Goal: Use online tool/utility: Utilize a website feature to perform a specific function

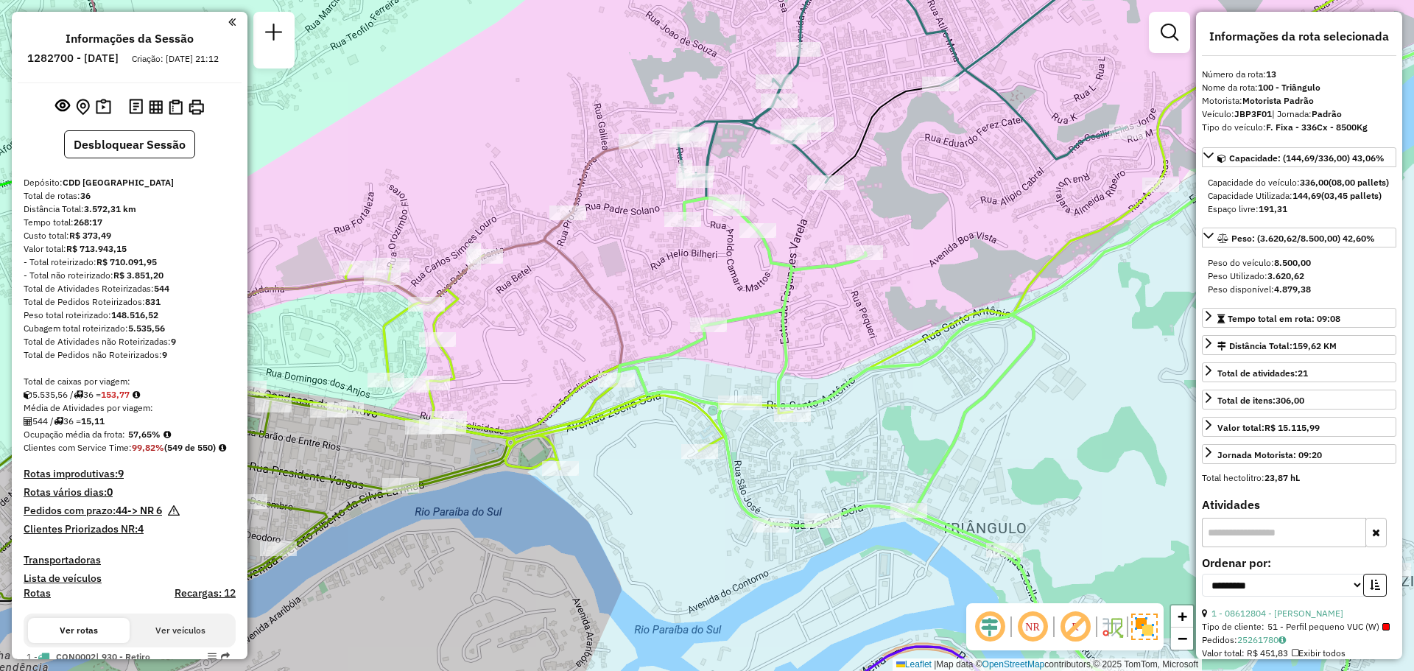
select select "**********"
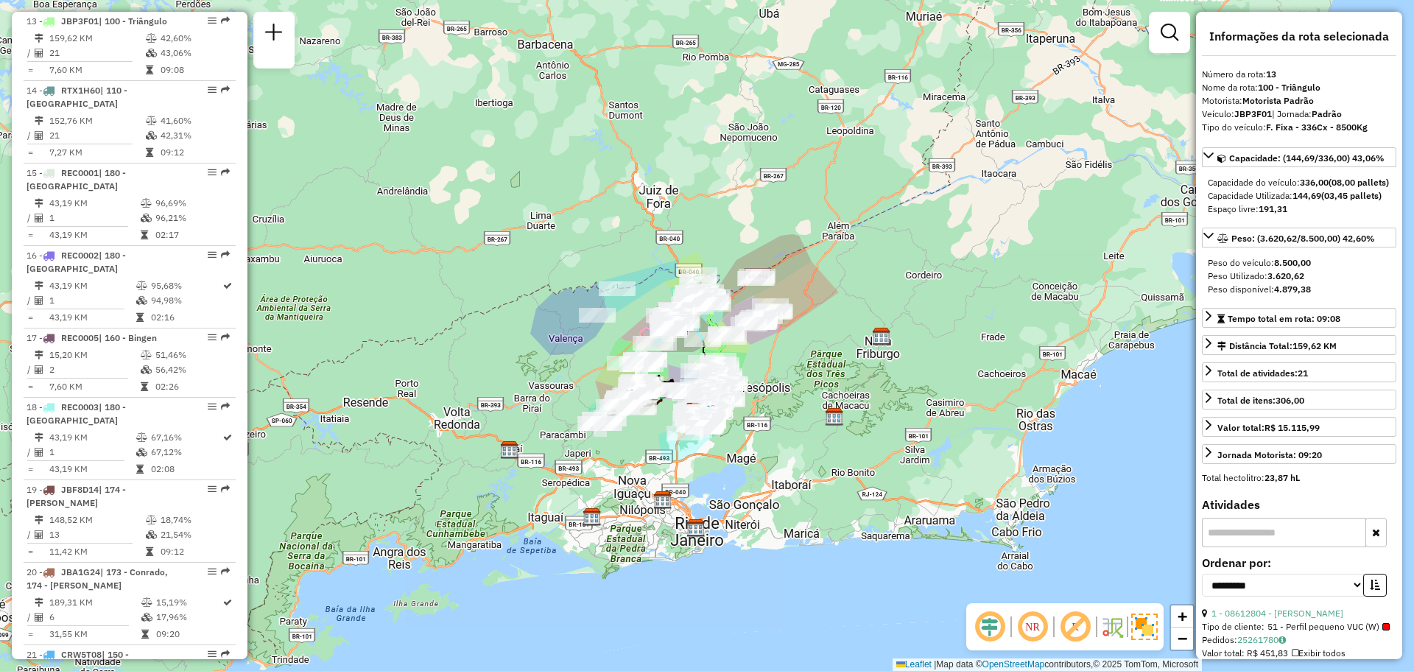
drag, startPoint x: 727, startPoint y: 282, endPoint x: 666, endPoint y: 239, distance: 75.2
click at [666, 239] on div "Janela de atendimento Grade de atendimento Capacidade Transportadoras Veículos …" at bounding box center [707, 335] width 1414 height 671
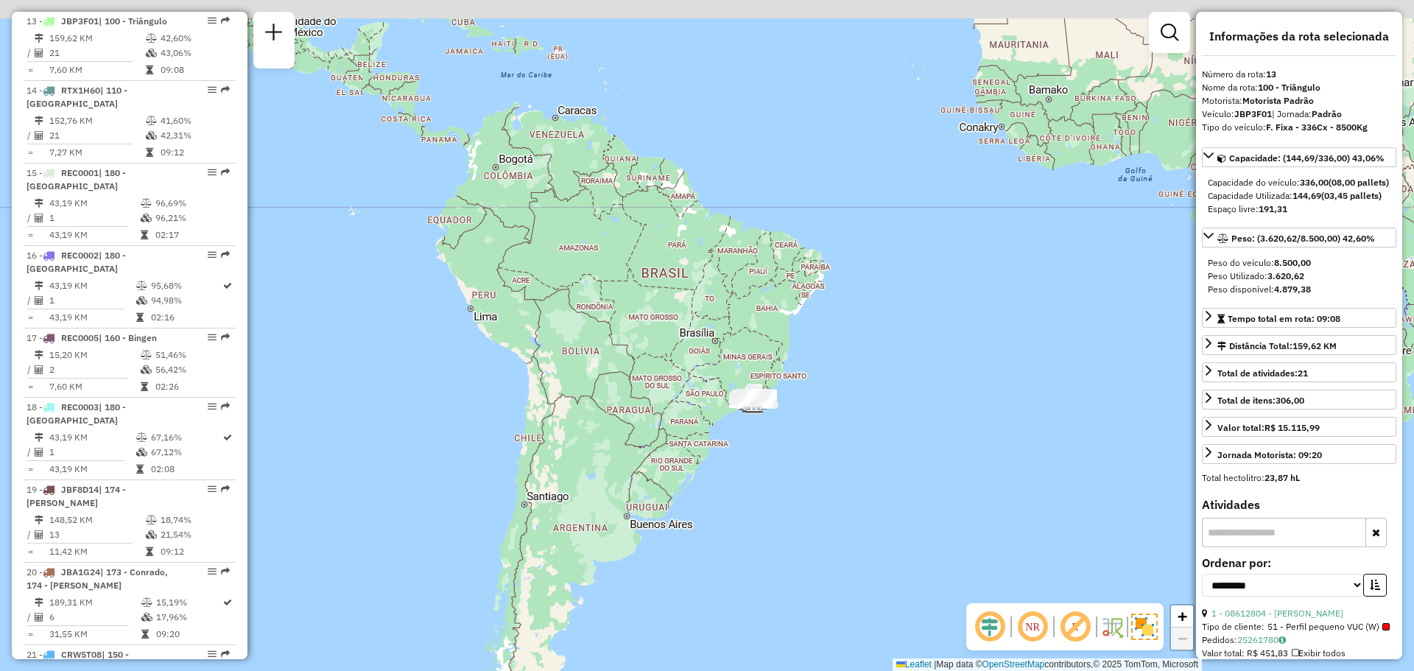
drag, startPoint x: 738, startPoint y: 303, endPoint x: 766, endPoint y: 403, distance: 104.0
click at [766, 403] on div "Janela de atendimento Grade de atendimento Capacidade Transportadoras Veículos …" at bounding box center [707, 335] width 1414 height 671
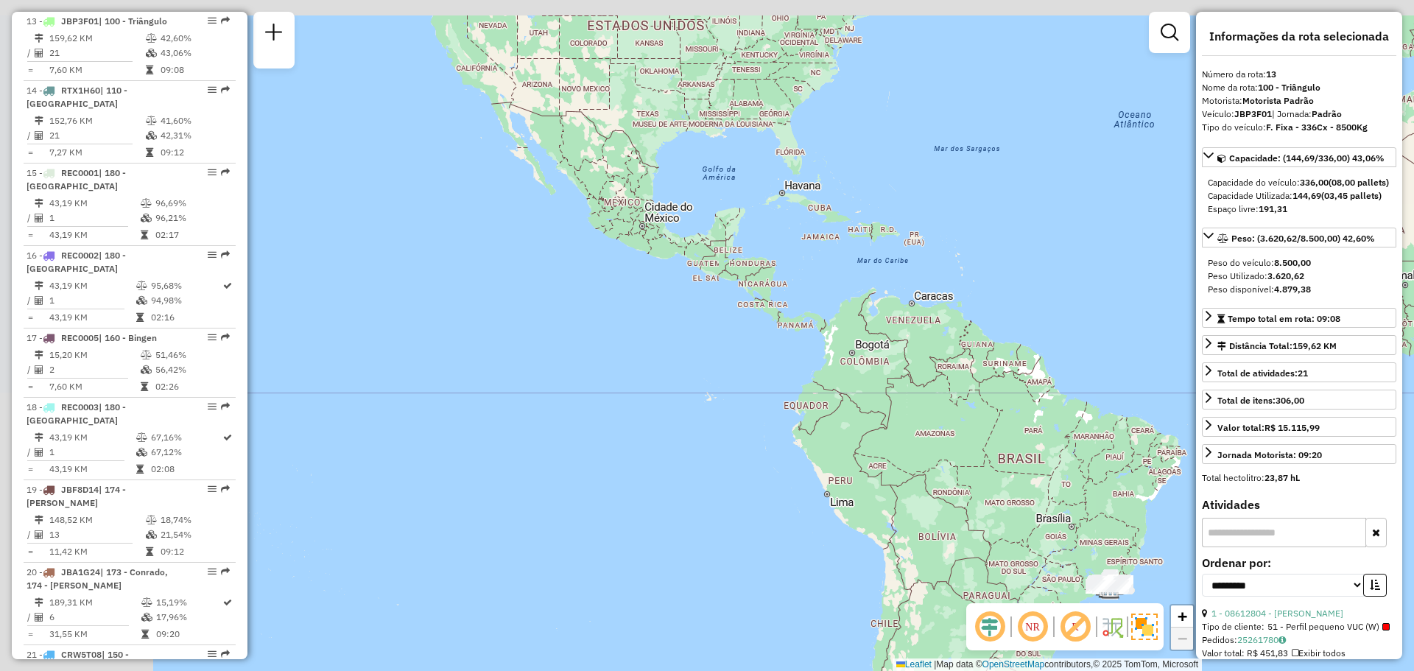
drag, startPoint x: 619, startPoint y: 306, endPoint x: 955, endPoint y: 428, distance: 357.8
click at [963, 452] on div "Janela de atendimento Grade de atendimento Capacidade Transportadoras Veículos …" at bounding box center [707, 335] width 1414 height 671
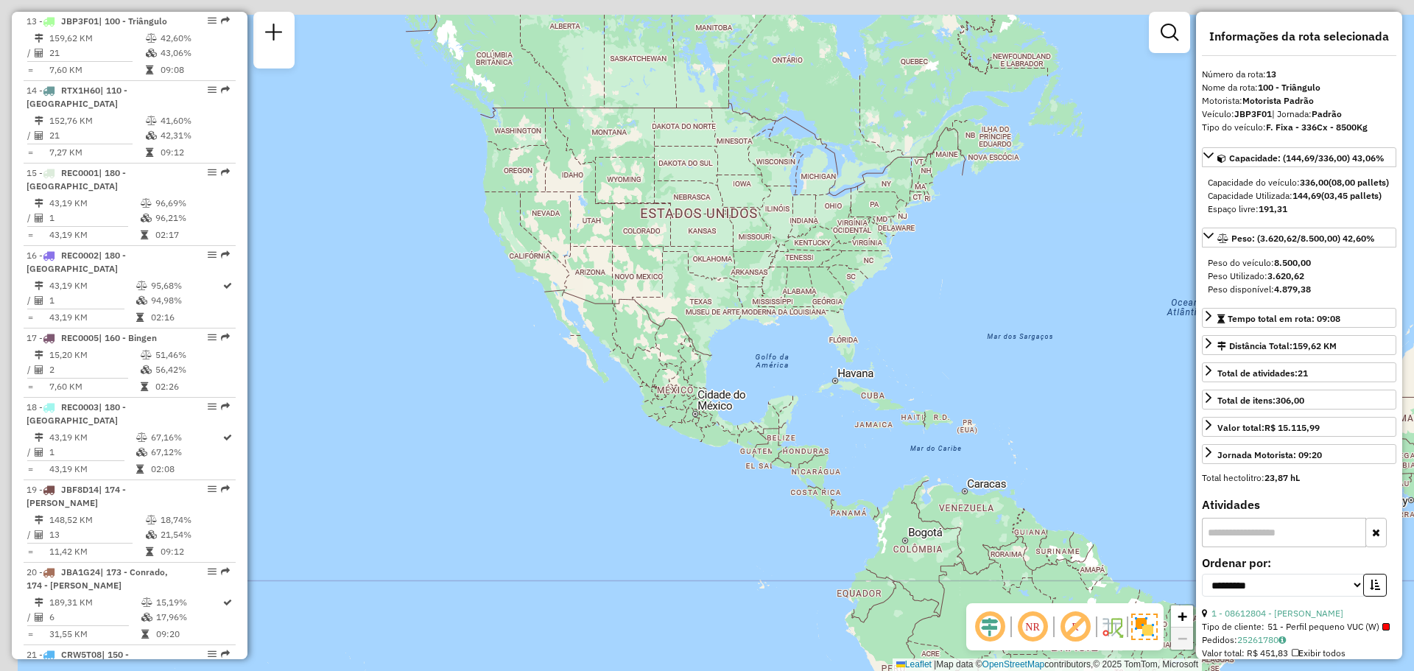
drag, startPoint x: 722, startPoint y: 284, endPoint x: 785, endPoint y: 484, distance: 210.0
click at [785, 484] on div "Janela de atendimento Grade de atendimento Capacidade Transportadoras Veículos …" at bounding box center [707, 335] width 1414 height 671
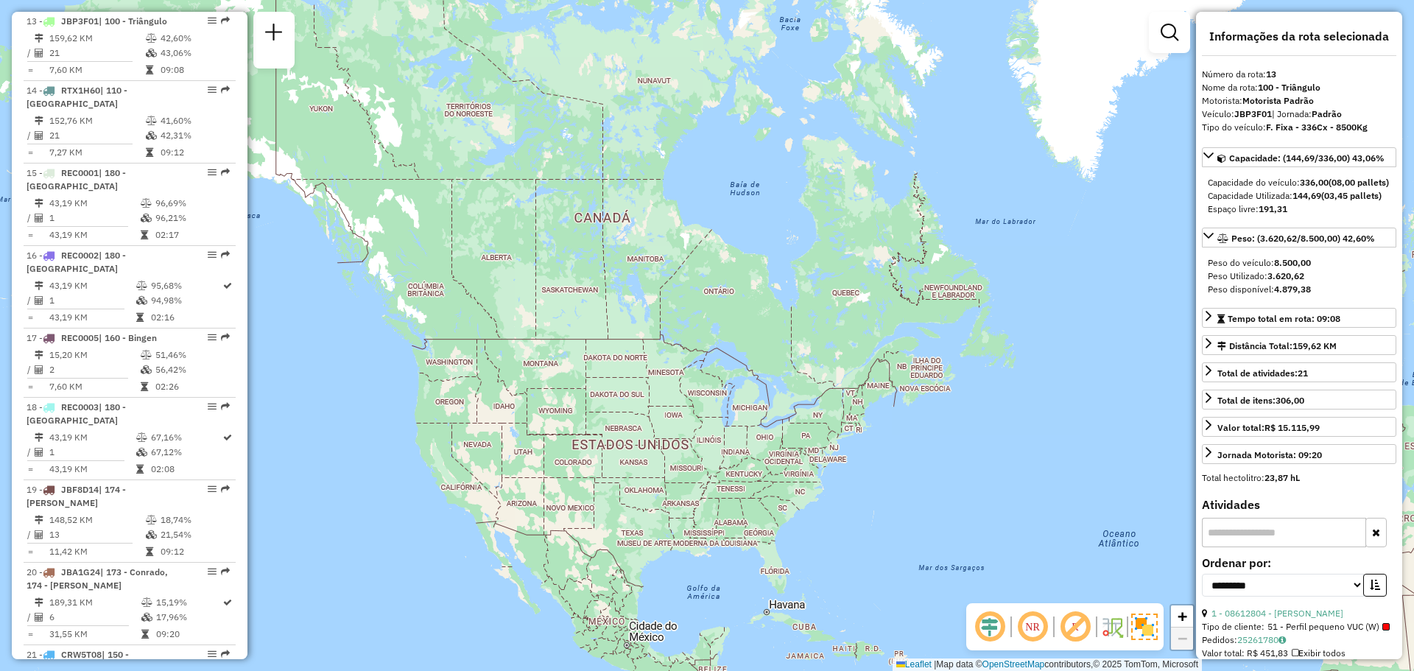
drag, startPoint x: 665, startPoint y: 224, endPoint x: 588, endPoint y: 386, distance: 179.5
click at [588, 386] on div "Janela de atendimento Grade de atendimento Capacidade Transportadoras Veículos …" at bounding box center [707, 335] width 1414 height 671
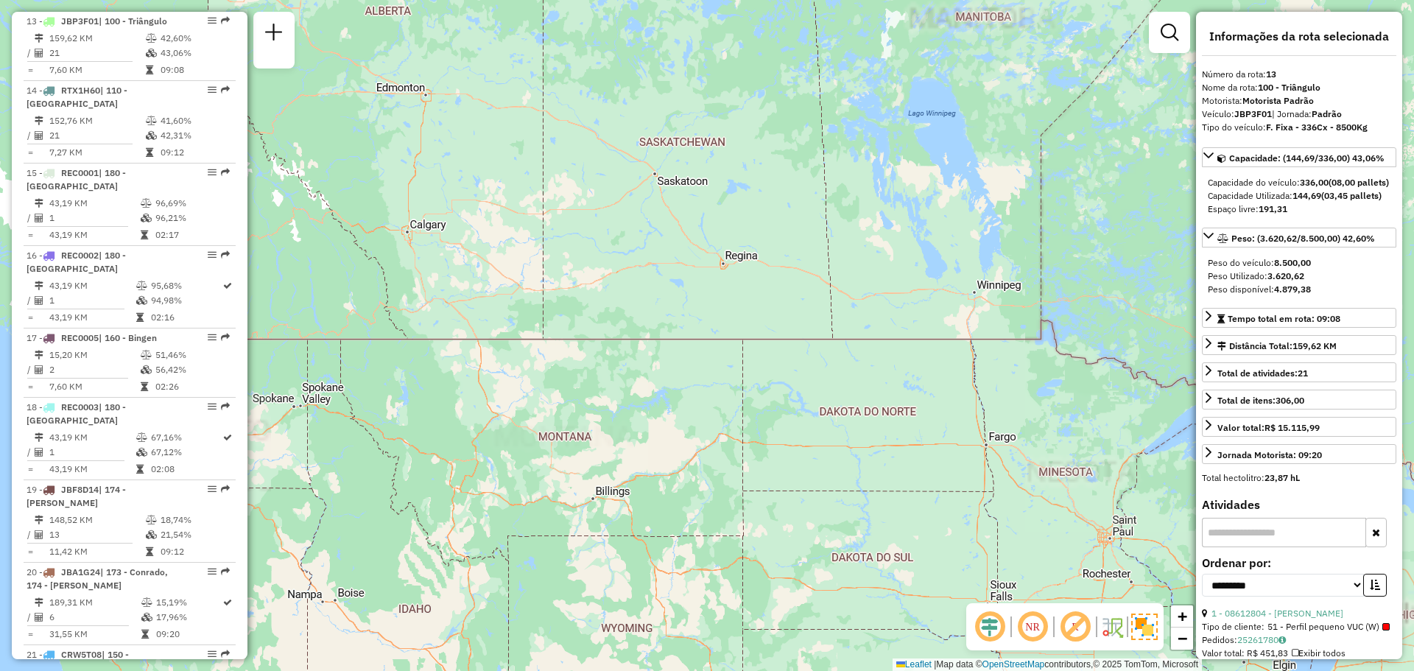
drag, startPoint x: 541, startPoint y: 344, endPoint x: 1066, endPoint y: 460, distance: 537.7
click at [1066, 460] on div "Janela de atendimento Grade de atendimento Capacidade Transportadoras Veículos …" at bounding box center [707, 335] width 1414 height 671
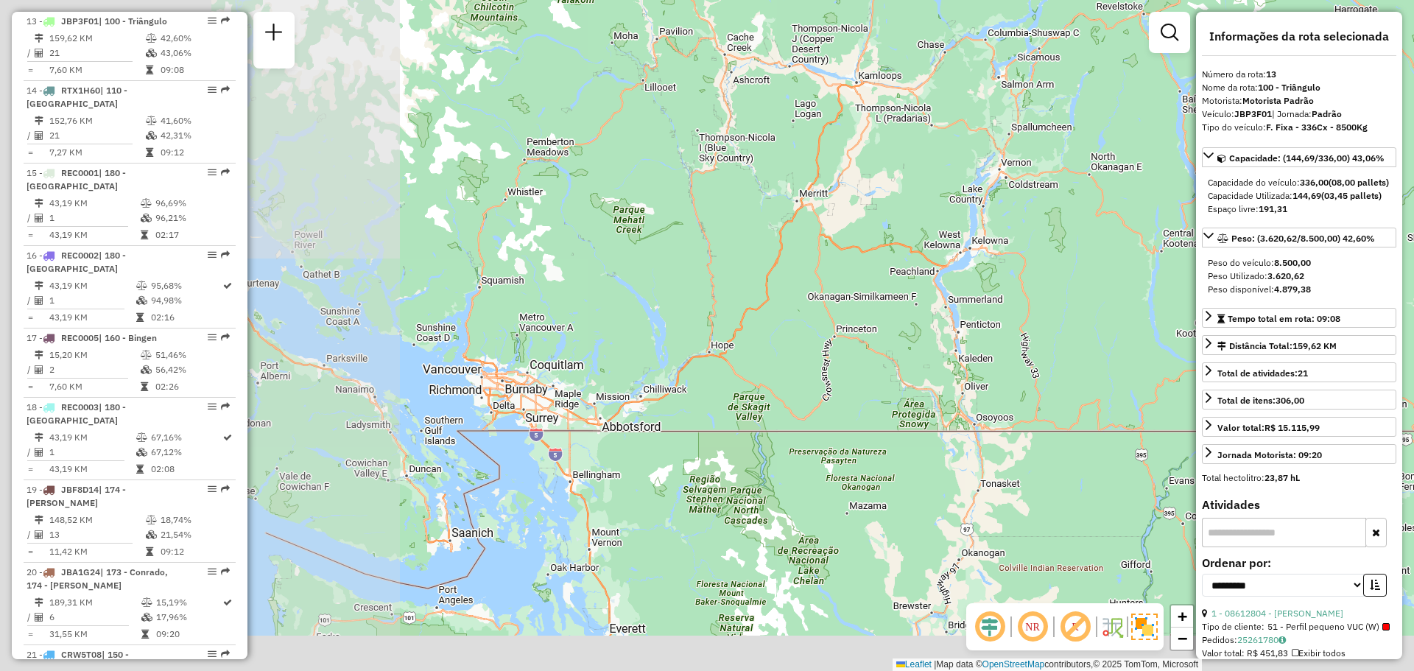
drag, startPoint x: 603, startPoint y: 435, endPoint x: 1051, endPoint y: 240, distance: 489.0
click at [1051, 240] on div "Janela de atendimento Grade de atendimento Capacidade Transportadoras Veículos …" at bounding box center [707, 335] width 1414 height 671
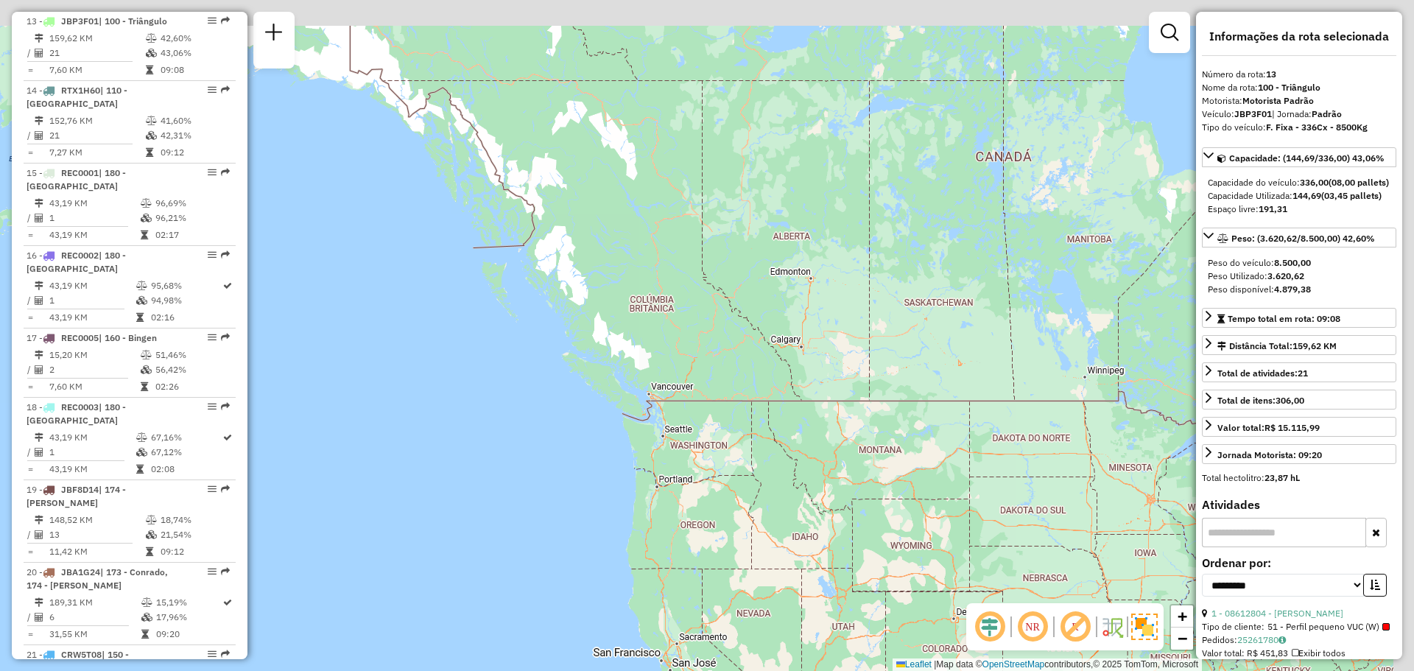
drag, startPoint x: 758, startPoint y: 154, endPoint x: 692, endPoint y: 362, distance: 217.7
click at [692, 362] on div "Janela de atendimento Grade de atendimento Capacidade Transportadoras Veículos …" at bounding box center [707, 335] width 1414 height 671
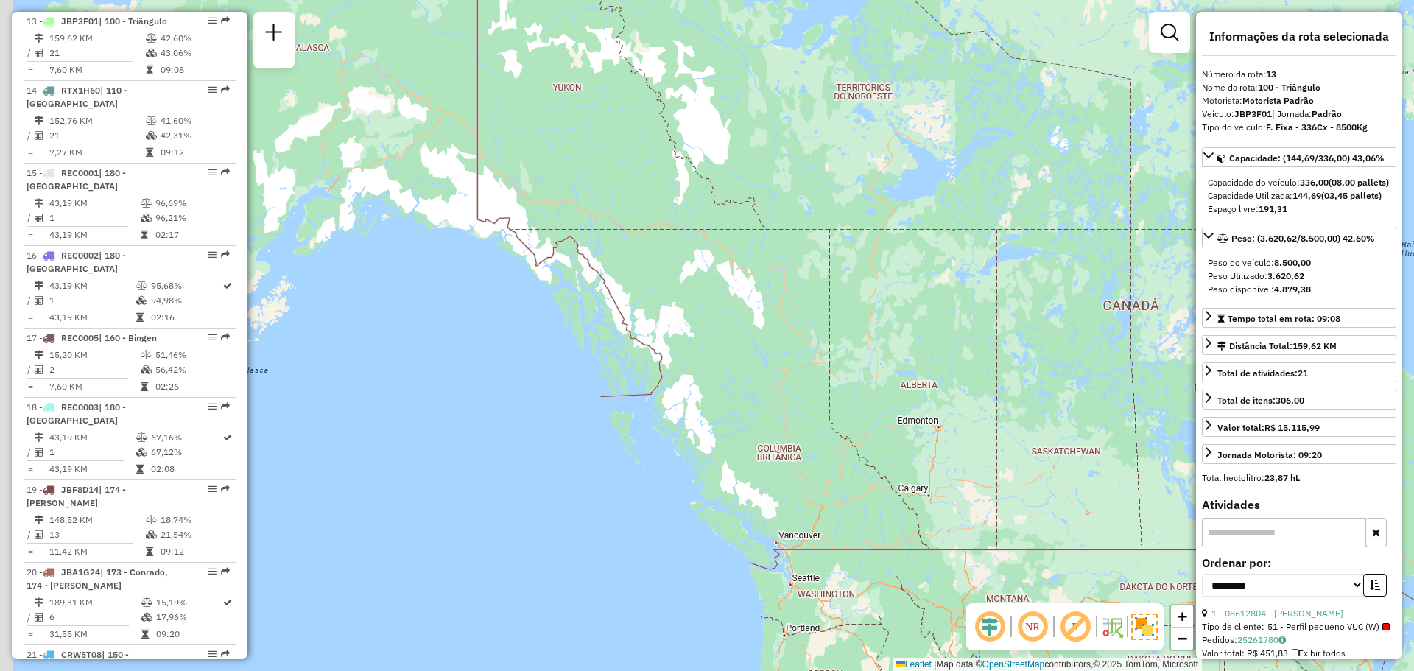
drag, startPoint x: 694, startPoint y: 197, endPoint x: 834, endPoint y: 319, distance: 185.3
click at [834, 319] on div "Janela de atendimento Grade de atendimento Capacidade Transportadoras Veículos …" at bounding box center [707, 335] width 1414 height 671
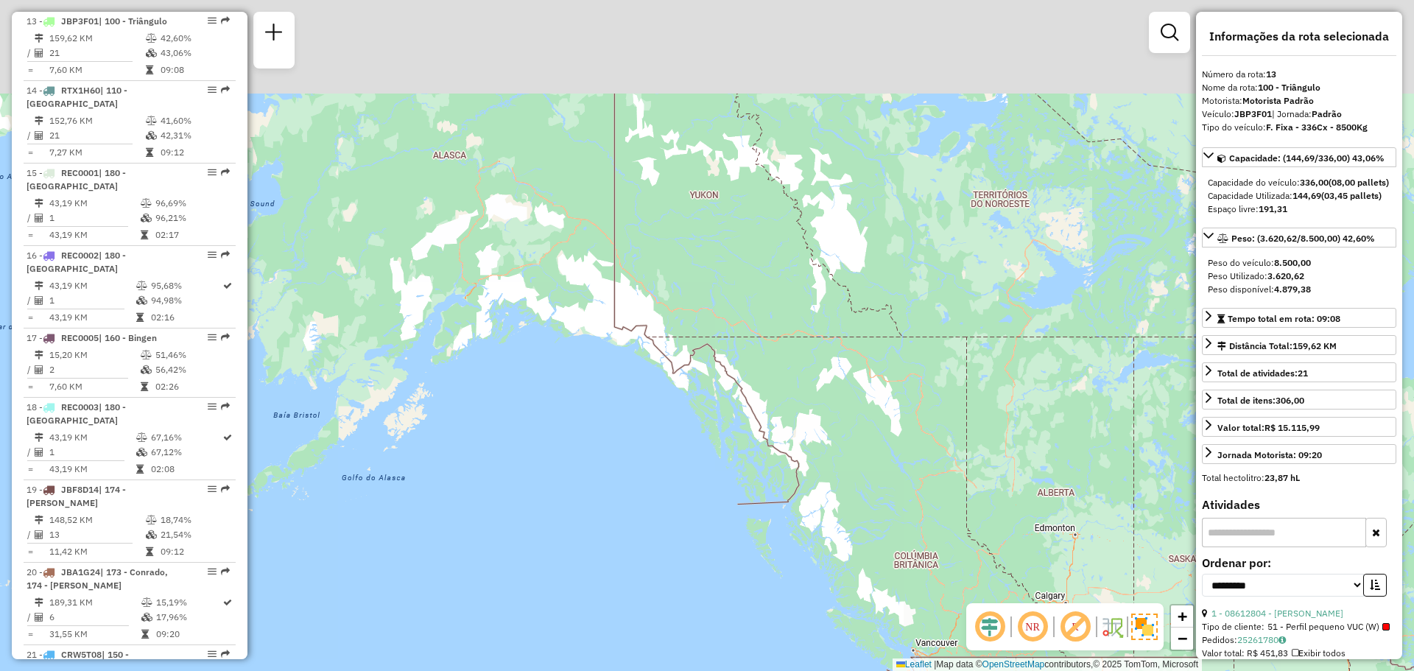
drag, startPoint x: 602, startPoint y: 326, endPoint x: 733, endPoint y: 451, distance: 180.7
click at [735, 450] on div "Janela de atendimento Grade de atendimento Capacidade Transportadoras Veículos …" at bounding box center [707, 335] width 1414 height 671
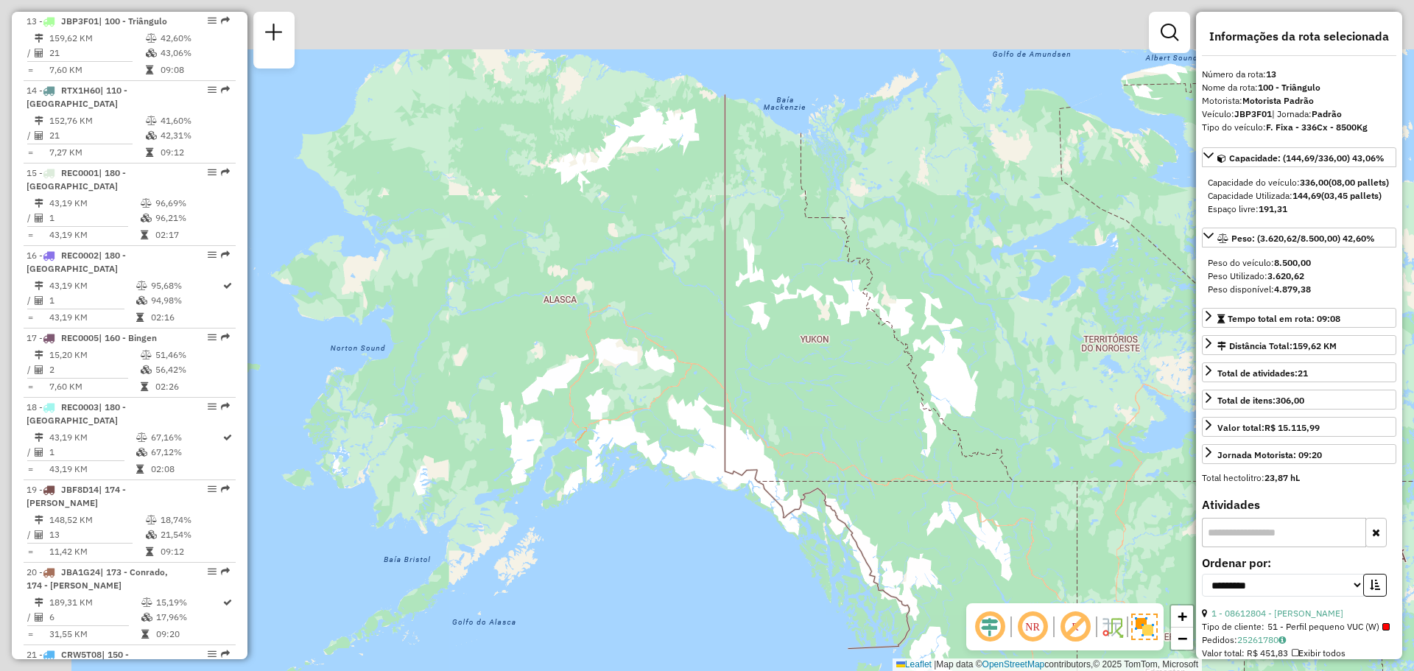
drag, startPoint x: 563, startPoint y: 364, endPoint x: 678, endPoint y: 493, distance: 172.1
click at [678, 493] on div "Janela de atendimento Grade de atendimento Capacidade Transportadoras Veículos …" at bounding box center [707, 335] width 1414 height 671
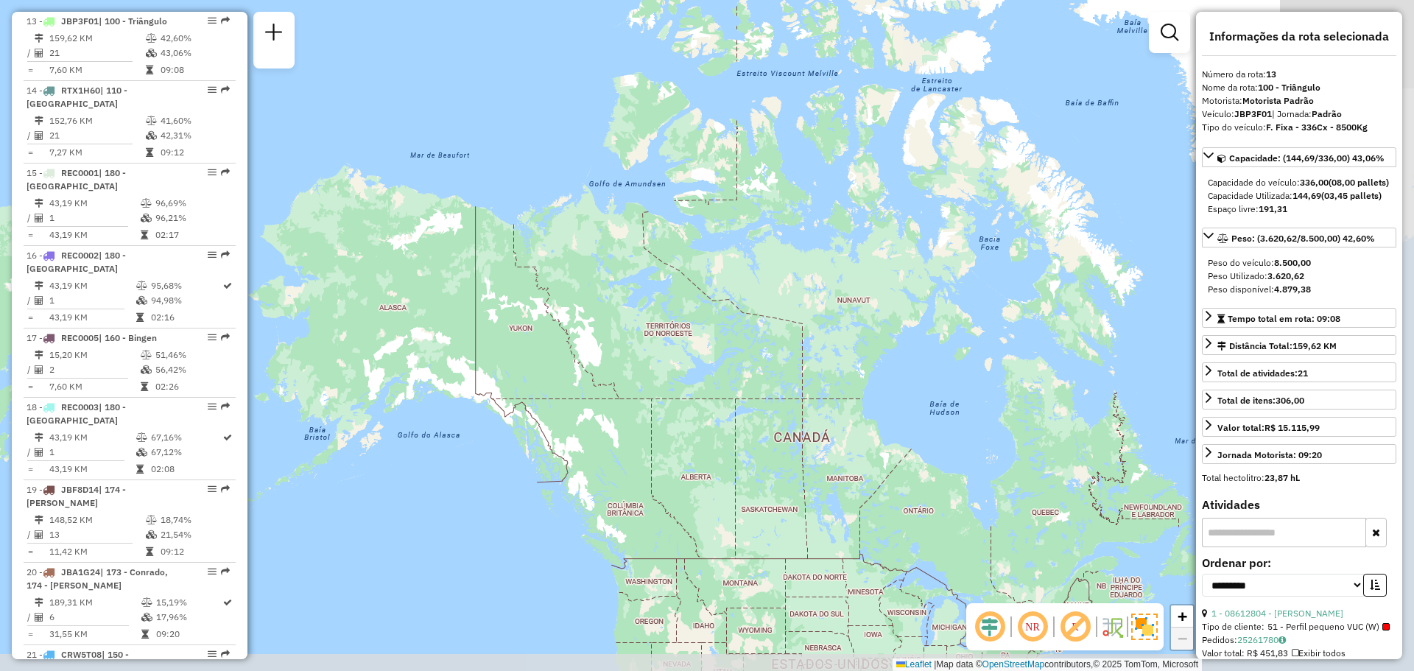
drag, startPoint x: 670, startPoint y: 425, endPoint x: 449, endPoint y: 369, distance: 227.9
click at [451, 368] on div "Janela de atendimento Grade de atendimento Capacidade Transportadoras Veículos …" at bounding box center [707, 335] width 1414 height 671
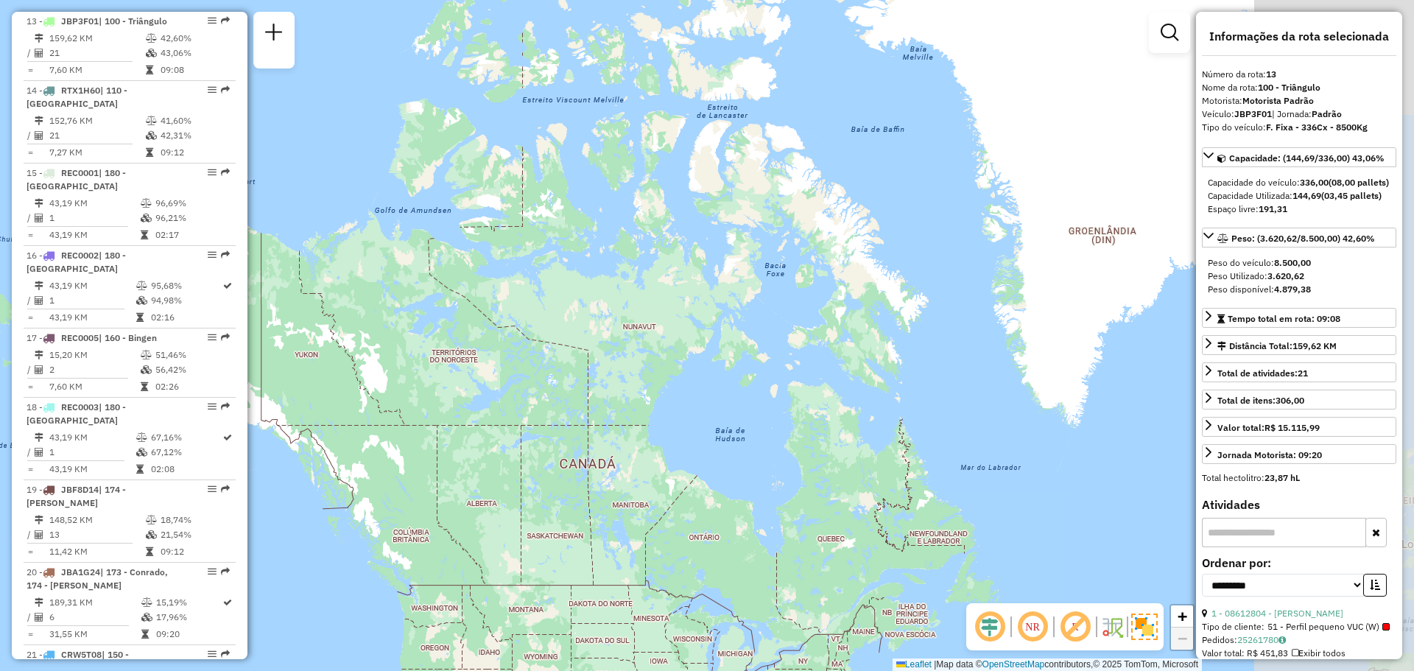
drag, startPoint x: 584, startPoint y: 392, endPoint x: 388, endPoint y: 421, distance: 198.1
click at [388, 421] on div "Janela de atendimento Grade de atendimento Capacidade Transportadoras Veículos …" at bounding box center [707, 335] width 1414 height 671
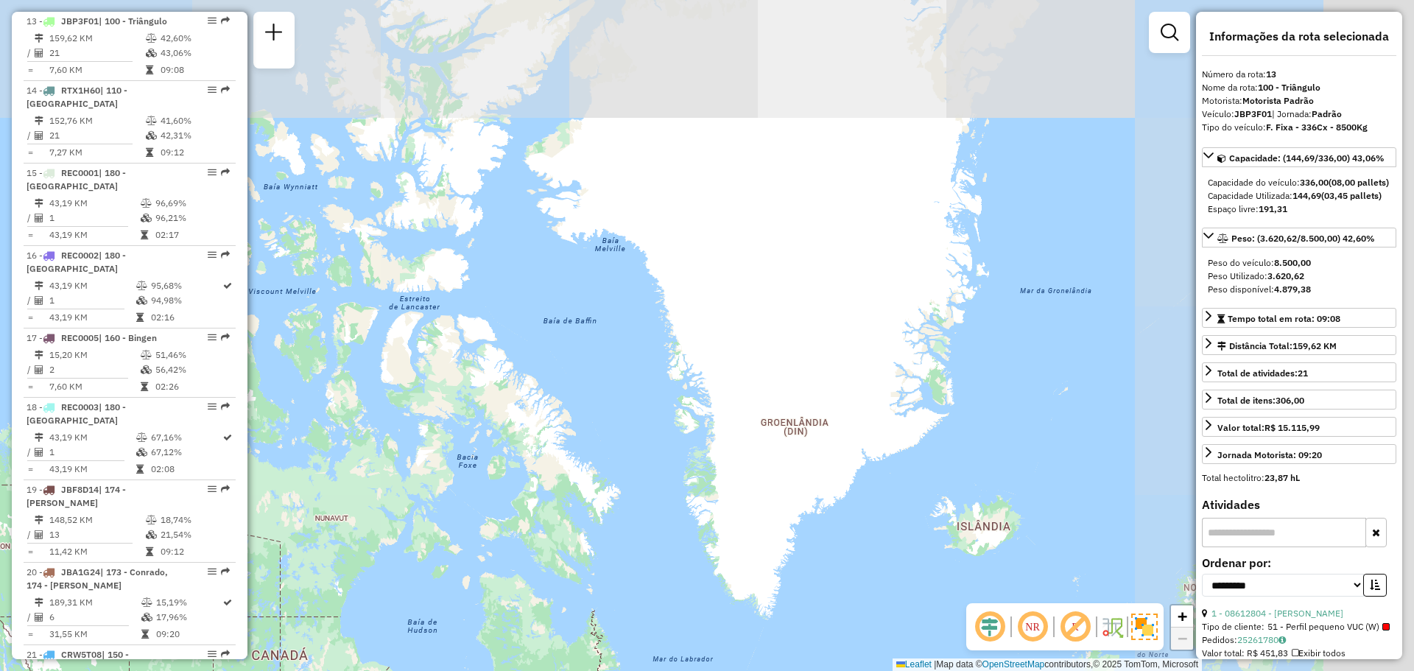
drag, startPoint x: 970, startPoint y: 217, endPoint x: 675, endPoint y: 401, distance: 347.6
click at [675, 401] on div "Janela de atendimento Grade de atendimento Capacidade Transportadoras Veículos …" at bounding box center [707, 335] width 1414 height 671
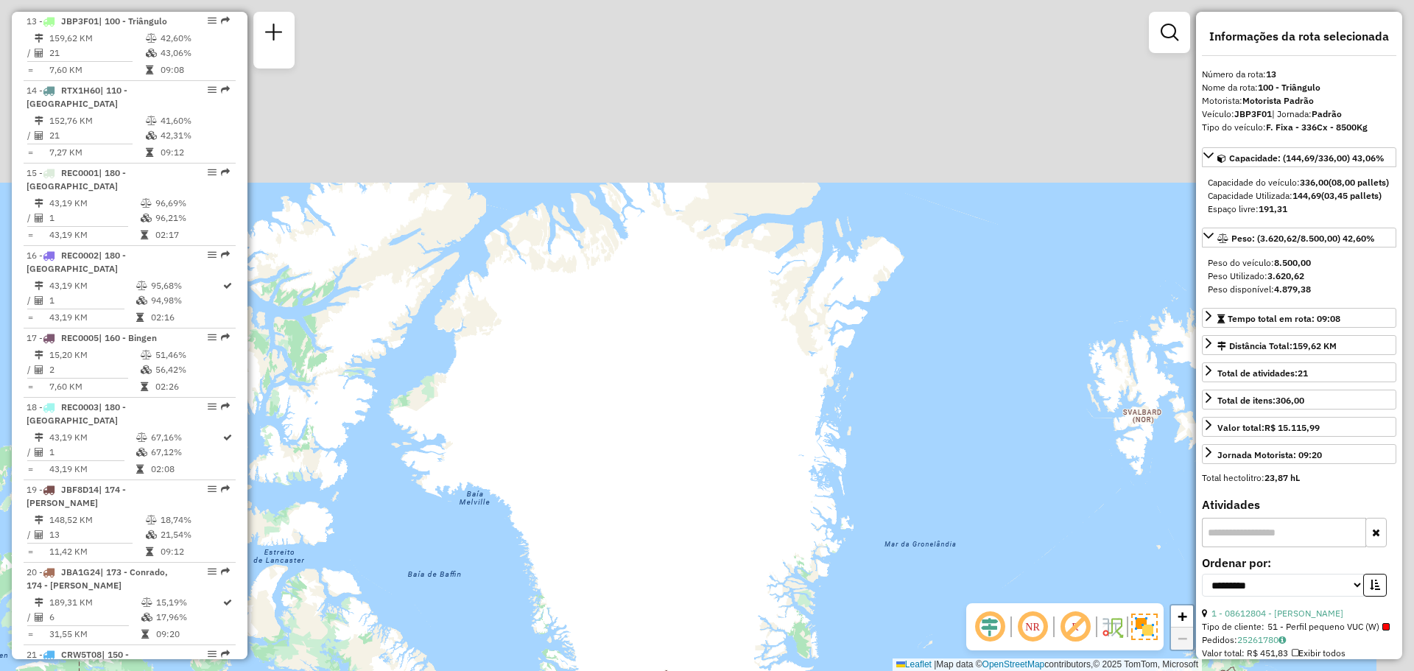
drag, startPoint x: 826, startPoint y: 204, endPoint x: 691, endPoint y: 448, distance: 278.5
click at [691, 448] on div "Janela de atendimento Grade de atendimento Capacidade Transportadoras Veículos …" at bounding box center [707, 335] width 1414 height 671
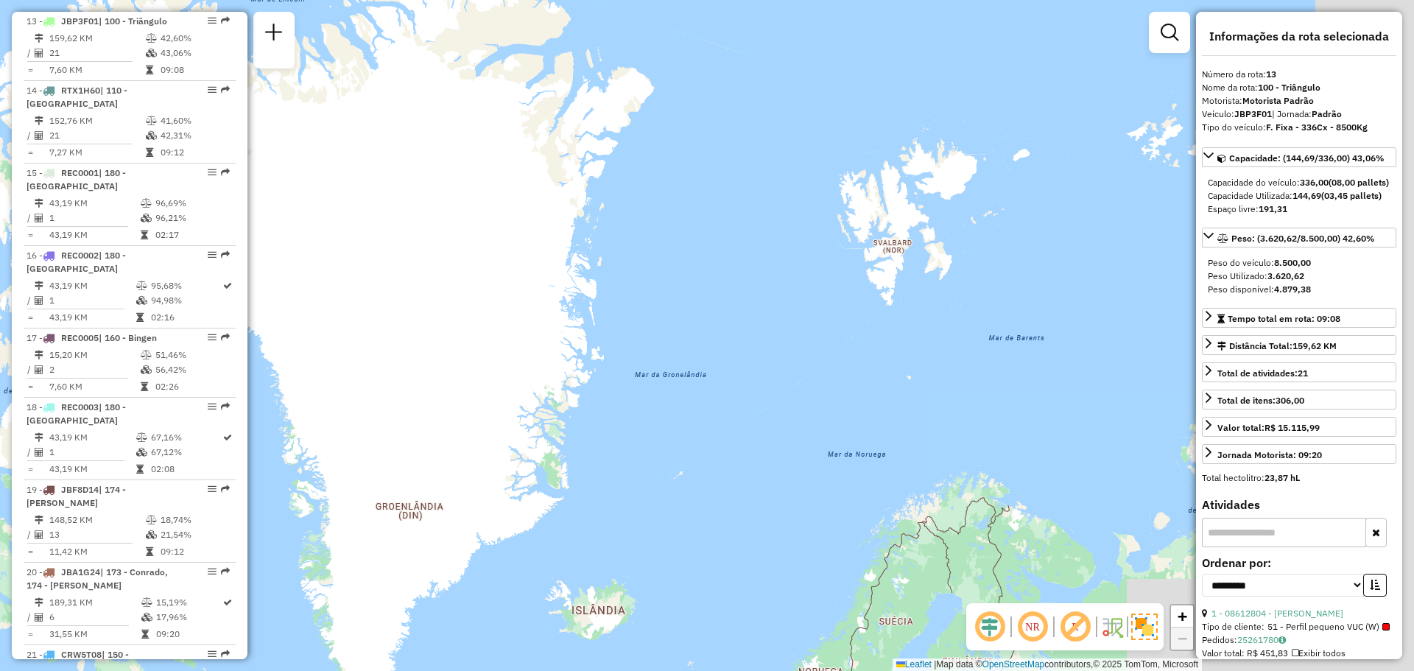
drag, startPoint x: 533, startPoint y: 276, endPoint x: 479, endPoint y: 188, distance: 103.2
click at [479, 190] on div "Janela de atendimento Grade de atendimento Capacidade Transportadoras Veículos …" at bounding box center [707, 335] width 1414 height 671
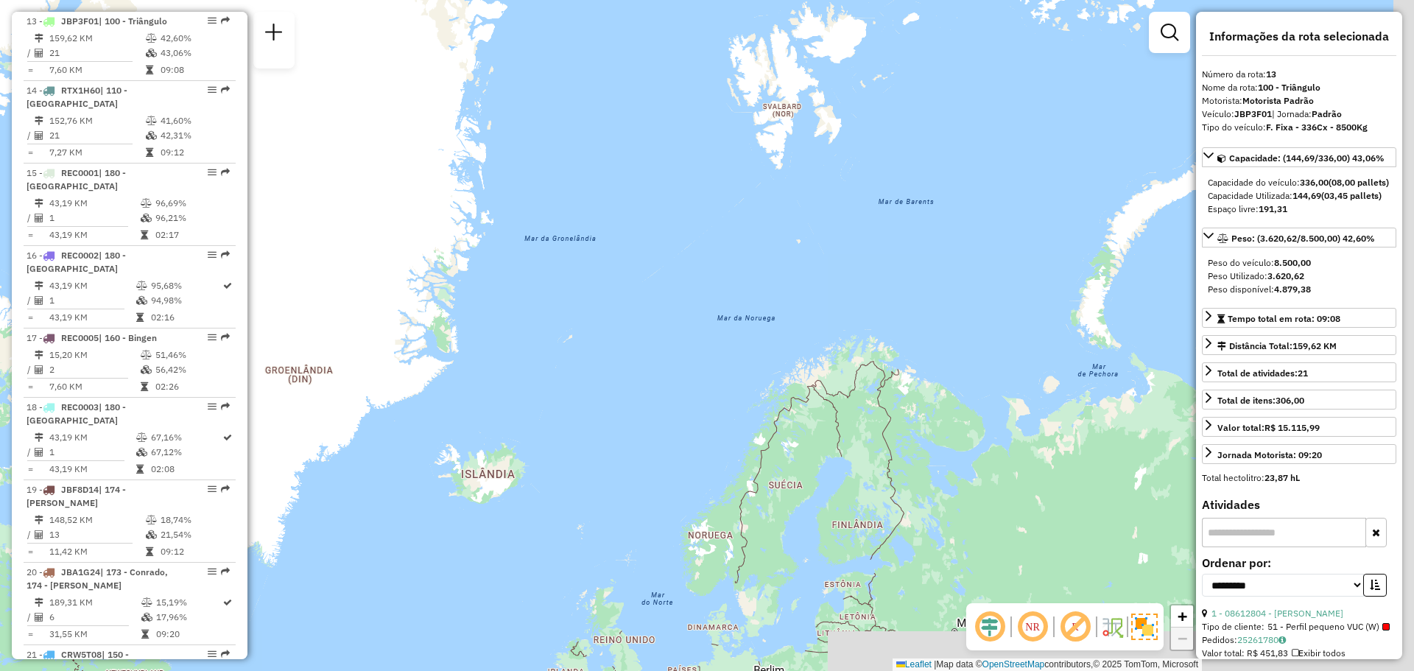
drag, startPoint x: 799, startPoint y: 366, endPoint x: 709, endPoint y: 268, distance: 132.9
click at [709, 268] on div "Janela de atendimento Grade de atendimento Capacidade Transportadoras Veículos …" at bounding box center [707, 335] width 1414 height 671
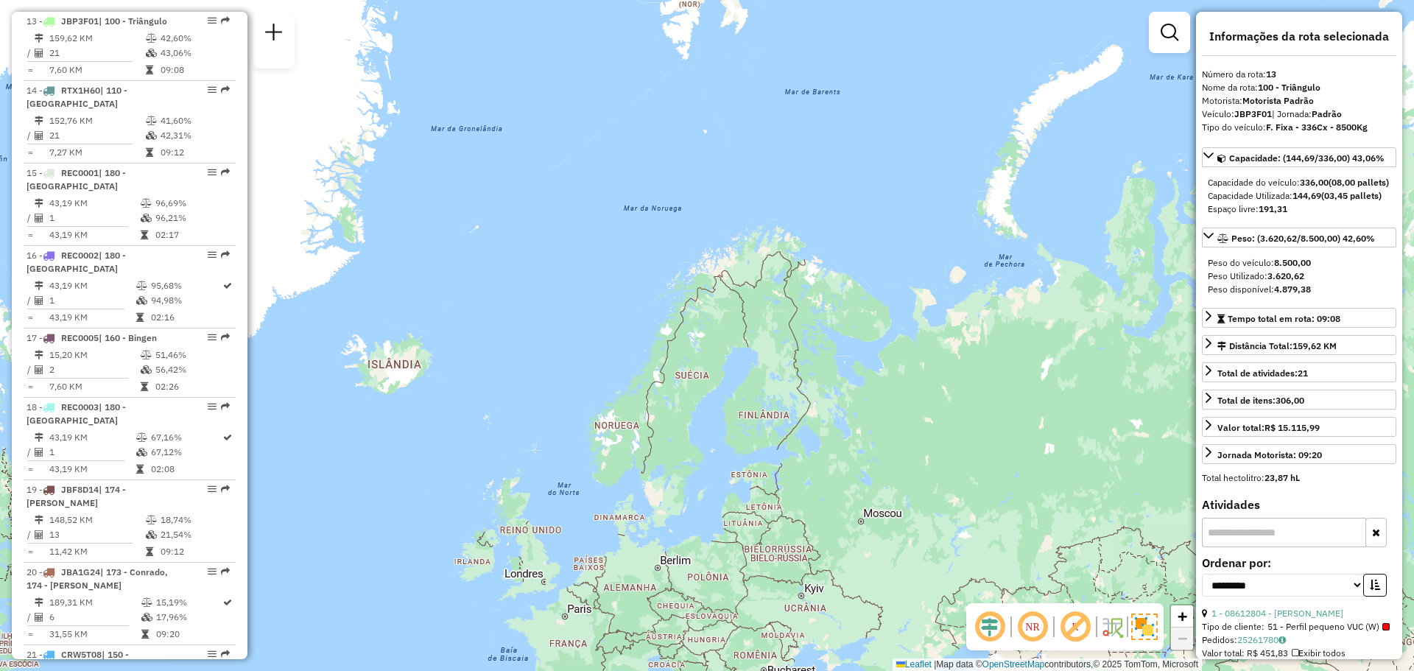
drag, startPoint x: 750, startPoint y: 353, endPoint x: 662, endPoint y: 250, distance: 136.3
click at [662, 250] on div "Janela de atendimento Grade de atendimento Capacidade Transportadoras Veículos …" at bounding box center [707, 335] width 1414 height 671
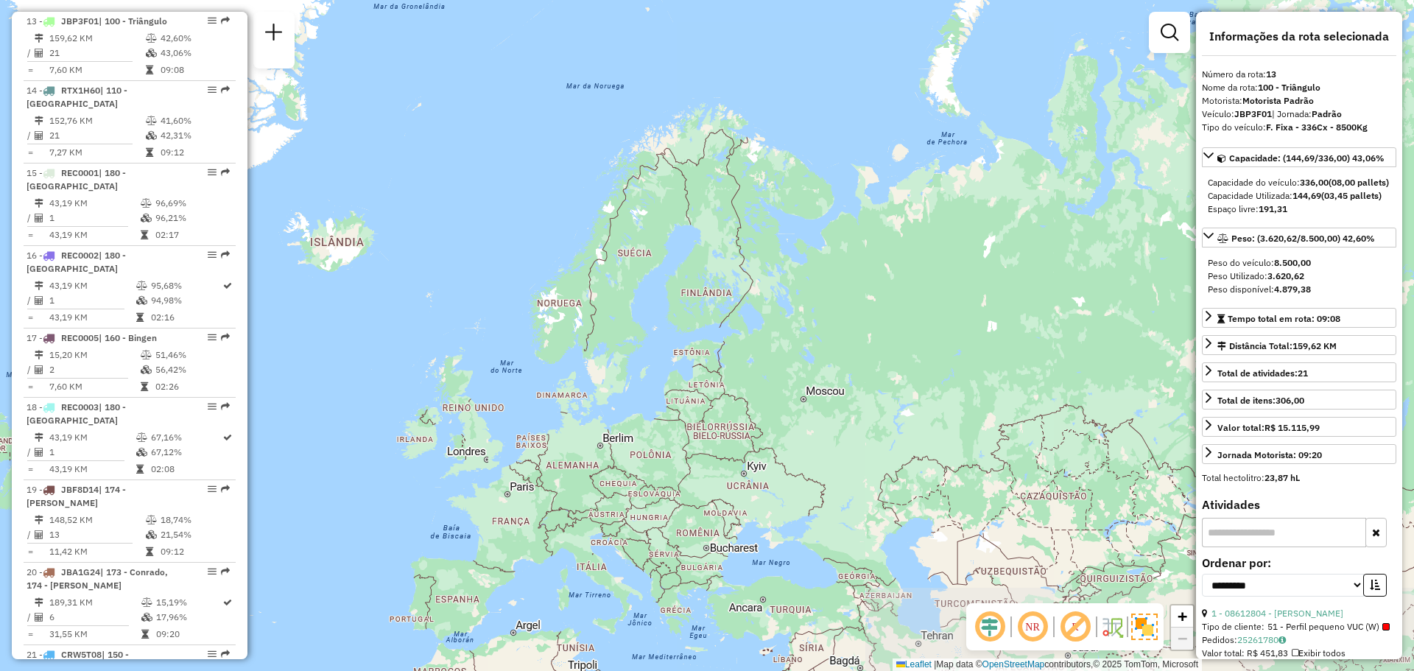
drag, startPoint x: 638, startPoint y: 341, endPoint x: 581, endPoint y: 219, distance: 135.0
click at [581, 219] on div "Janela de atendimento Grade de atendimento Capacidade Transportadoras Veículos …" at bounding box center [707, 335] width 1414 height 671
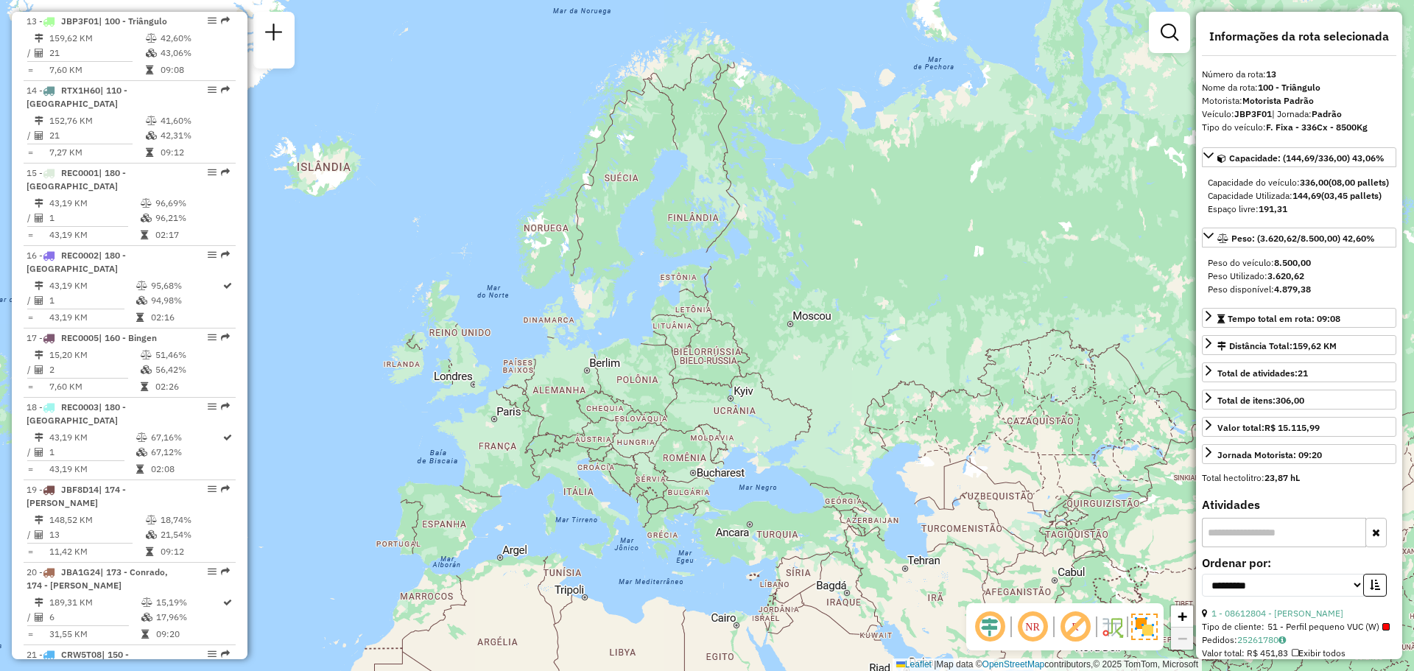
drag, startPoint x: 648, startPoint y: 323, endPoint x: 636, endPoint y: 235, distance: 88.4
click at [636, 235] on div "Janela de atendimento Grade de atendimento Capacidade Transportadoras Veículos …" at bounding box center [707, 335] width 1414 height 671
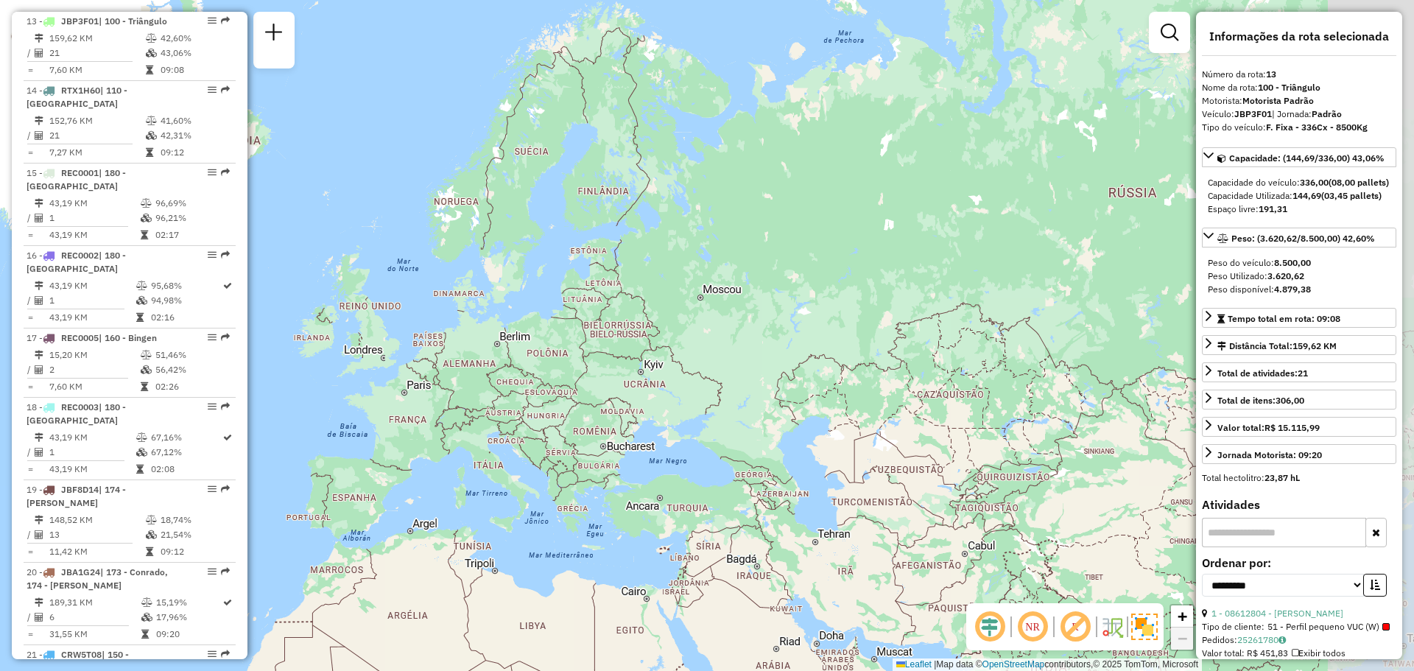
drag, startPoint x: 663, startPoint y: 320, endPoint x: 571, endPoint y: 306, distance: 93.1
click at [571, 306] on div "Janela de atendimento Grade de atendimento Capacidade Transportadoras Veículos …" at bounding box center [707, 335] width 1414 height 671
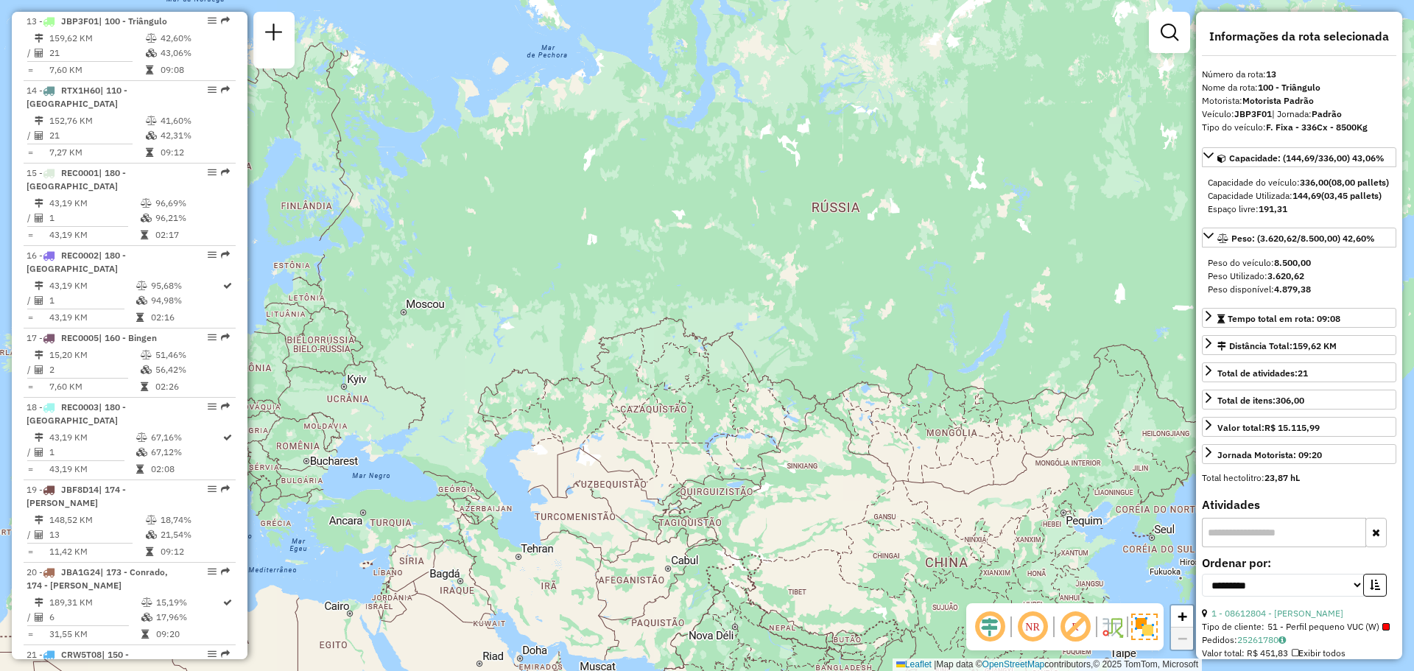
drag, startPoint x: 872, startPoint y: 290, endPoint x: 619, endPoint y: 299, distance: 252.7
click at [619, 299] on div "Janela de atendimento Grade de atendimento Capacidade Transportadoras Veículos …" at bounding box center [707, 335] width 1414 height 671
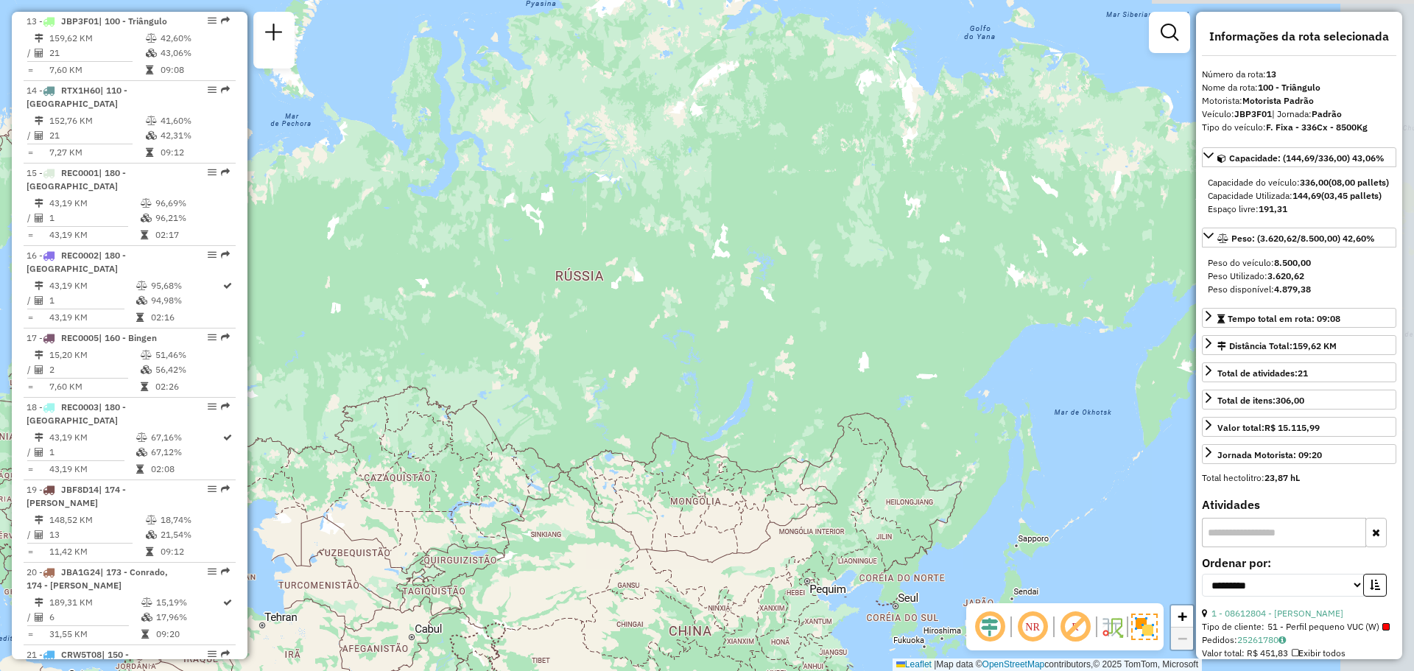
drag, startPoint x: 919, startPoint y: 261, endPoint x: 621, endPoint y: 332, distance: 306.6
click at [621, 333] on div "Janela de atendimento Grade de atendimento Capacidade Transportadoras Veículos …" at bounding box center [707, 335] width 1414 height 671
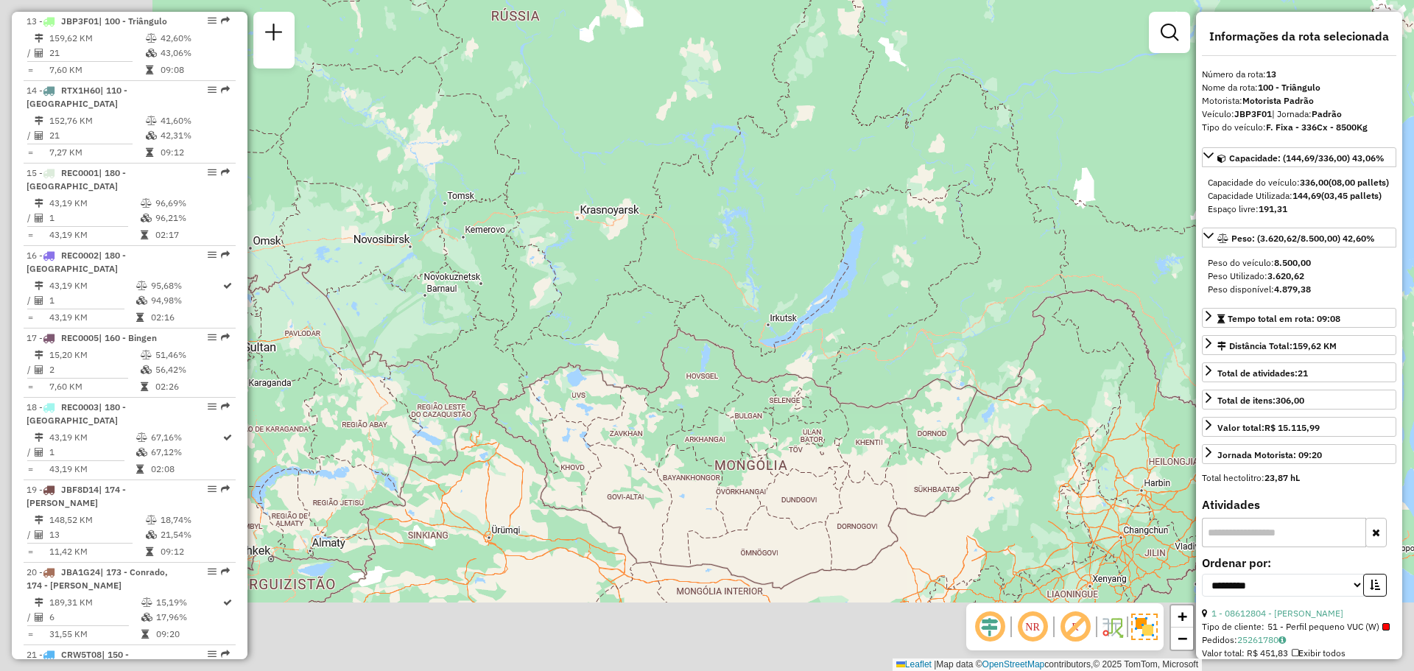
drag, startPoint x: 633, startPoint y: 406, endPoint x: 858, endPoint y: 171, distance: 325.5
click at [858, 171] on div "Janela de atendimento Grade de atendimento Capacidade Transportadoras Veículos …" at bounding box center [707, 335] width 1414 height 671
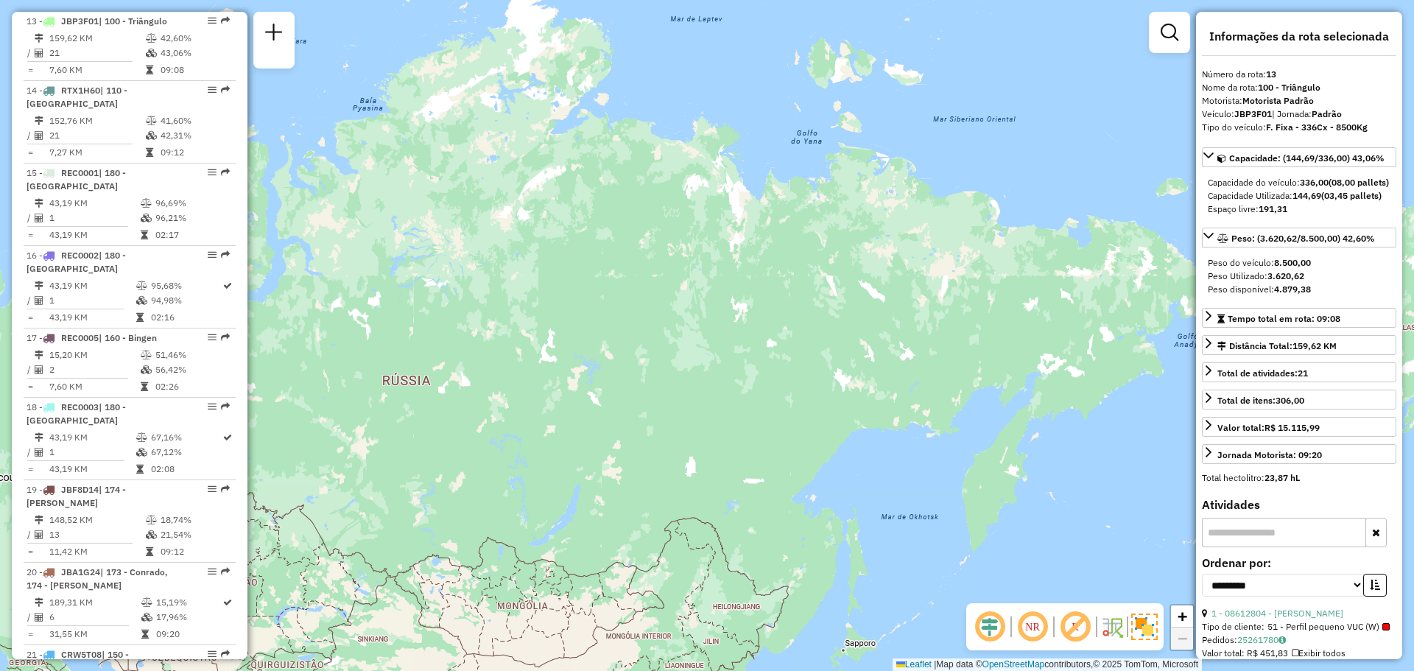
drag, startPoint x: 819, startPoint y: 253, endPoint x: 529, endPoint y: 535, distance: 405.1
click at [529, 535] on div "Janela de atendimento Grade de atendimento Capacidade Transportadoras Veículos …" at bounding box center [707, 335] width 1414 height 671
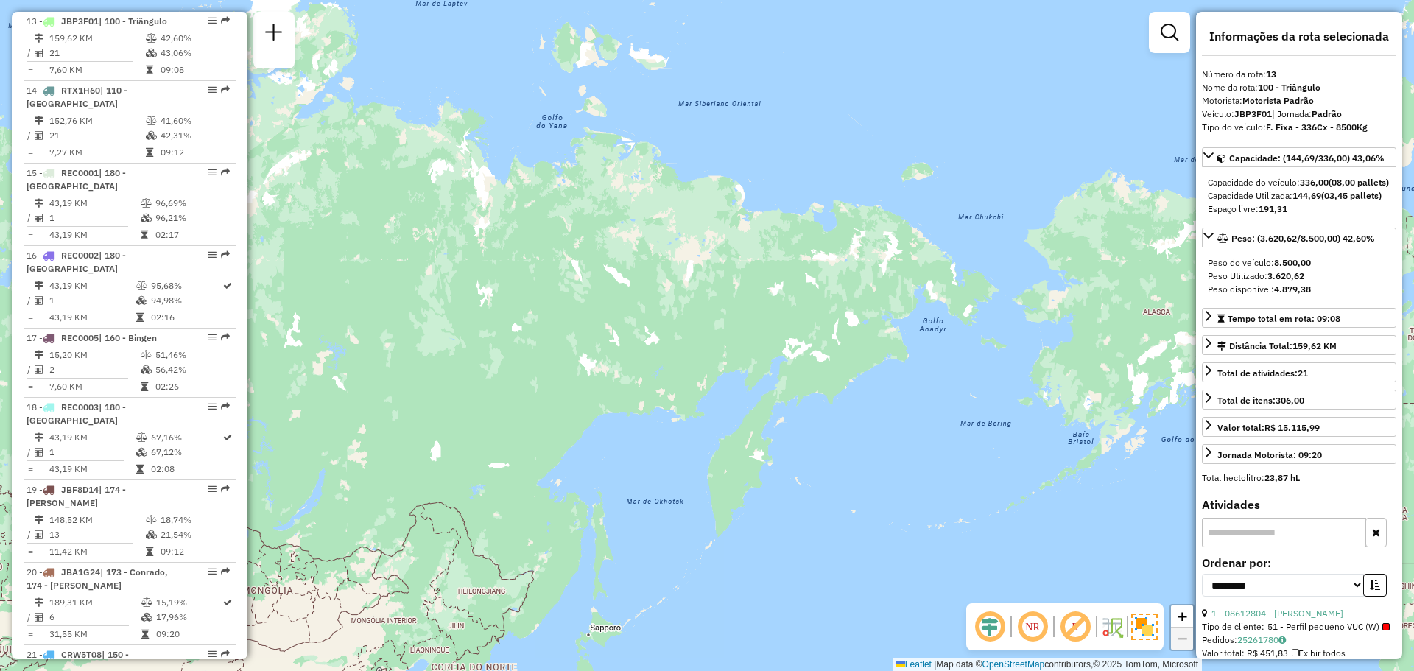
drag, startPoint x: 847, startPoint y: 397, endPoint x: 590, endPoint y: 381, distance: 257.5
click at [590, 381] on div "Janela de atendimento Grade de atendimento Capacidade Transportadoras Veículos …" at bounding box center [707, 335] width 1414 height 671
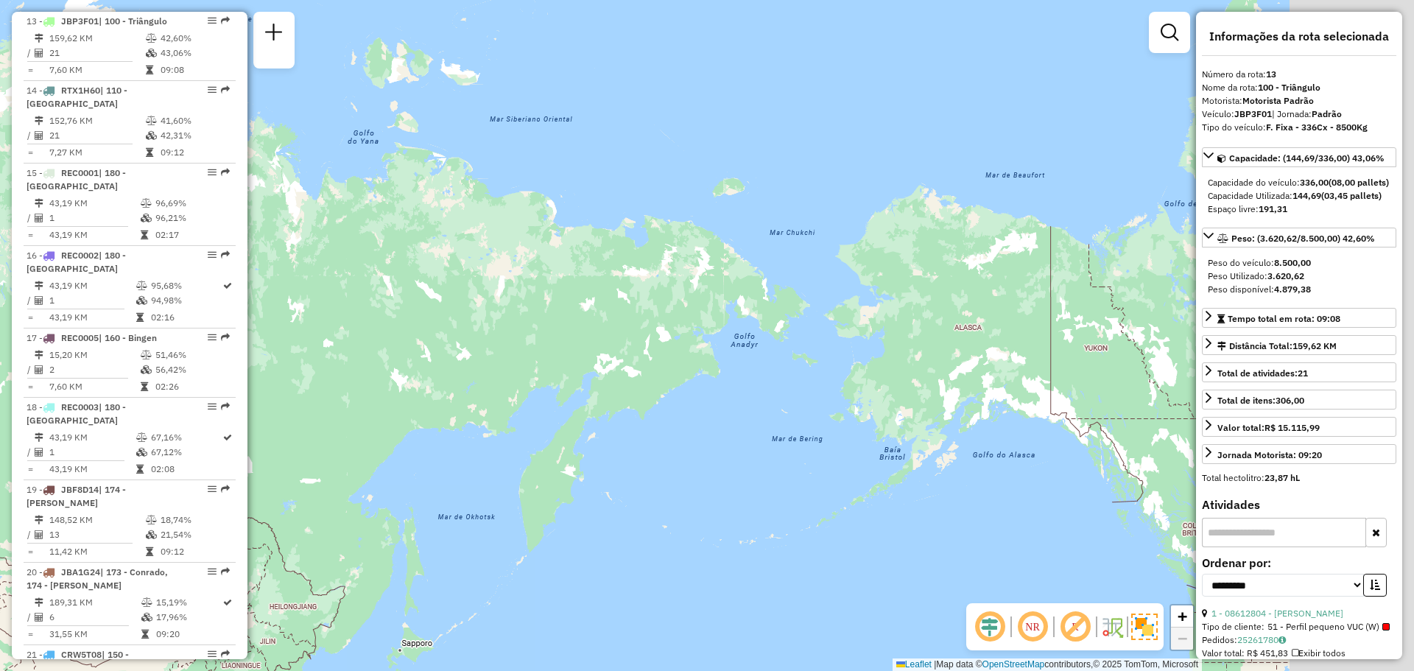
drag, startPoint x: 769, startPoint y: 339, endPoint x: 571, endPoint y: 356, distance: 199.5
click at [571, 356] on div "Janela de atendimento Grade de atendimento Capacidade Transportadoras Veículos …" at bounding box center [707, 335] width 1414 height 671
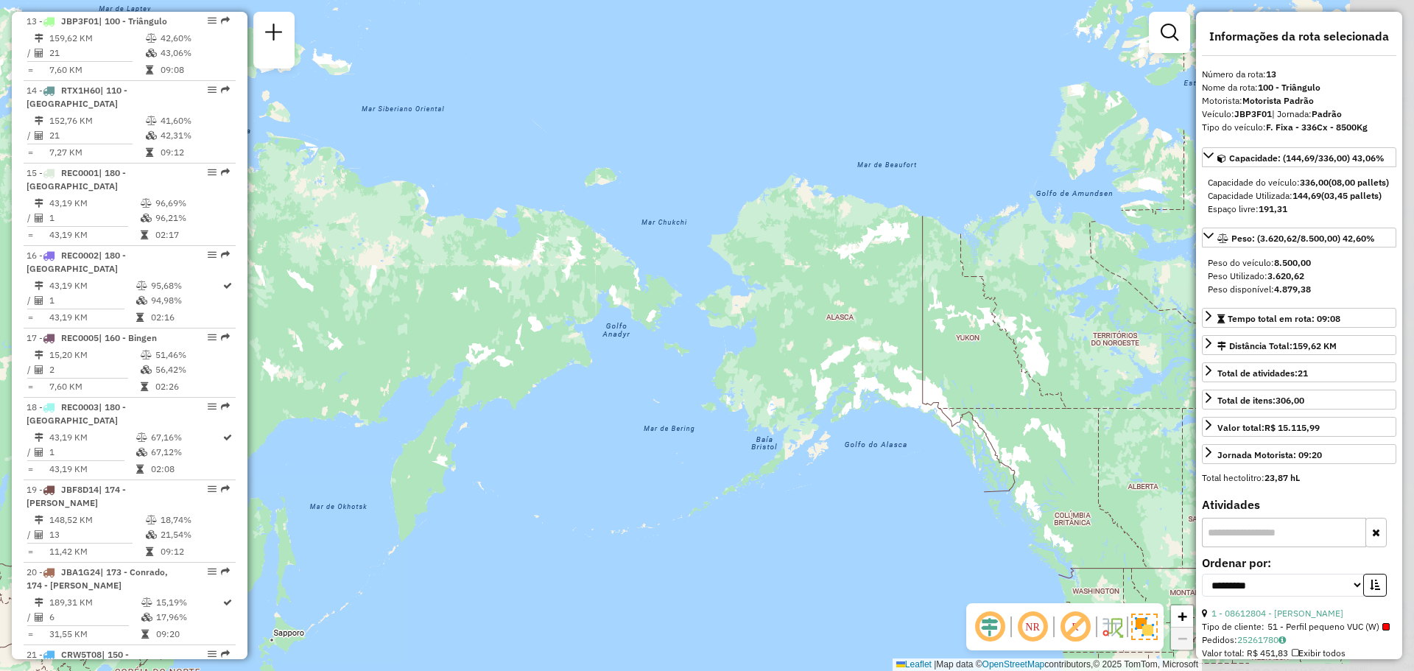
drag, startPoint x: 686, startPoint y: 317, endPoint x: 596, endPoint y: 292, distance: 92.5
click at [596, 292] on div "Janela de atendimento Grade de atendimento Capacidade Transportadoras Veículos …" at bounding box center [707, 335] width 1414 height 671
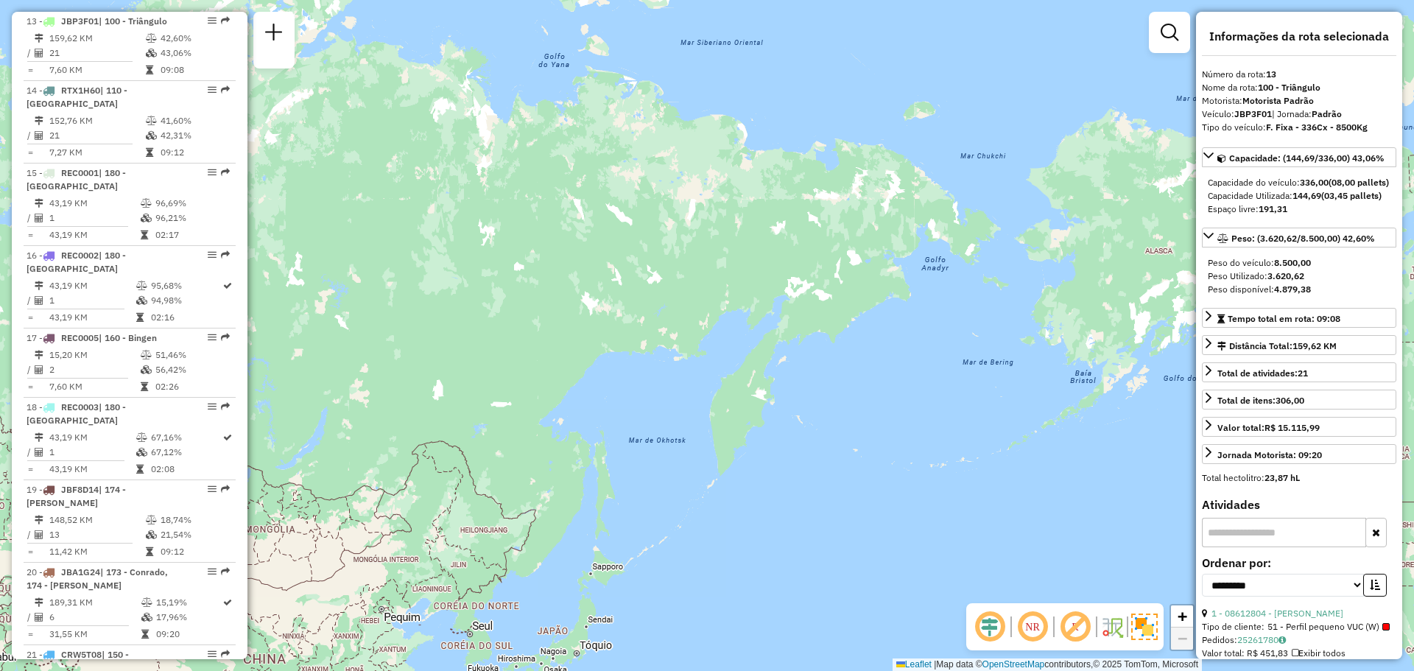
drag, startPoint x: 398, startPoint y: 386, endPoint x: 806, endPoint y: 345, distance: 410.0
click at [806, 345] on div "Janela de atendimento Grade de atendimento Capacidade Transportadoras Veículos …" at bounding box center [707, 335] width 1414 height 671
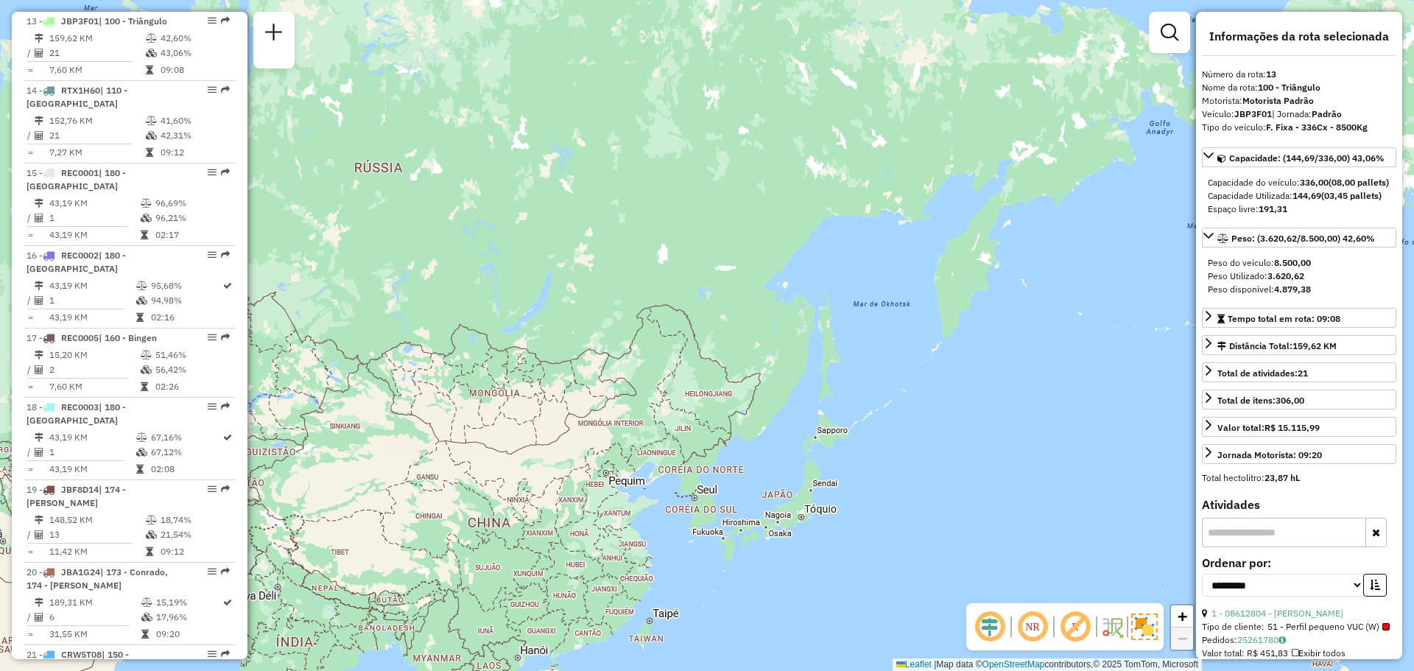
drag, startPoint x: 457, startPoint y: 367, endPoint x: 681, endPoint y: 231, distance: 262.7
click at [681, 231] on div "Janela de atendimento Grade de atendimento Capacidade Transportadoras Veículos …" at bounding box center [707, 335] width 1414 height 671
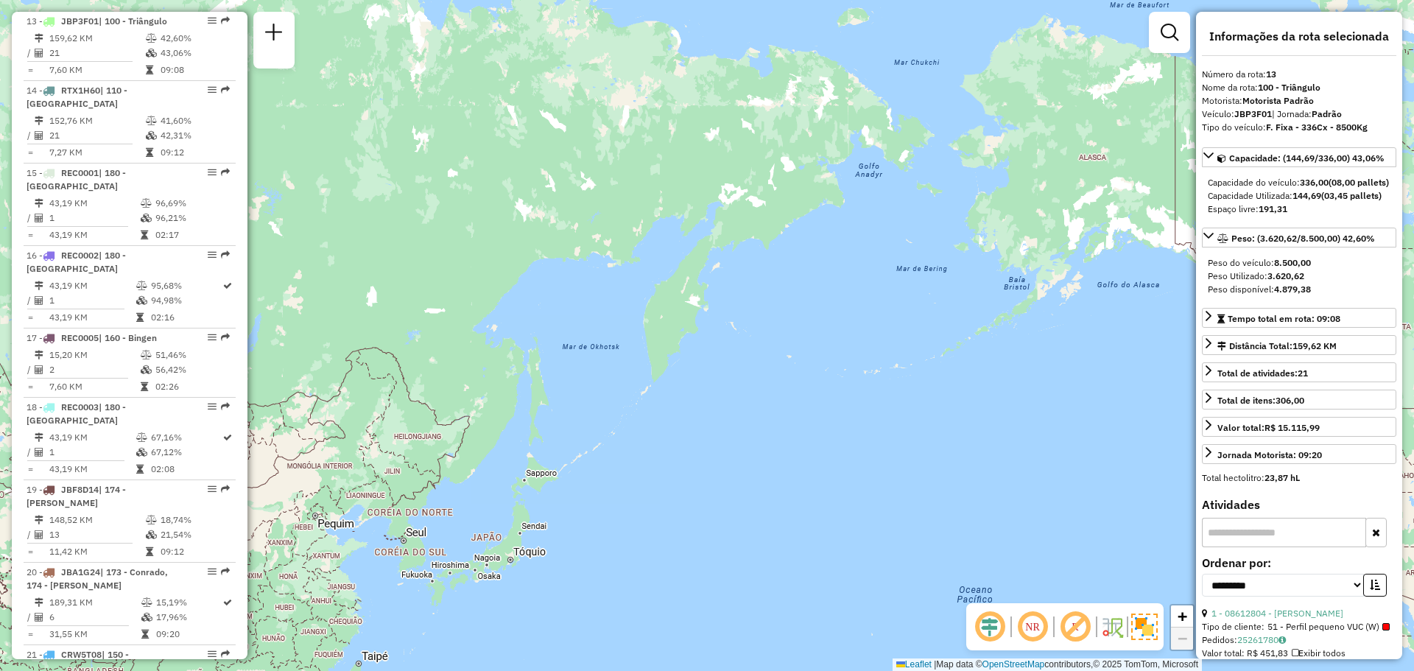
drag, startPoint x: 973, startPoint y: 234, endPoint x: 627, endPoint y: 264, distance: 346.6
click at [627, 267] on div "Janela de atendimento Grade de atendimento Capacidade Transportadoras Veículos …" at bounding box center [707, 335] width 1414 height 671
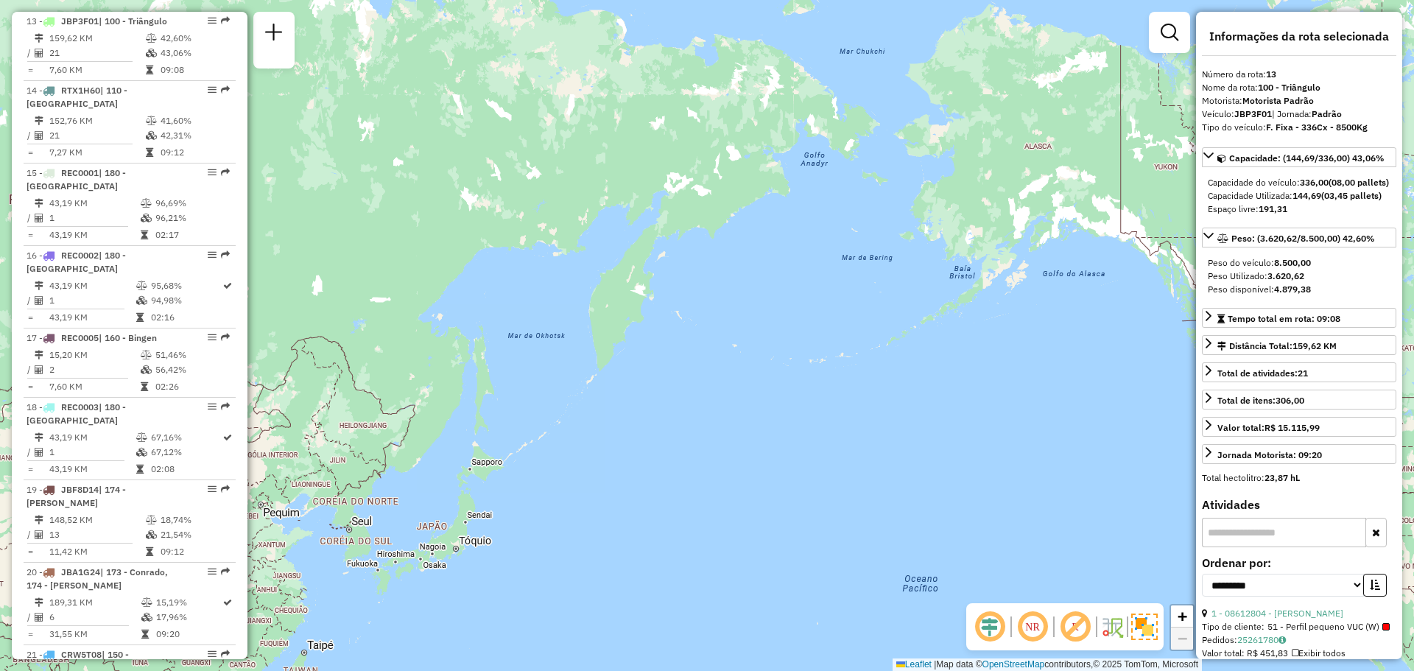
drag, startPoint x: 649, startPoint y: 364, endPoint x: 1039, endPoint y: 210, distance: 418.8
click at [1039, 210] on div "Janela de atendimento Grade de atendimento Capacidade Transportadoras Veículos …" at bounding box center [707, 335] width 1414 height 671
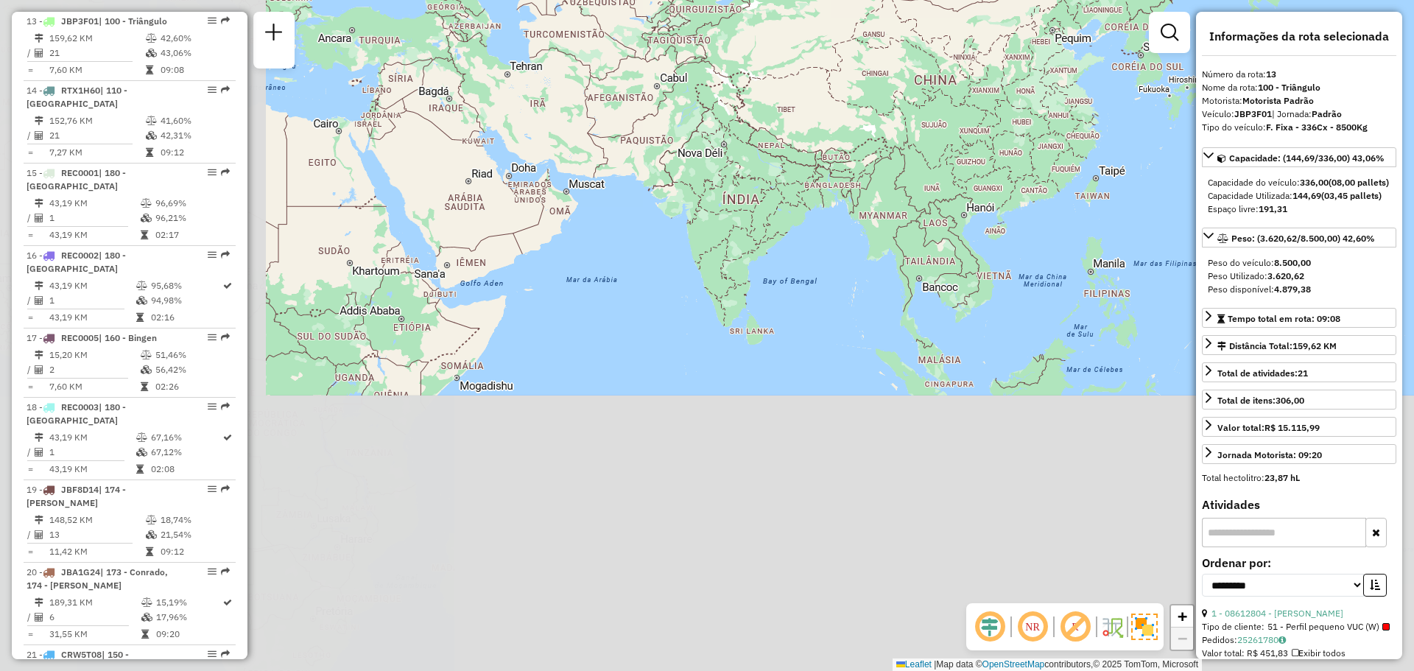
drag, startPoint x: 621, startPoint y: 400, endPoint x: 1000, endPoint y: 87, distance: 491.1
click at [1000, 87] on div "Janela de atendimento Grade de atendimento Capacidade Transportadoras Veículos …" at bounding box center [707, 335] width 1414 height 671
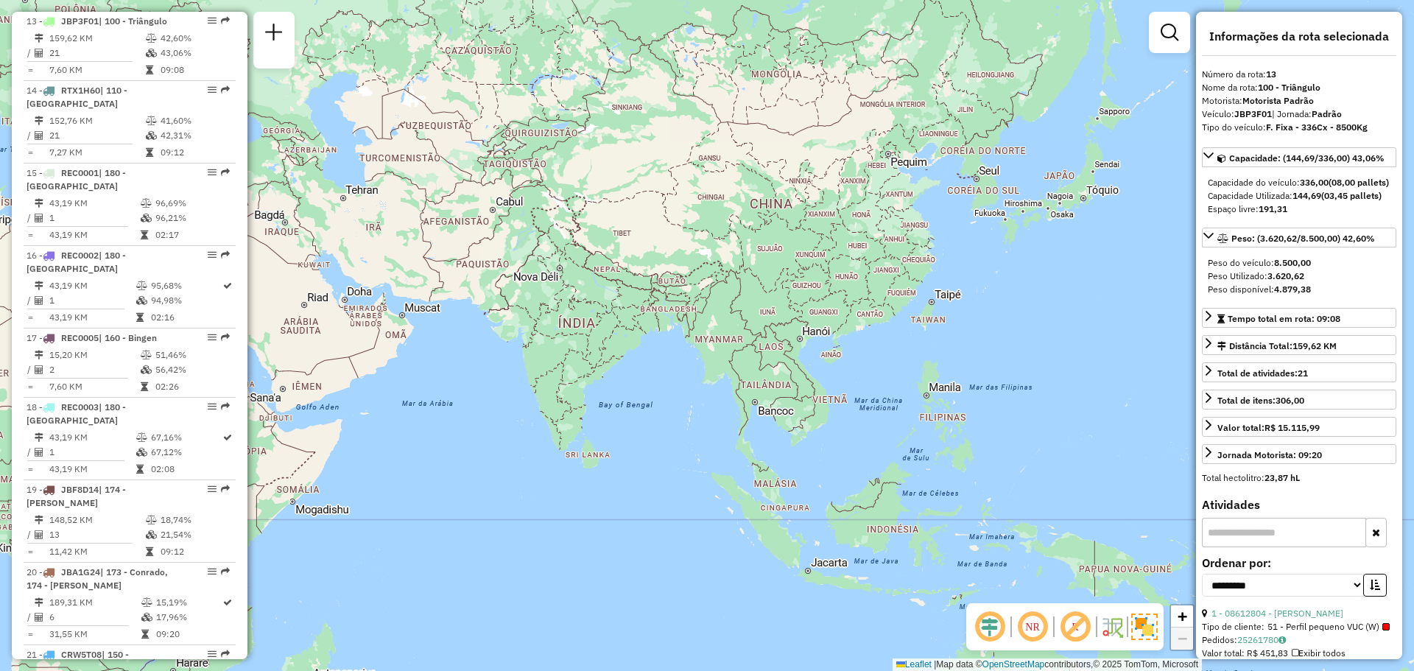
drag, startPoint x: 822, startPoint y: 323, endPoint x: 694, endPoint y: 416, distance: 159.2
click at [694, 416] on div "Janela de atendimento Grade de atendimento Capacidade Transportadoras Veículos …" at bounding box center [707, 335] width 1414 height 671
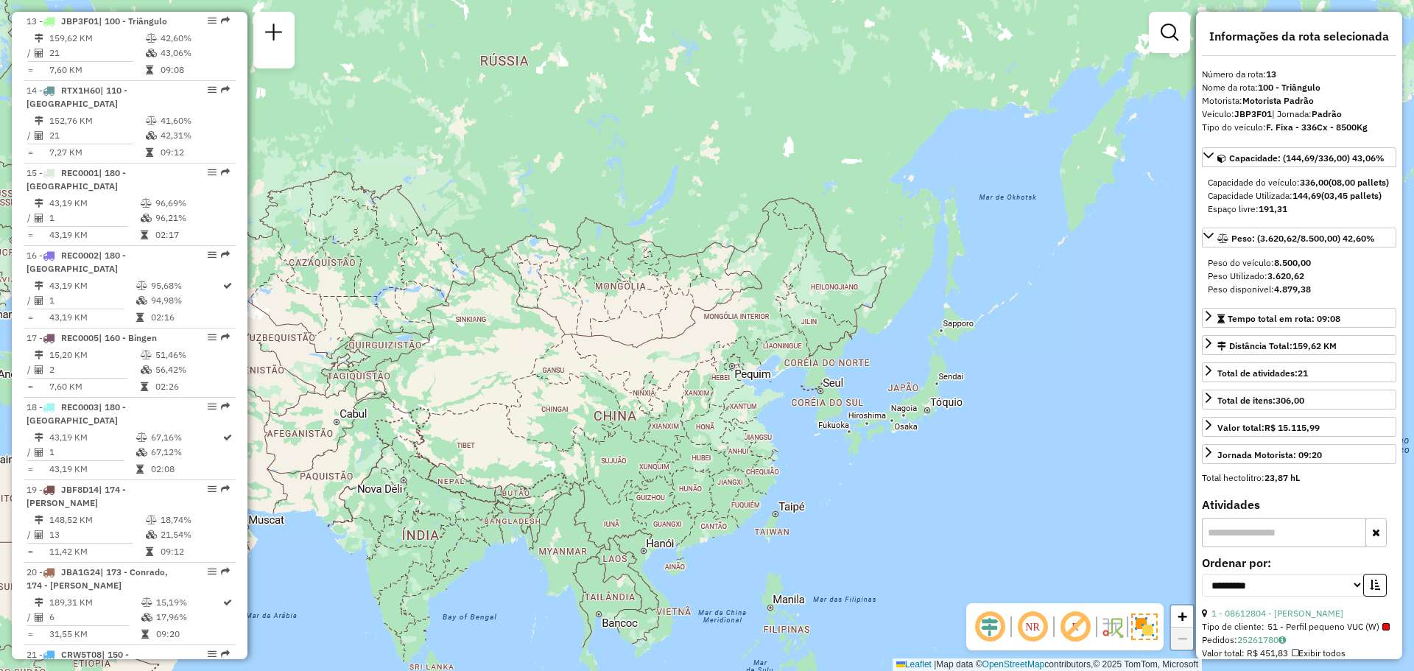
drag, startPoint x: 713, startPoint y: 196, endPoint x: 540, endPoint y: 412, distance: 277.0
click at [557, 391] on div "Janela de atendimento Grade de atendimento Capacidade Transportadoras Veículos …" at bounding box center [707, 335] width 1414 height 671
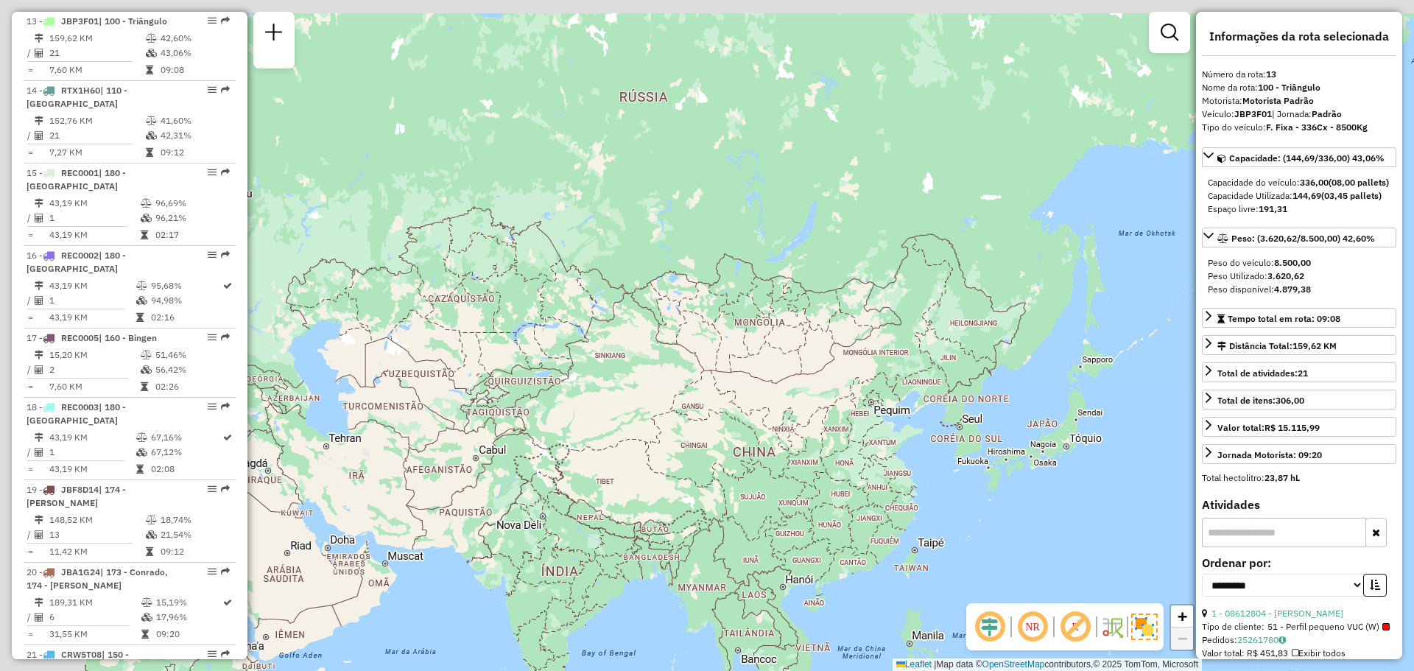
drag, startPoint x: 547, startPoint y: 351, endPoint x: 796, endPoint y: 338, distance: 249.2
click at [796, 338] on div "Janela de atendimento Grade de atendimento Capacidade Transportadoras Veículos …" at bounding box center [707, 335] width 1414 height 671
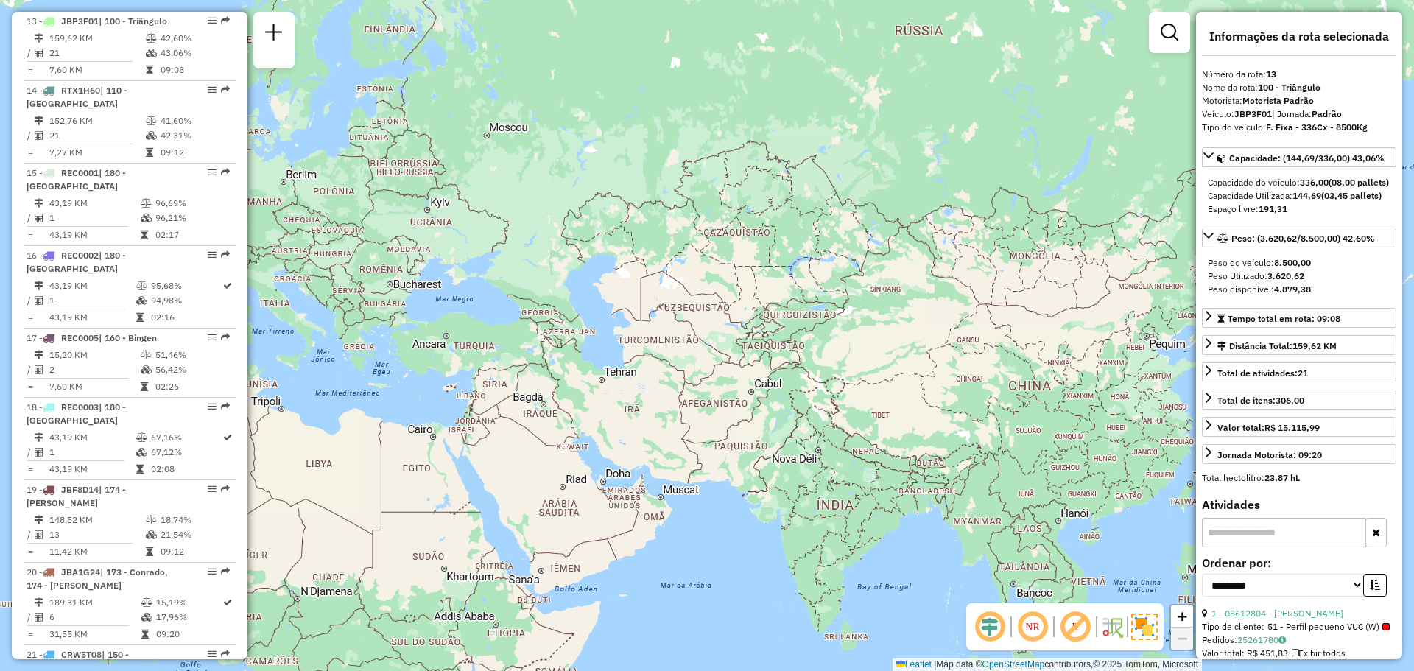
drag, startPoint x: 433, startPoint y: 353, endPoint x: 606, endPoint y: 323, distance: 175.8
click at [606, 323] on div "Janela de atendimento Grade de atendimento Capacidade Transportadoras Veículos …" at bounding box center [707, 335] width 1414 height 671
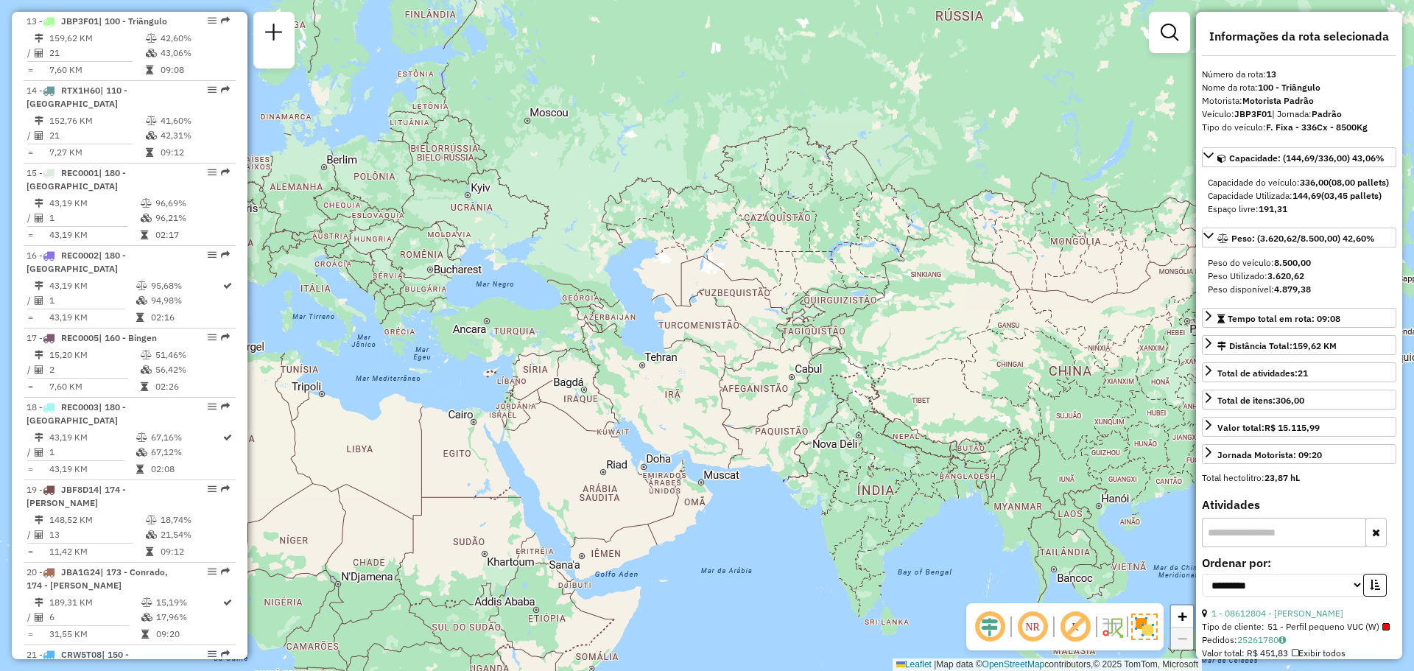
drag, startPoint x: 647, startPoint y: 382, endPoint x: 508, endPoint y: 328, distance: 149.2
click at [508, 328] on div "Janela de atendimento Grade de atendimento Capacidade Transportadoras Veículos …" at bounding box center [707, 335] width 1414 height 671
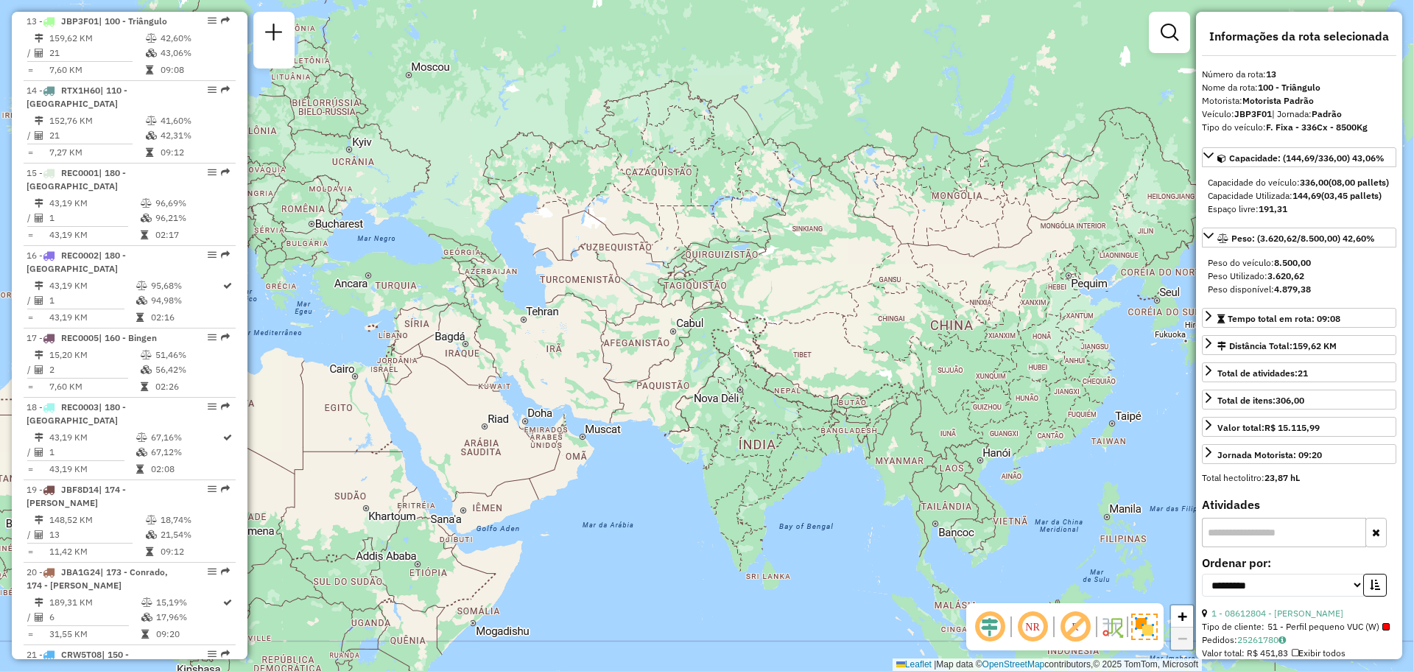
drag, startPoint x: 645, startPoint y: 385, endPoint x: 502, endPoint y: 359, distance: 145.2
click at [504, 359] on div "Janela de atendimento Grade de atendimento Capacidade Transportadoras Veículos …" at bounding box center [707, 335] width 1414 height 671
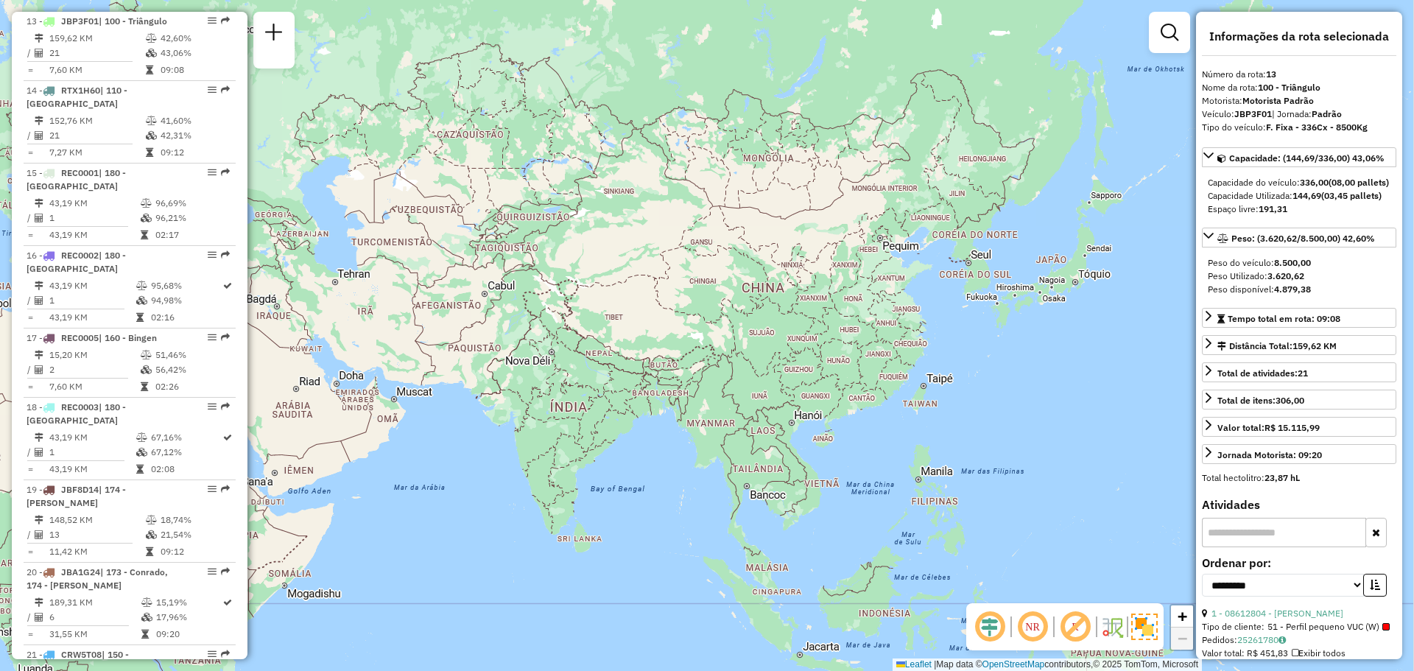
drag, startPoint x: 650, startPoint y: 449, endPoint x: 562, endPoint y: 432, distance: 90.0
click at [562, 432] on div "Janela de atendimento Grade de atendimento Capacidade Transportadoras Veículos …" at bounding box center [707, 335] width 1414 height 671
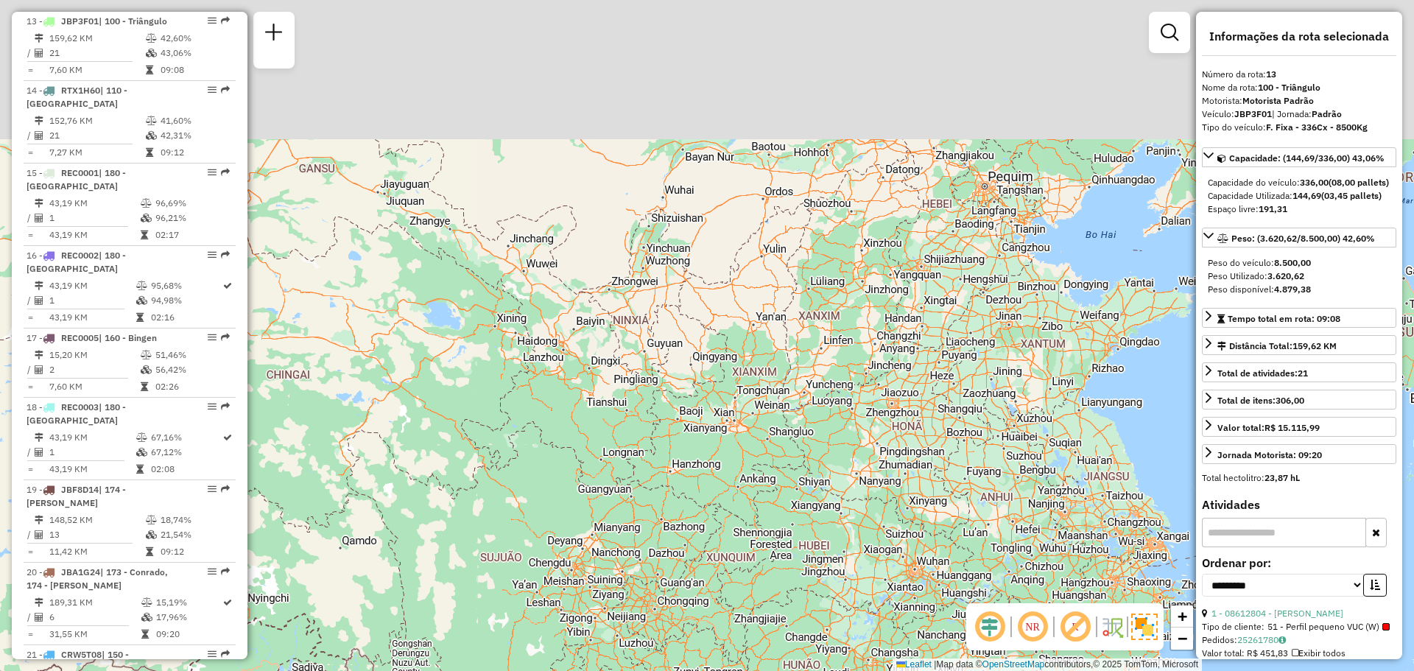
drag, startPoint x: 677, startPoint y: 135, endPoint x: 683, endPoint y: 440, distance: 304.9
click at [683, 440] on div "Janela de atendimento Grade de atendimento Capacidade Transportadoras Veículos …" at bounding box center [707, 335] width 1414 height 671
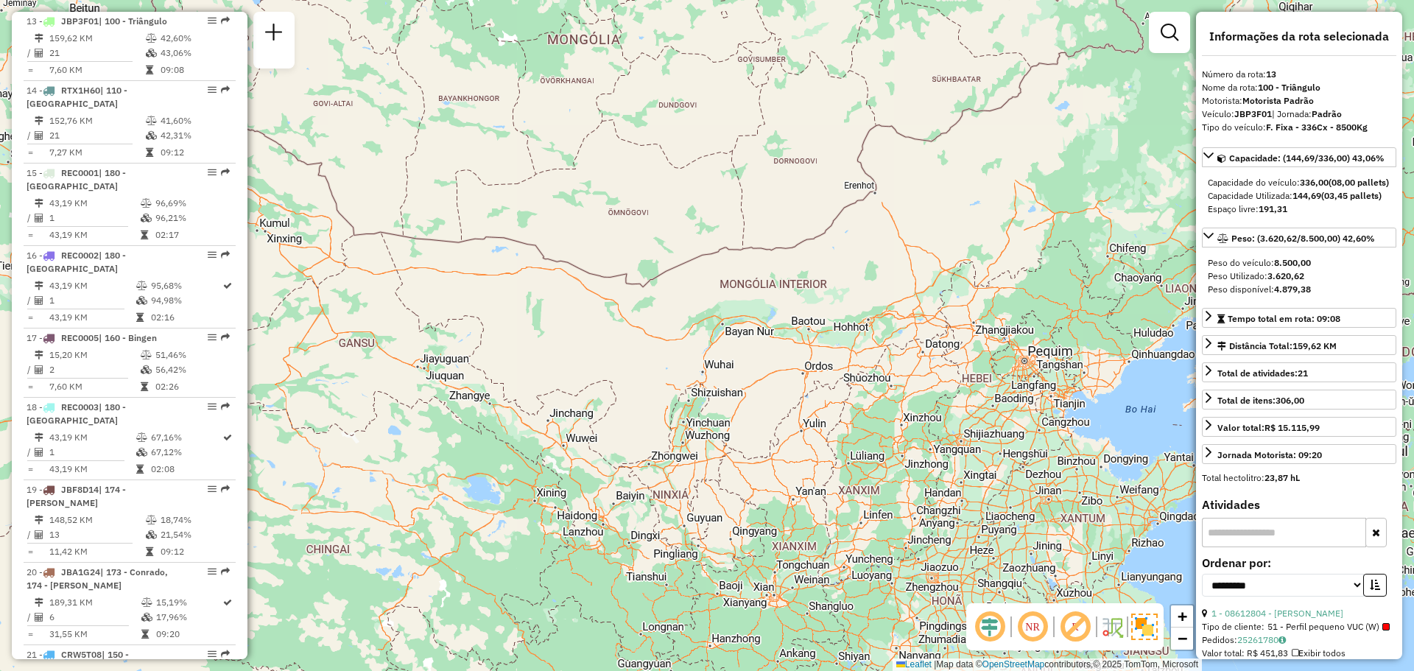
drag, startPoint x: 606, startPoint y: 310, endPoint x: 637, endPoint y: 337, distance: 41.2
click at [638, 336] on div "Janela de atendimento Grade de atendimento Capacidade Transportadoras Veículos …" at bounding box center [707, 335] width 1414 height 671
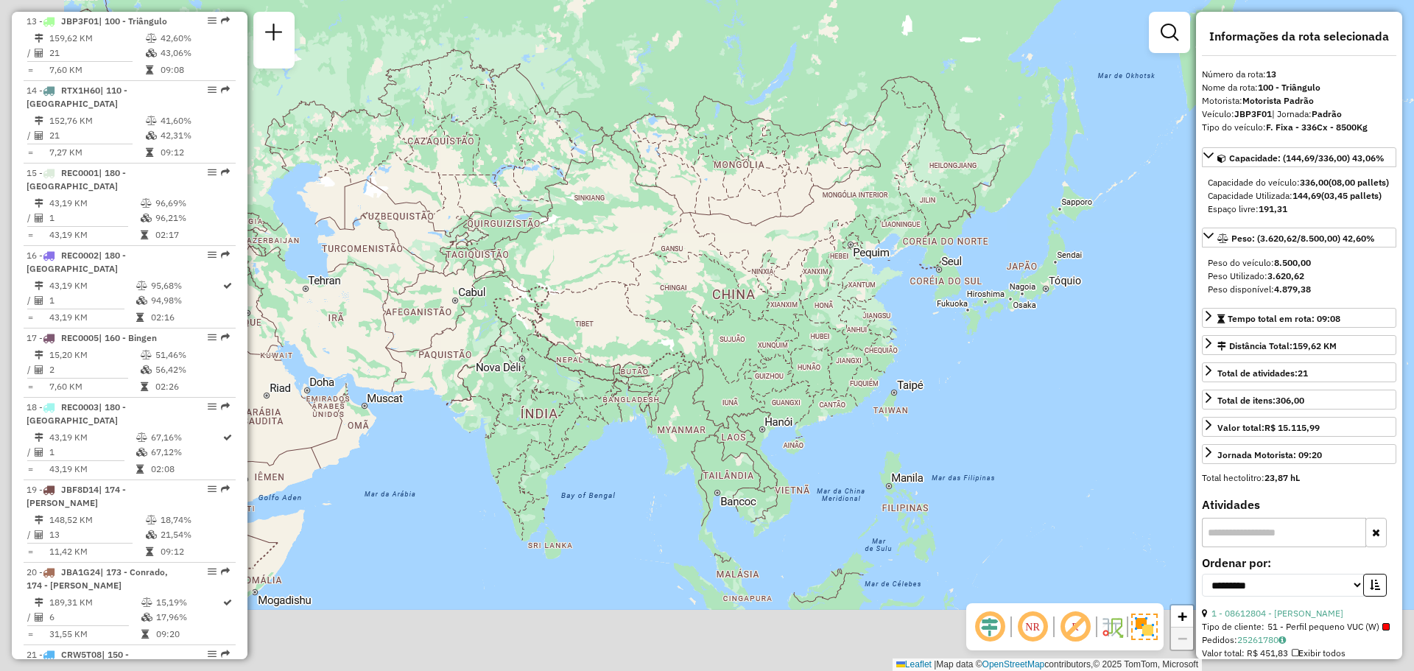
drag, startPoint x: 616, startPoint y: 437, endPoint x: 672, endPoint y: 308, distance: 140.2
click at [672, 309] on div "Janela de atendimento Grade de atendimento Capacidade Transportadoras Veículos …" at bounding box center [707, 335] width 1414 height 671
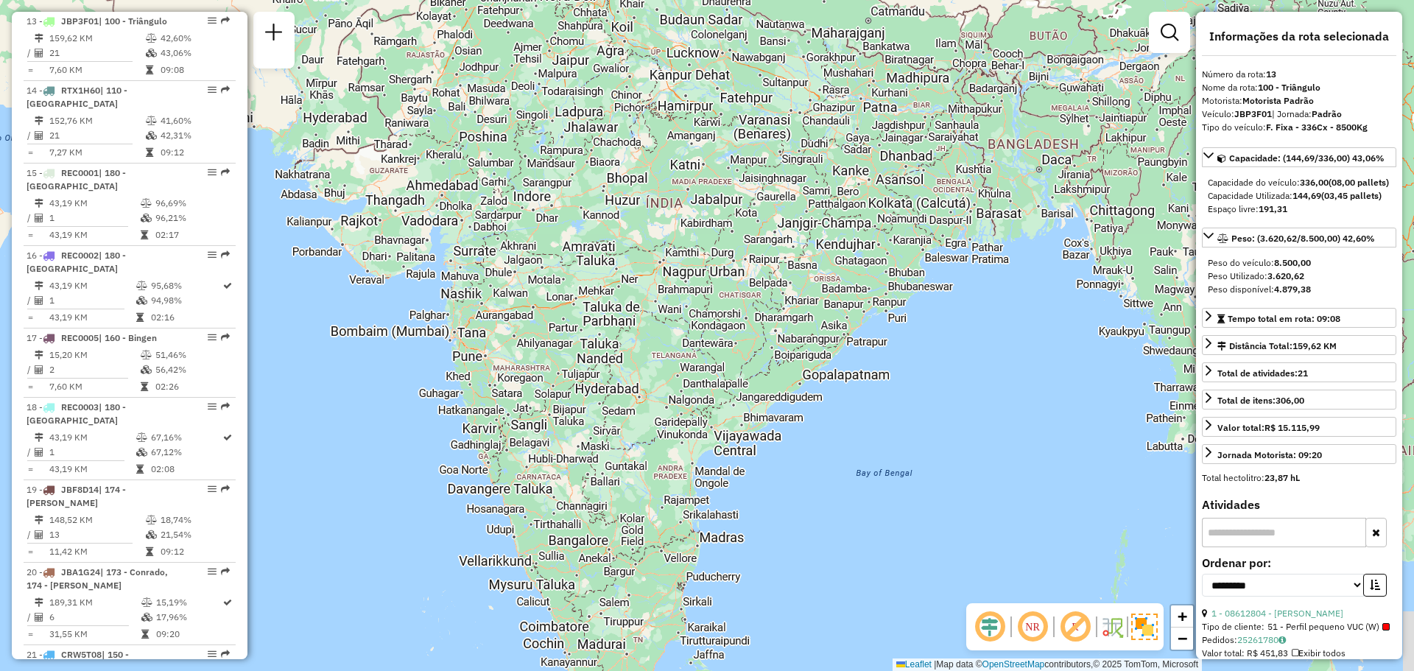
drag, startPoint x: 501, startPoint y: 450, endPoint x: 638, endPoint y: 237, distance: 252.7
click at [645, 237] on div "Janela de atendimento Grade de atendimento Capacidade Transportadoras Veículos …" at bounding box center [707, 335] width 1414 height 671
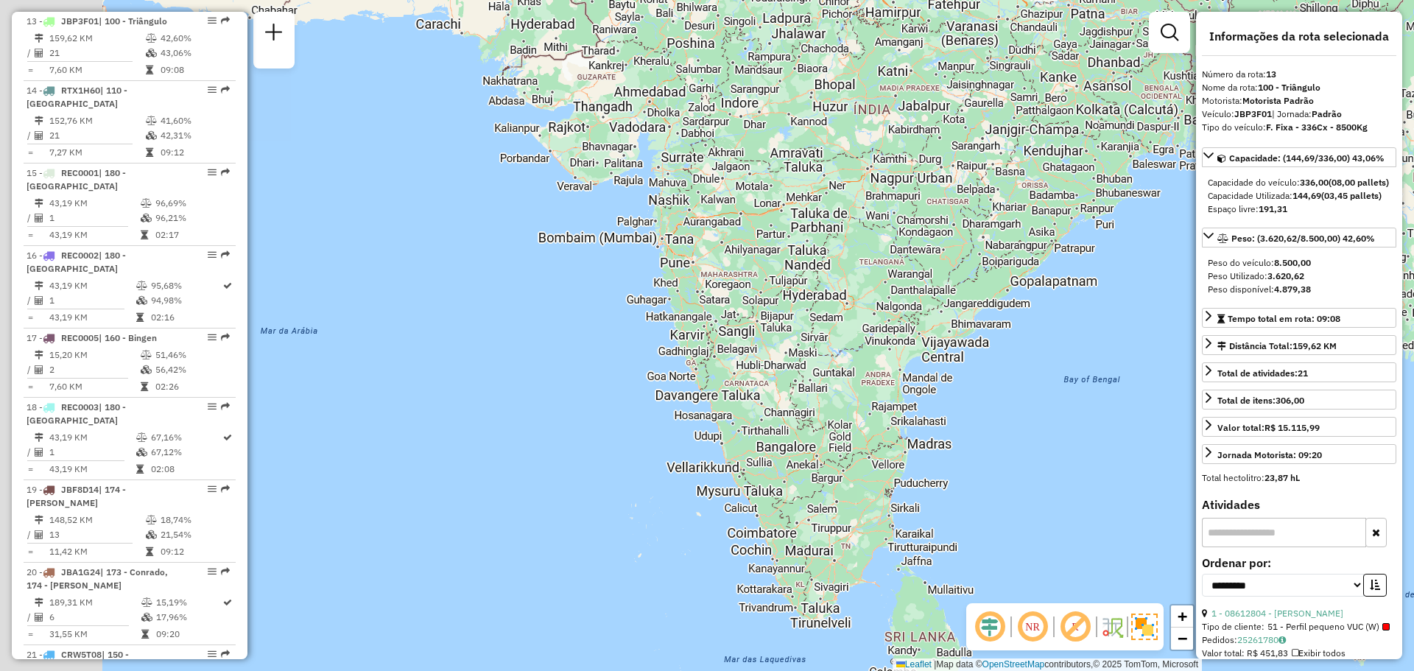
drag, startPoint x: 581, startPoint y: 415, endPoint x: 877, endPoint y: 266, distance: 331.6
click at [845, 293] on div "Janela de atendimento Grade de atendimento Capacidade Transportadoras Veículos …" at bounding box center [707, 335] width 1414 height 671
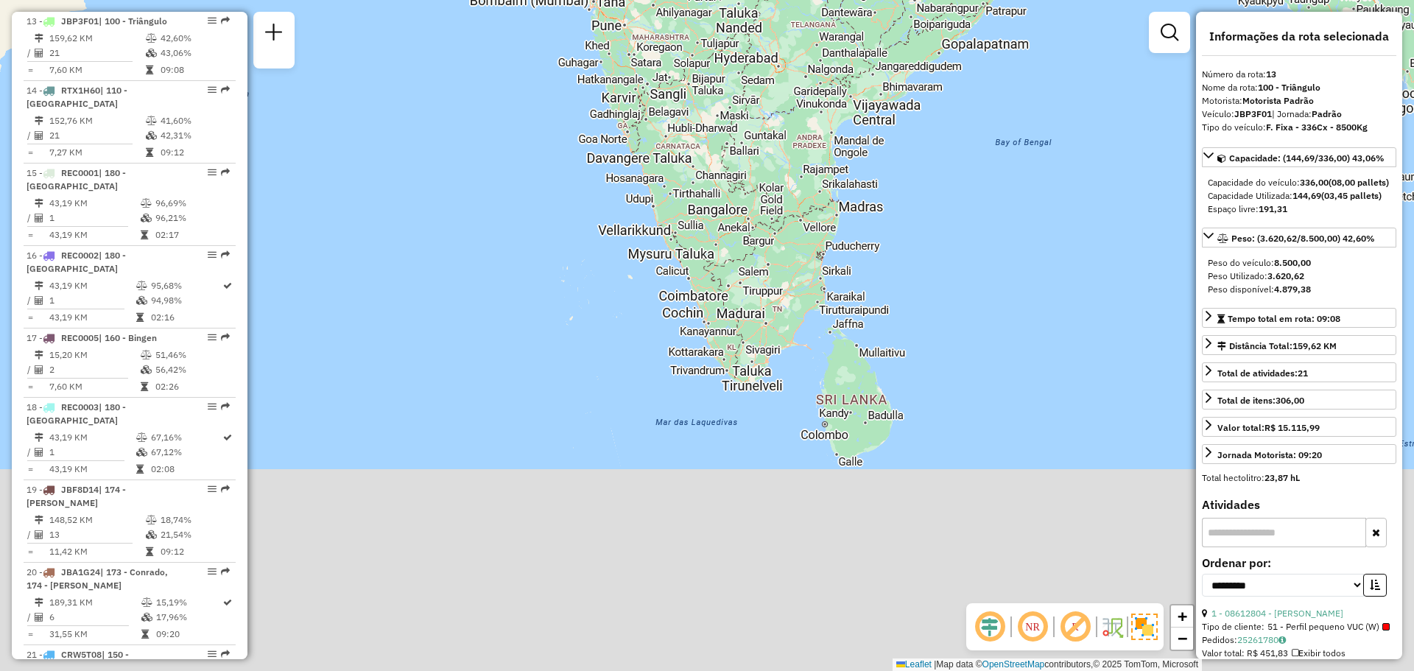
drag, startPoint x: 780, startPoint y: 420, endPoint x: 671, endPoint y: 228, distance: 221.9
click at [653, 206] on div "Janela de atendimento Grade de atendimento Capacidade Transportadoras Veículos …" at bounding box center [707, 335] width 1414 height 671
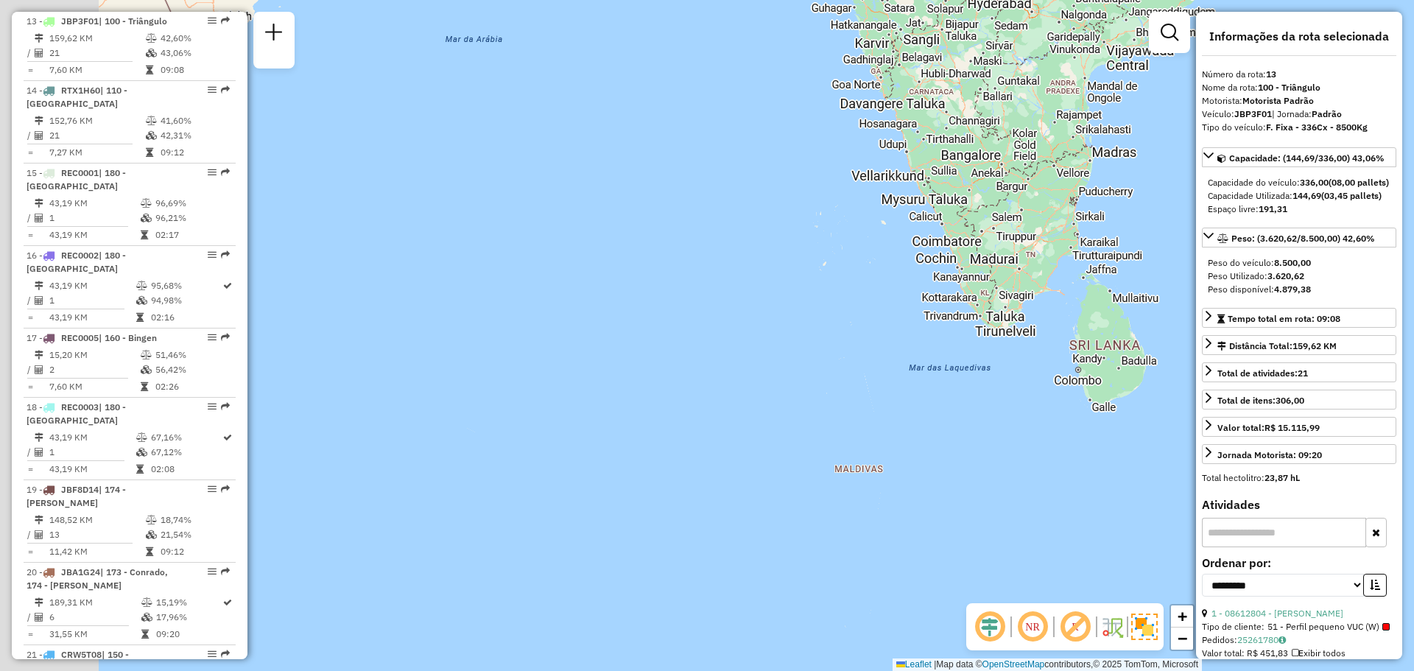
drag, startPoint x: 490, startPoint y: 399, endPoint x: 711, endPoint y: 336, distance: 229.8
click at [993, 303] on div "Janela de atendimento Grade de atendimento Capacidade Transportadoras Veículos …" at bounding box center [707, 335] width 1414 height 671
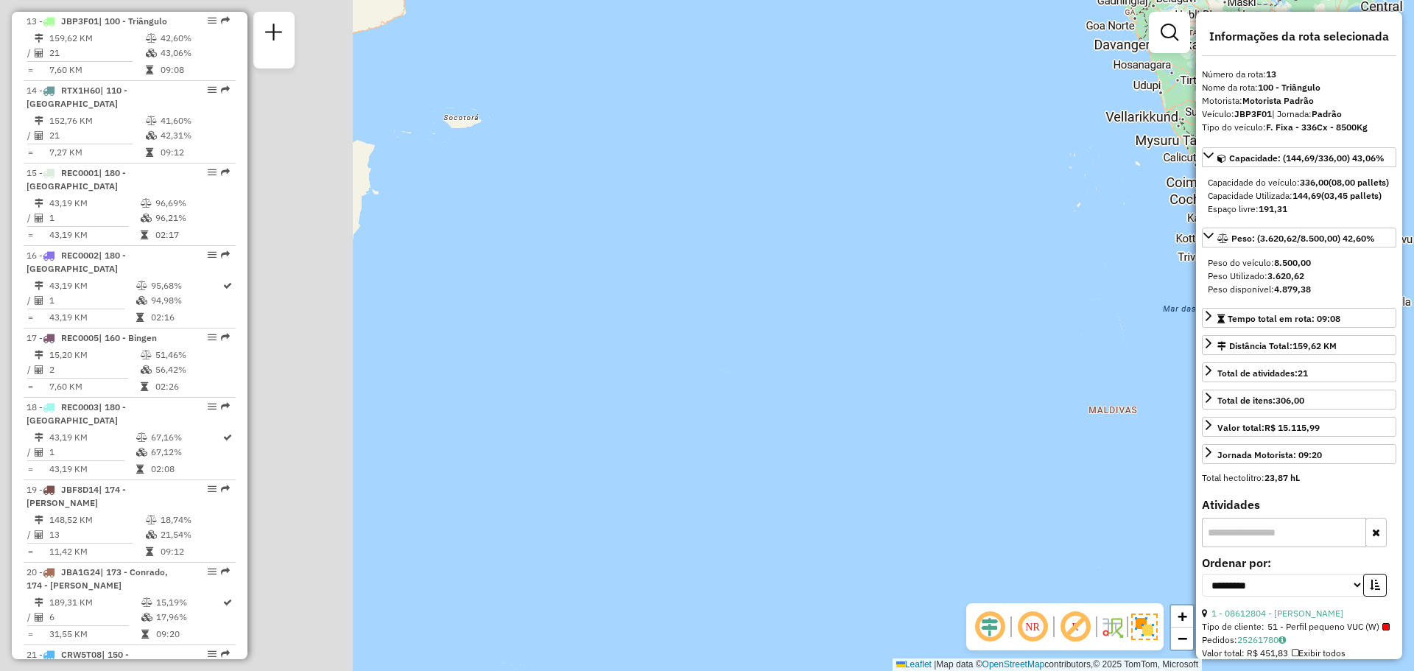
click at [1031, 390] on div "Janela de atendimento Grade de atendimento Capacidade Transportadoras Veículos …" at bounding box center [707, 335] width 1414 height 671
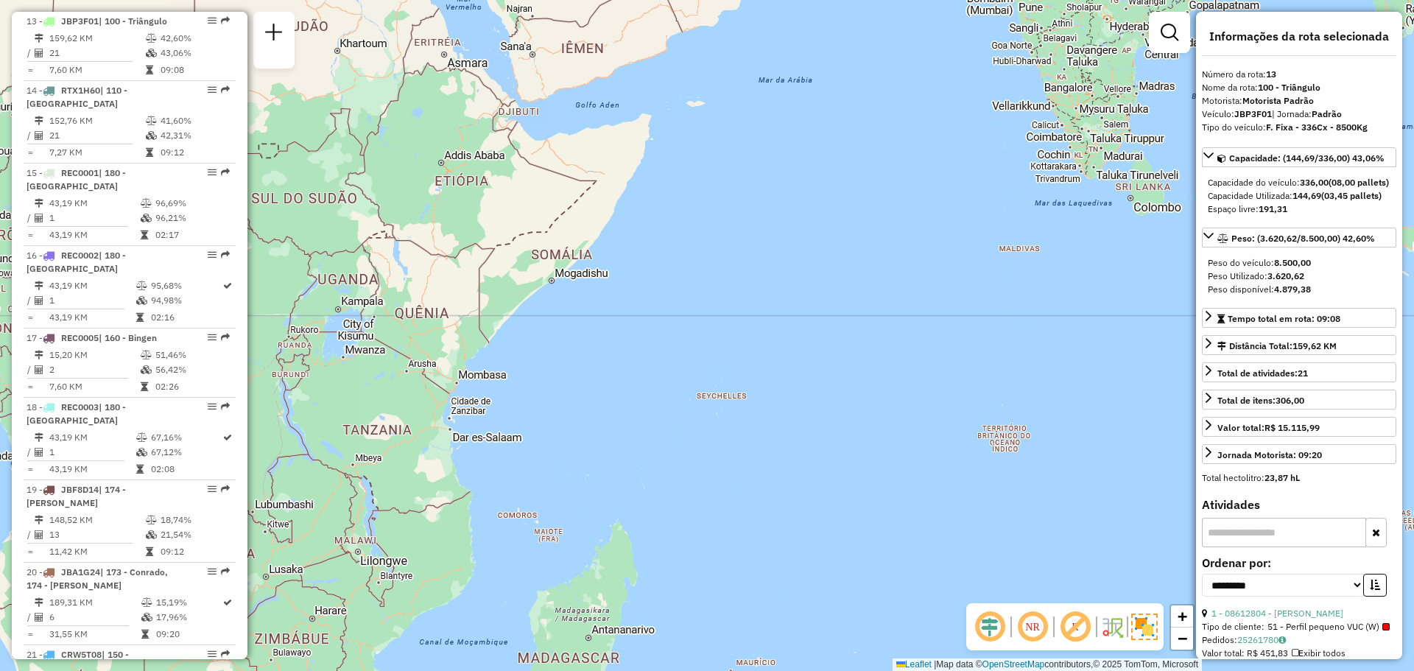
drag, startPoint x: 615, startPoint y: 503, endPoint x: 579, endPoint y: 216, distance: 289.3
click at [580, 206] on div "Janela de atendimento Grade de atendimento Capacidade Transportadoras Veículos …" at bounding box center [707, 335] width 1414 height 671
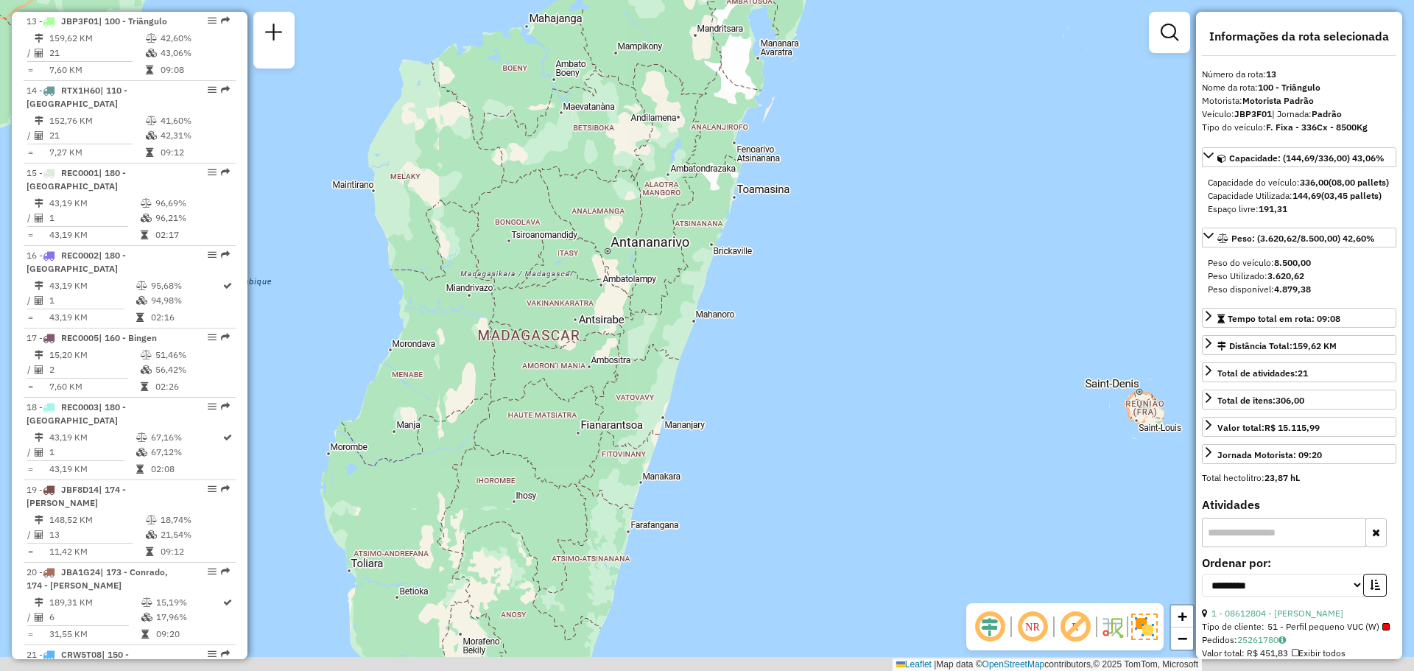
drag, startPoint x: 581, startPoint y: 498, endPoint x: 580, endPoint y: 357, distance: 140.6
click at [580, 357] on div "Janela de atendimento Grade de atendimento Capacidade Transportadoras Veículos …" at bounding box center [707, 335] width 1414 height 671
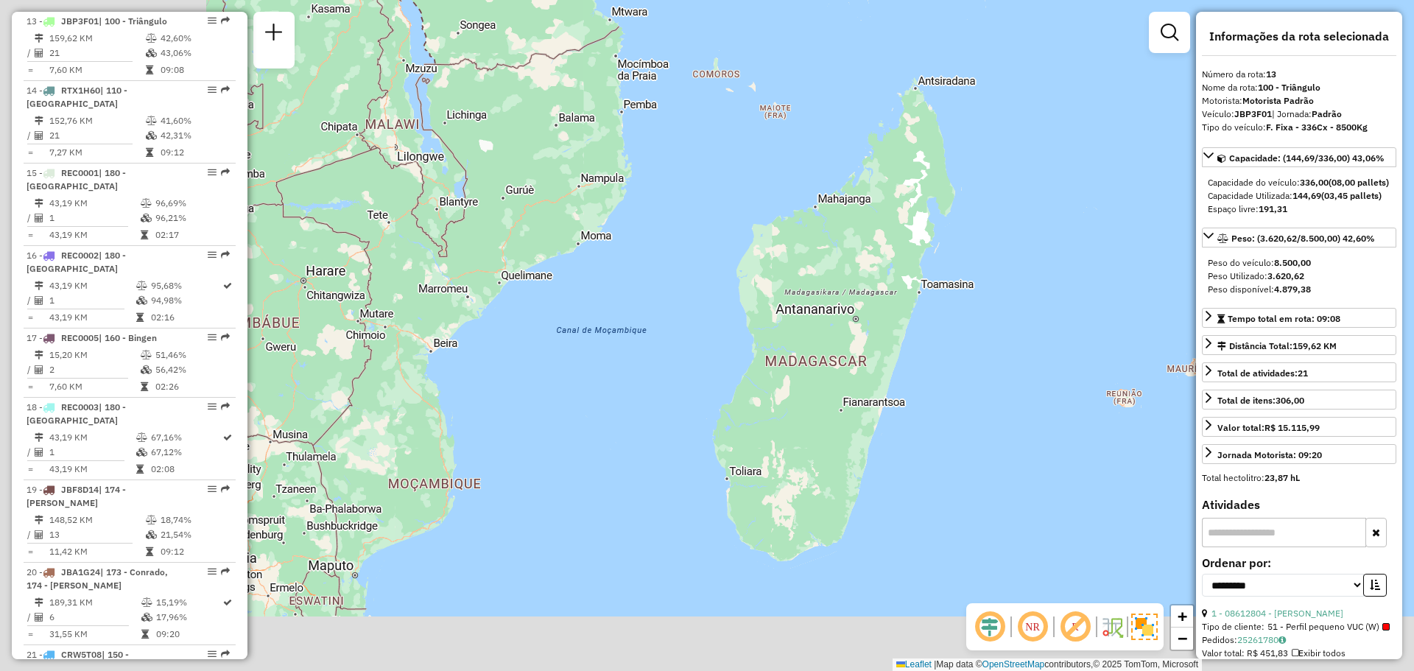
drag, startPoint x: 464, startPoint y: 482, endPoint x: 834, endPoint y: 398, distance: 379.6
click at [834, 398] on div "Janela de atendimento Grade de atendimento Capacidade Transportadoras Veículos …" at bounding box center [707, 335] width 1414 height 671
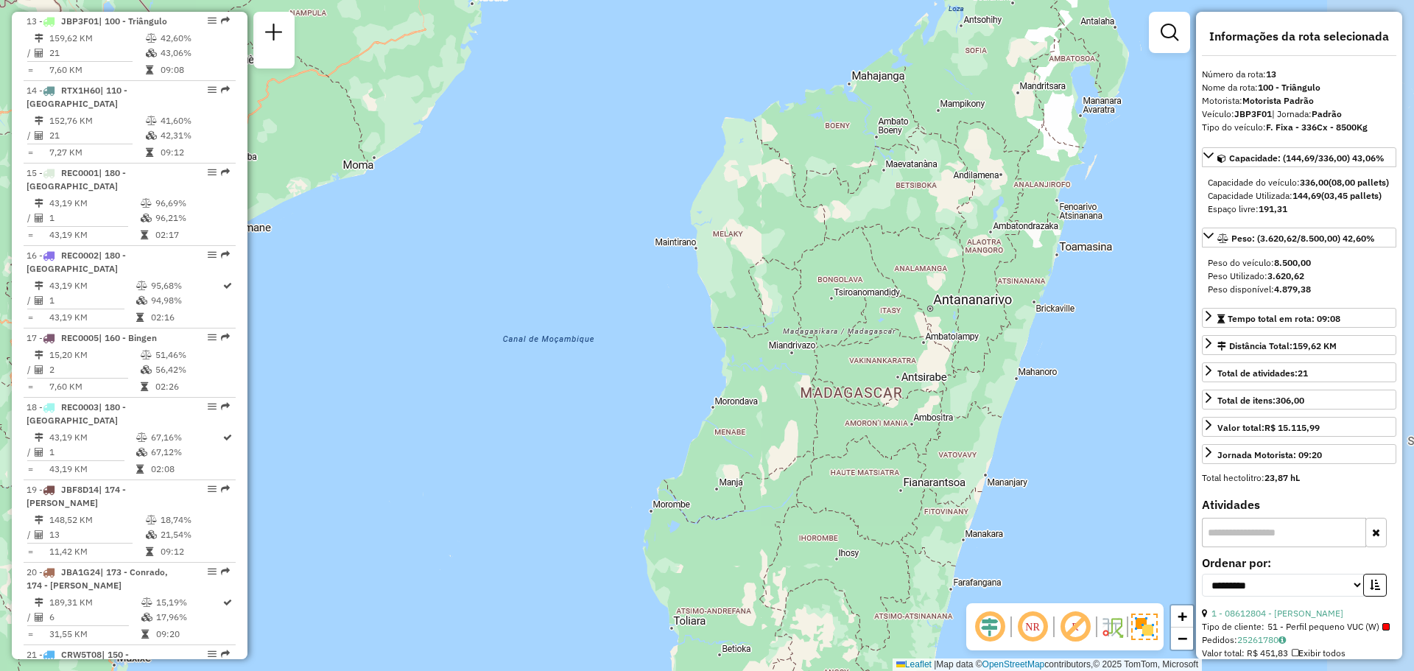
drag, startPoint x: 760, startPoint y: 373, endPoint x: 429, endPoint y: 435, distance: 336.5
click at [424, 437] on div "Janela de atendimento Grade de atendimento Capacidade Transportadoras Veículos …" at bounding box center [707, 335] width 1414 height 671
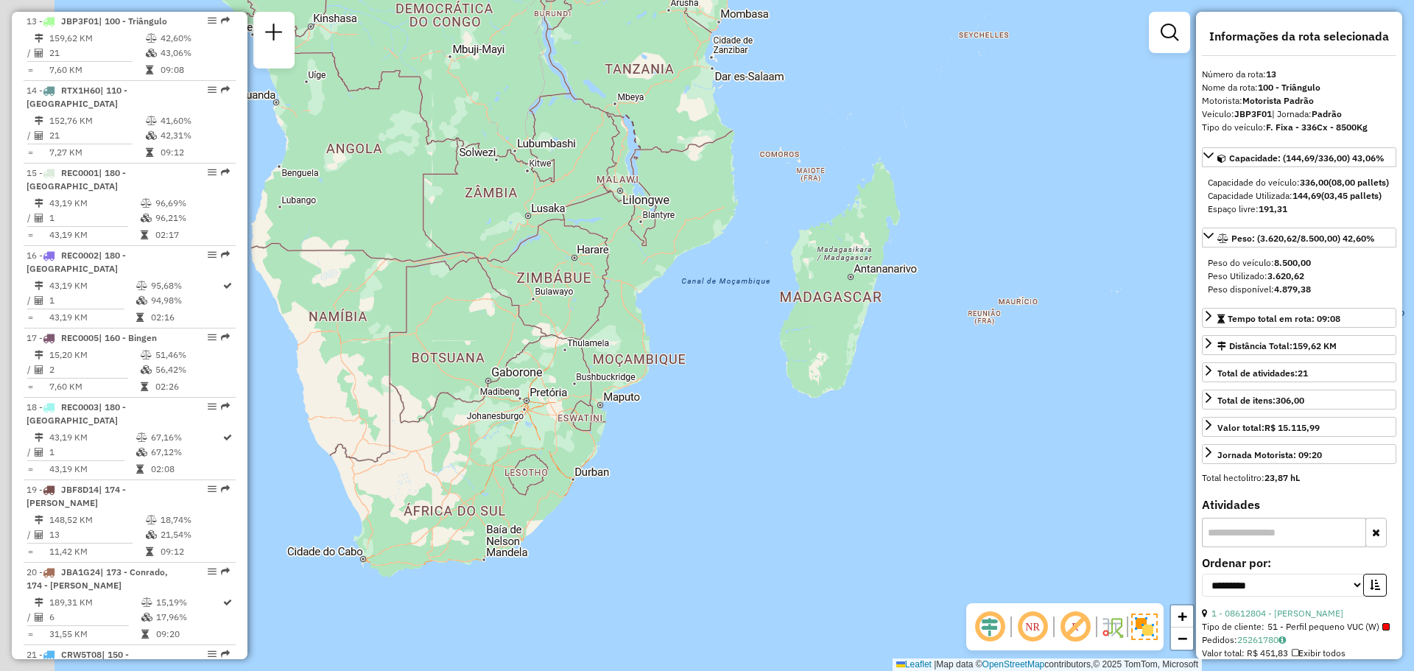
drag, startPoint x: 684, startPoint y: 467, endPoint x: 770, endPoint y: 348, distance: 147.1
click at [776, 348] on div "Janela de atendimento Grade de atendimento Capacidade Transportadoras Veículos …" at bounding box center [707, 335] width 1414 height 671
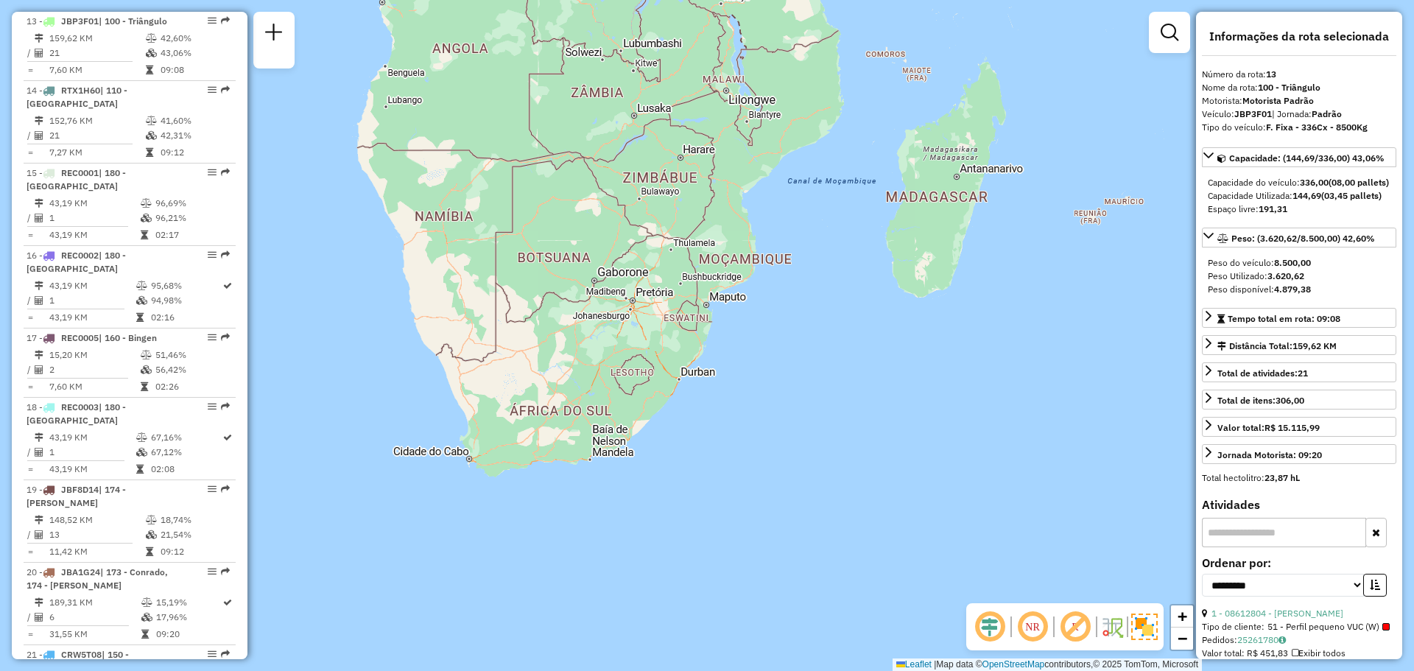
drag, startPoint x: 689, startPoint y: 443, endPoint x: 771, endPoint y: 387, distance: 99.1
click at [771, 387] on div "Janela de atendimento Grade de atendimento Capacidade Transportadoras Veículos …" at bounding box center [707, 335] width 1414 height 671
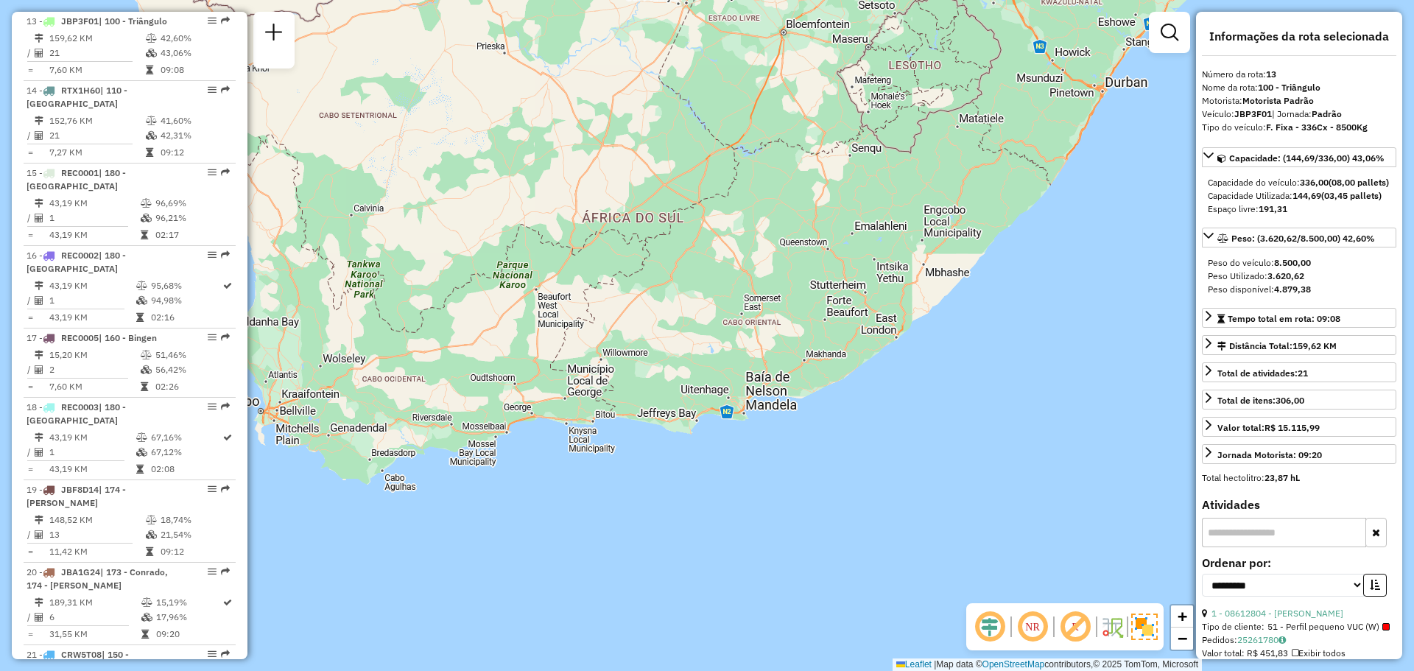
drag, startPoint x: 552, startPoint y: 470, endPoint x: 922, endPoint y: 358, distance: 386.2
click at [923, 358] on div "Janela de atendimento Grade de atendimento Capacidade Transportadoras Veículos …" at bounding box center [707, 335] width 1414 height 671
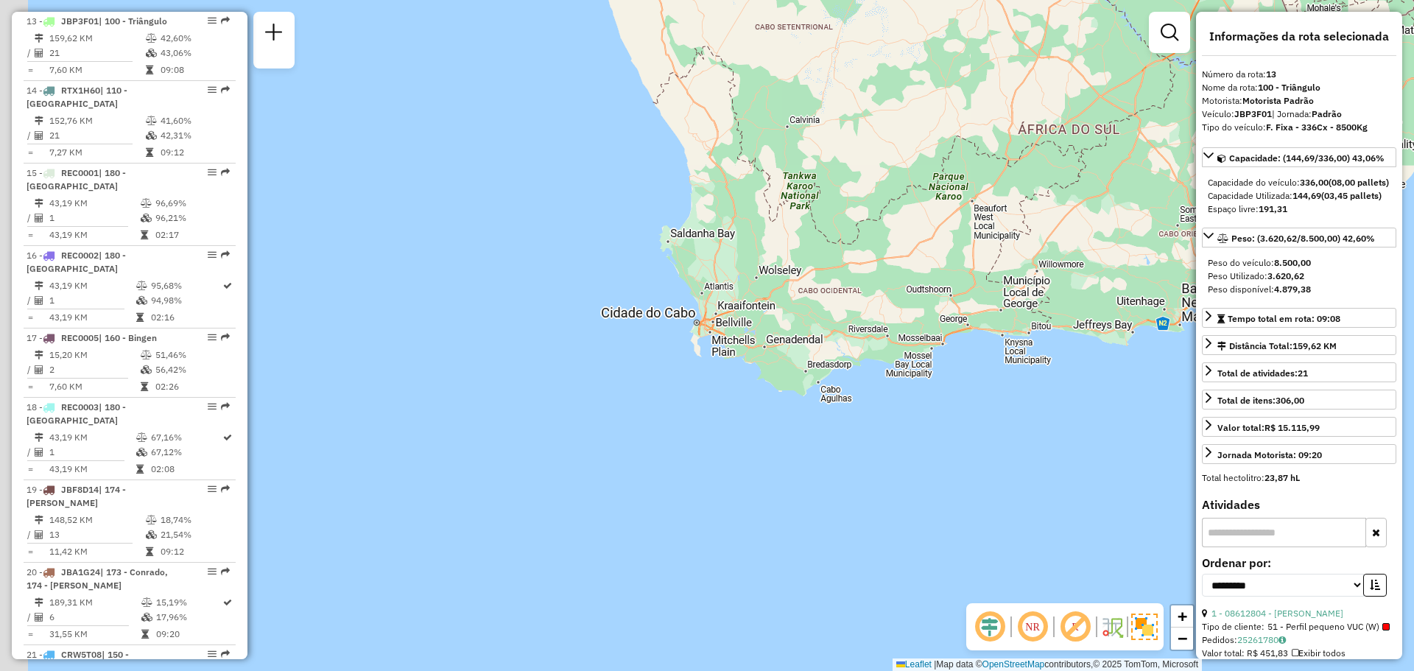
drag, startPoint x: 659, startPoint y: 314, endPoint x: 736, endPoint y: 340, distance: 81.0
click at [736, 340] on div "Janela de atendimento Grade de atendimento Capacidade Transportadoras Veículos …" at bounding box center [707, 335] width 1414 height 671
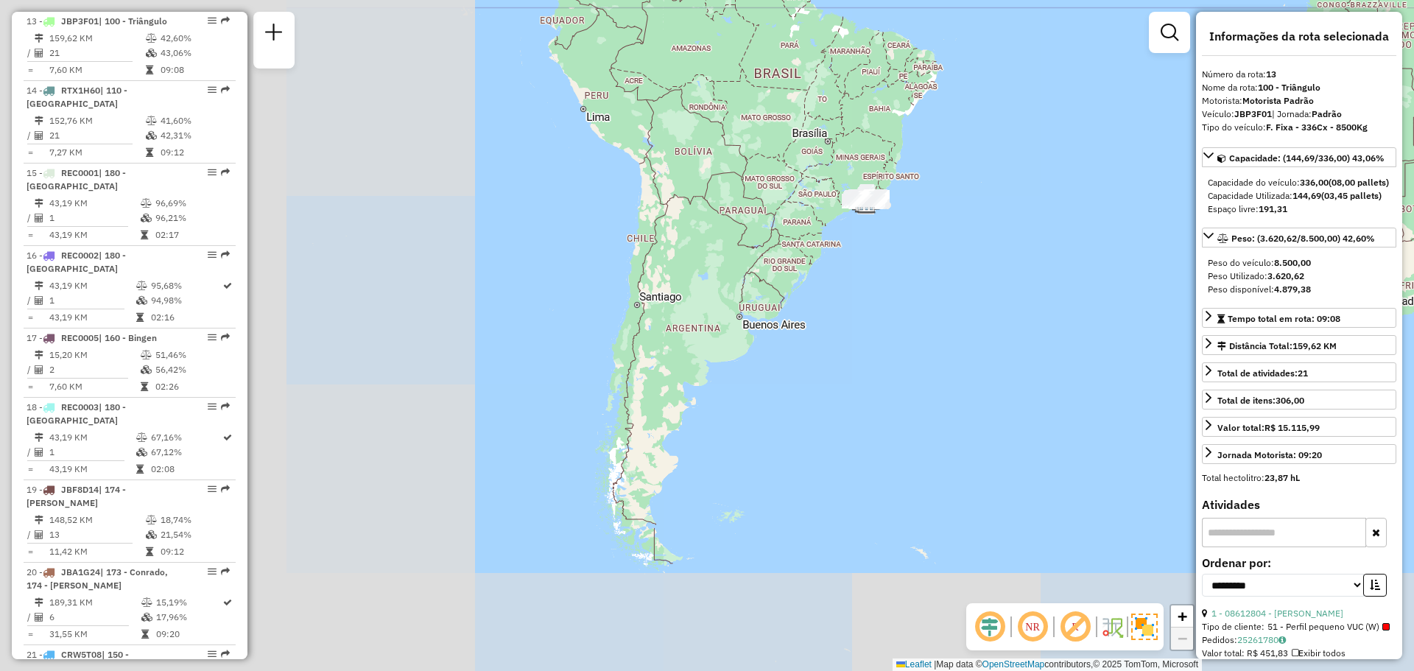
drag, startPoint x: 591, startPoint y: 396, endPoint x: 1153, endPoint y: 364, distance: 562.7
click at [1153, 364] on div "Janela de atendimento Grade de atendimento Capacidade Transportadoras Veículos …" at bounding box center [707, 335] width 1414 height 671
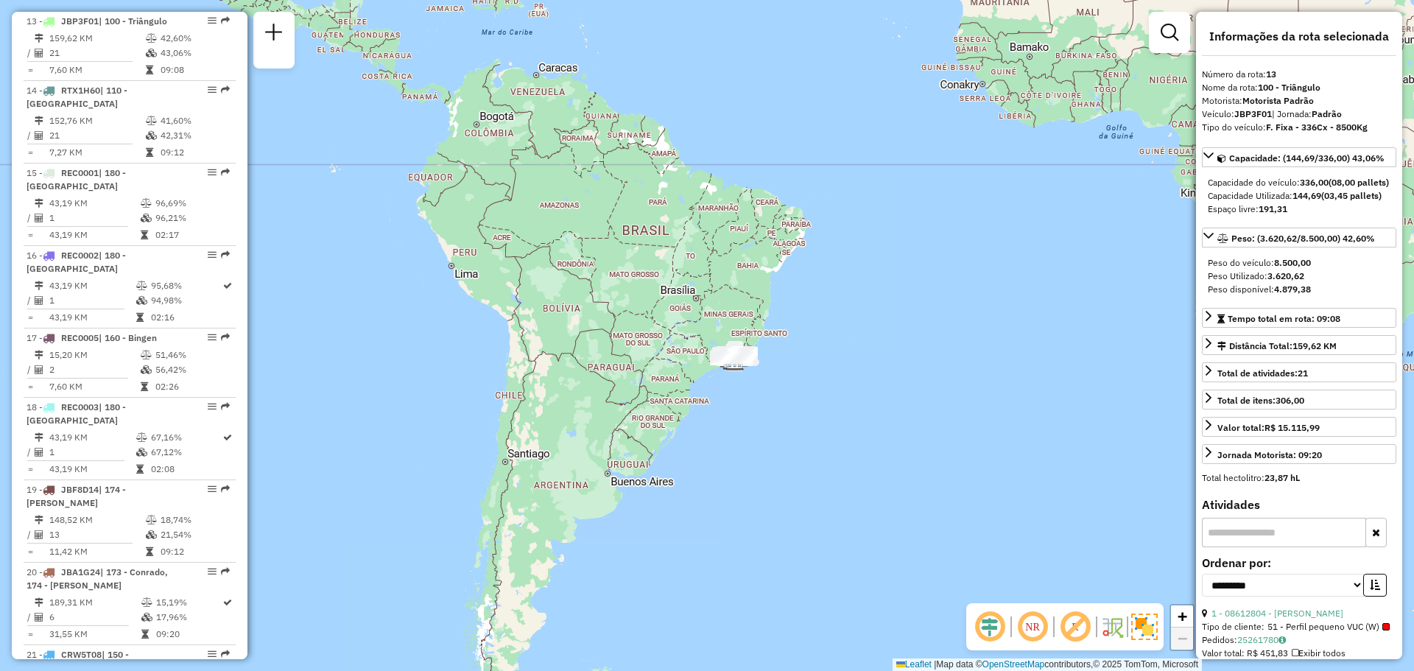
drag, startPoint x: 912, startPoint y: 285, endPoint x: 616, endPoint y: 454, distance: 340.0
click at [776, 445] on div "Janela de atendimento Grade de atendimento Capacidade Transportadoras Veículos …" at bounding box center [707, 335] width 1414 height 671
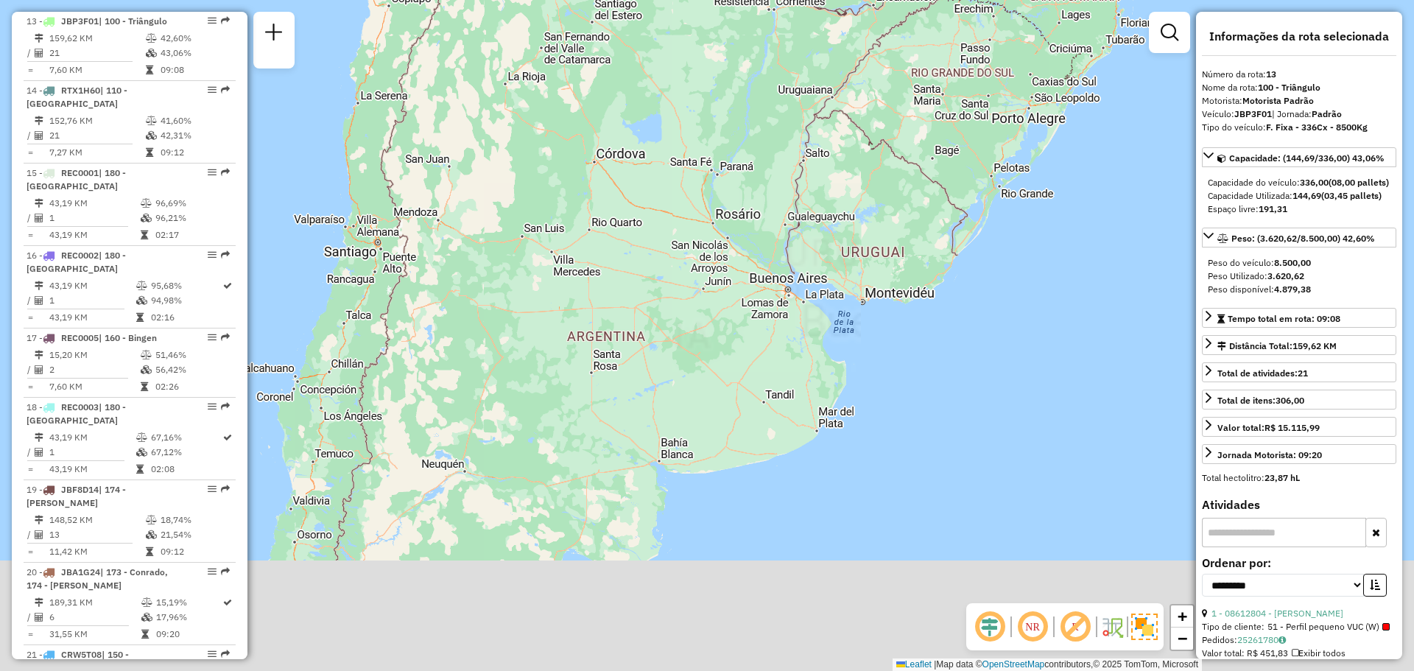
drag, startPoint x: 564, startPoint y: 516, endPoint x: 591, endPoint y: 250, distance: 267.9
click at [584, 277] on div "Janela de atendimento Grade de atendimento Capacidade Transportadoras Veículos …" at bounding box center [707, 335] width 1414 height 671
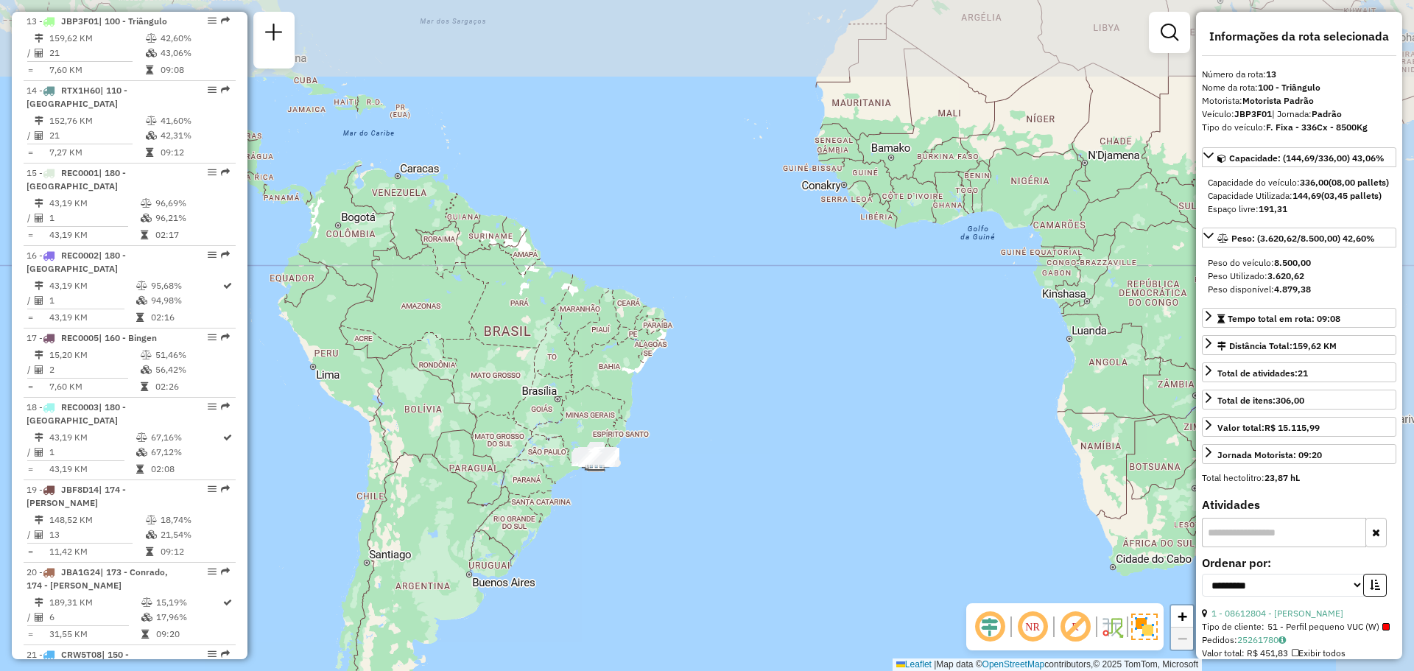
drag, startPoint x: 940, startPoint y: 165, endPoint x: 769, endPoint y: 390, distance: 282.2
click at [769, 390] on div "Janela de atendimento Grade de atendimento Capacidade Transportadoras Veículos …" at bounding box center [707, 335] width 1414 height 671
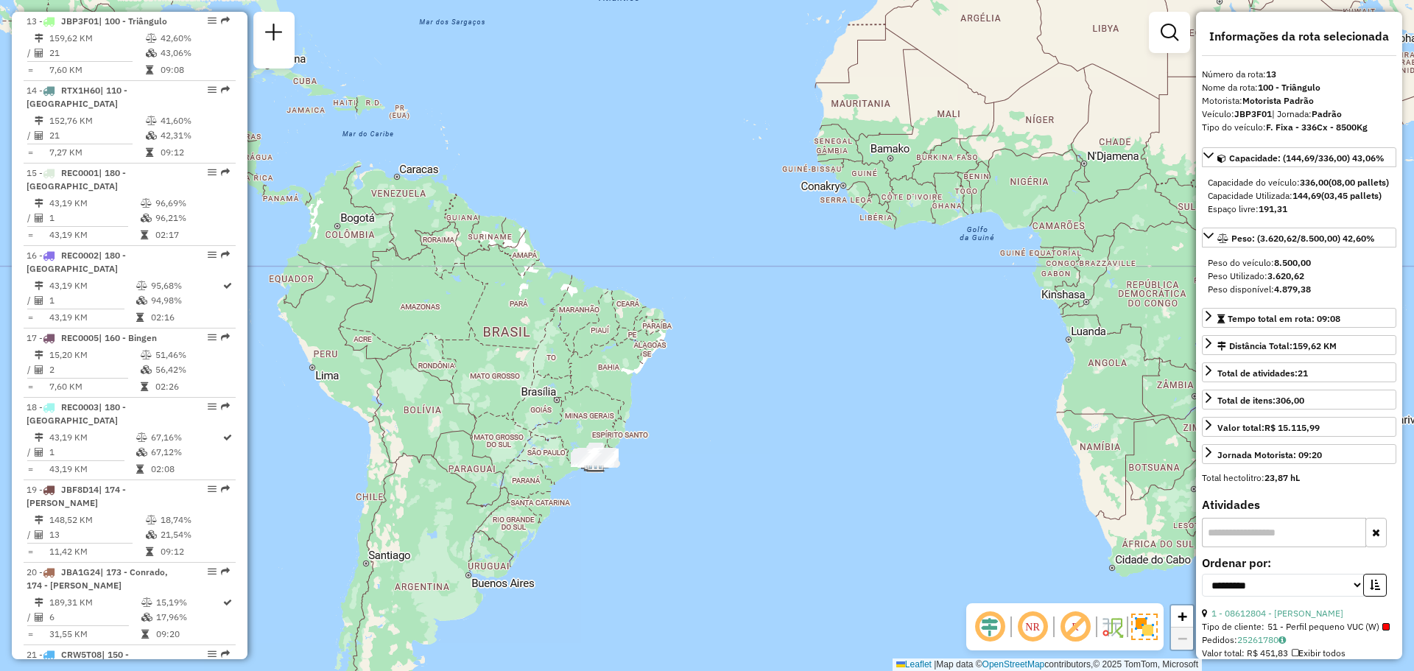
drag, startPoint x: 658, startPoint y: 475, endPoint x: 845, endPoint y: 297, distance: 257.8
click at [845, 297] on div "Janela de atendimento Grade de atendimento Capacidade Transportadoras Veículos …" at bounding box center [707, 335] width 1414 height 671
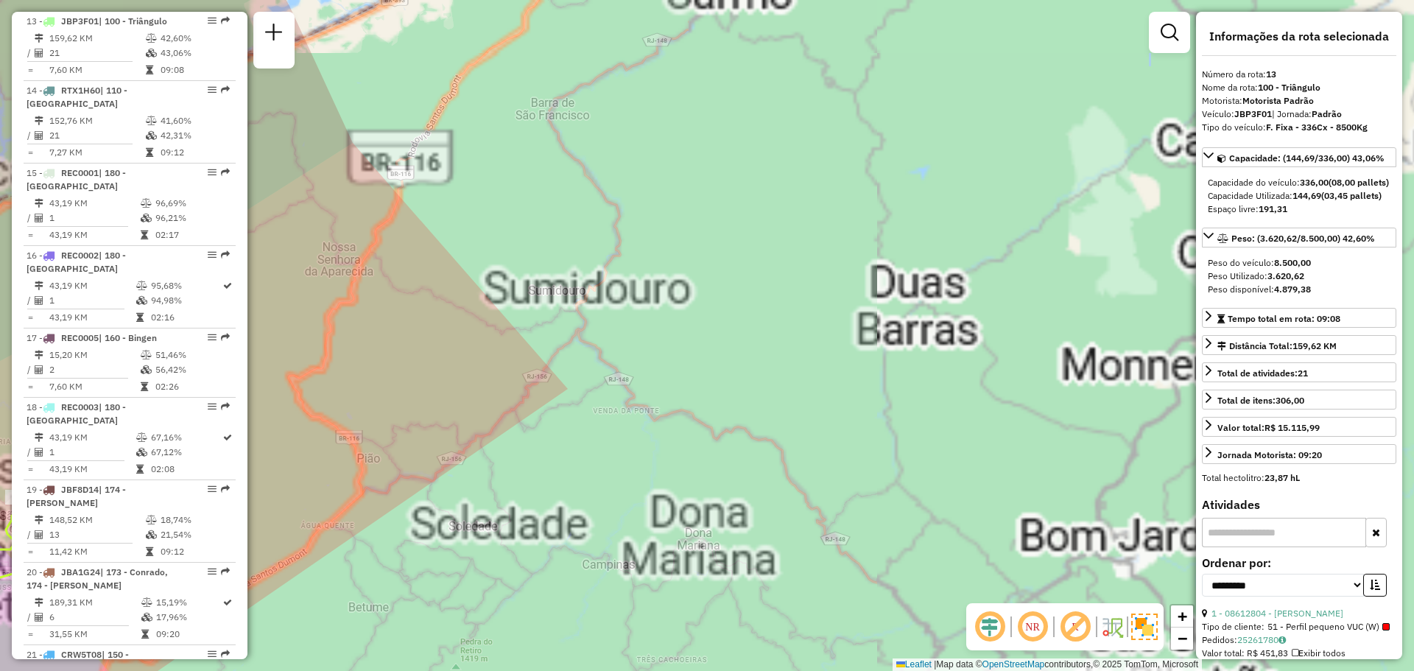
drag, startPoint x: 730, startPoint y: 451, endPoint x: 934, endPoint y: 263, distance: 277.8
click at [977, 226] on div "Janela de atendimento Grade de atendimento Capacidade Transportadoras Veículos …" at bounding box center [707, 335] width 1414 height 671
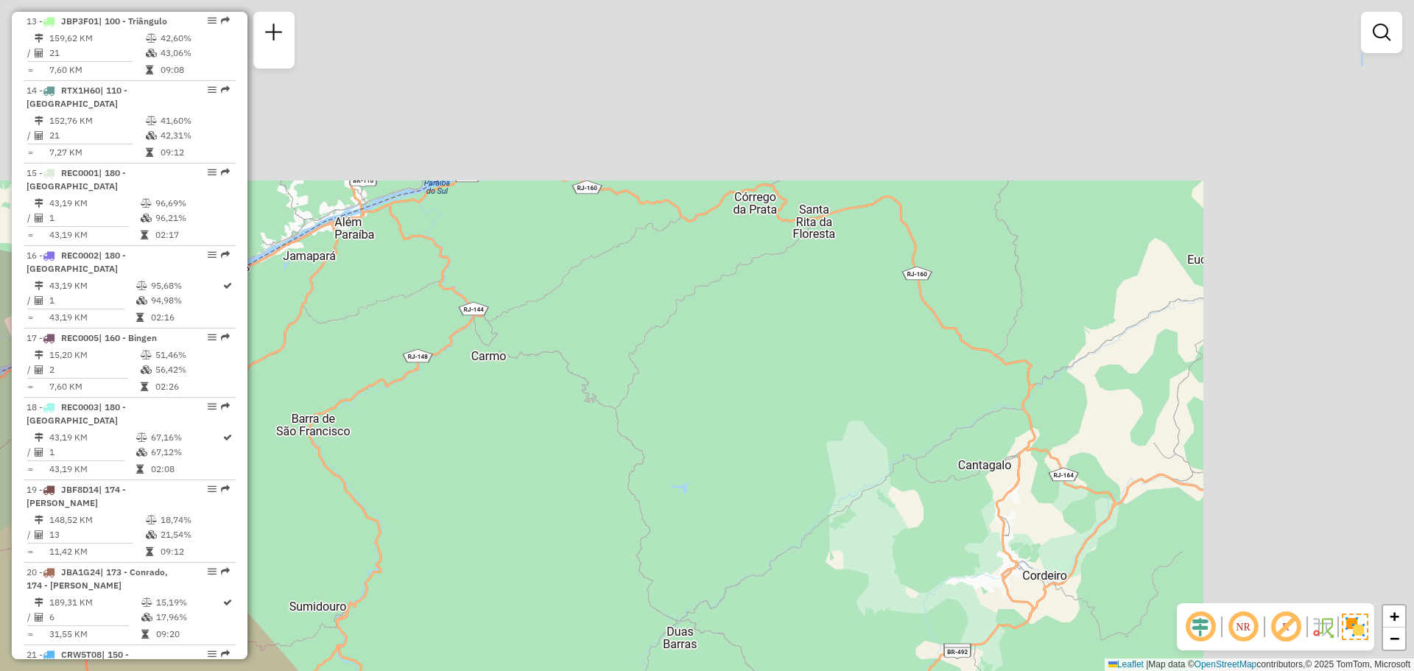
drag, startPoint x: 868, startPoint y: 278, endPoint x: 543, endPoint y: 705, distance: 536.9
click at [543, 670] on html "Aplicando filtros Pop-up bloqueado! Seu navegador bloqueou automáticamente a ab…" at bounding box center [707, 335] width 1414 height 671
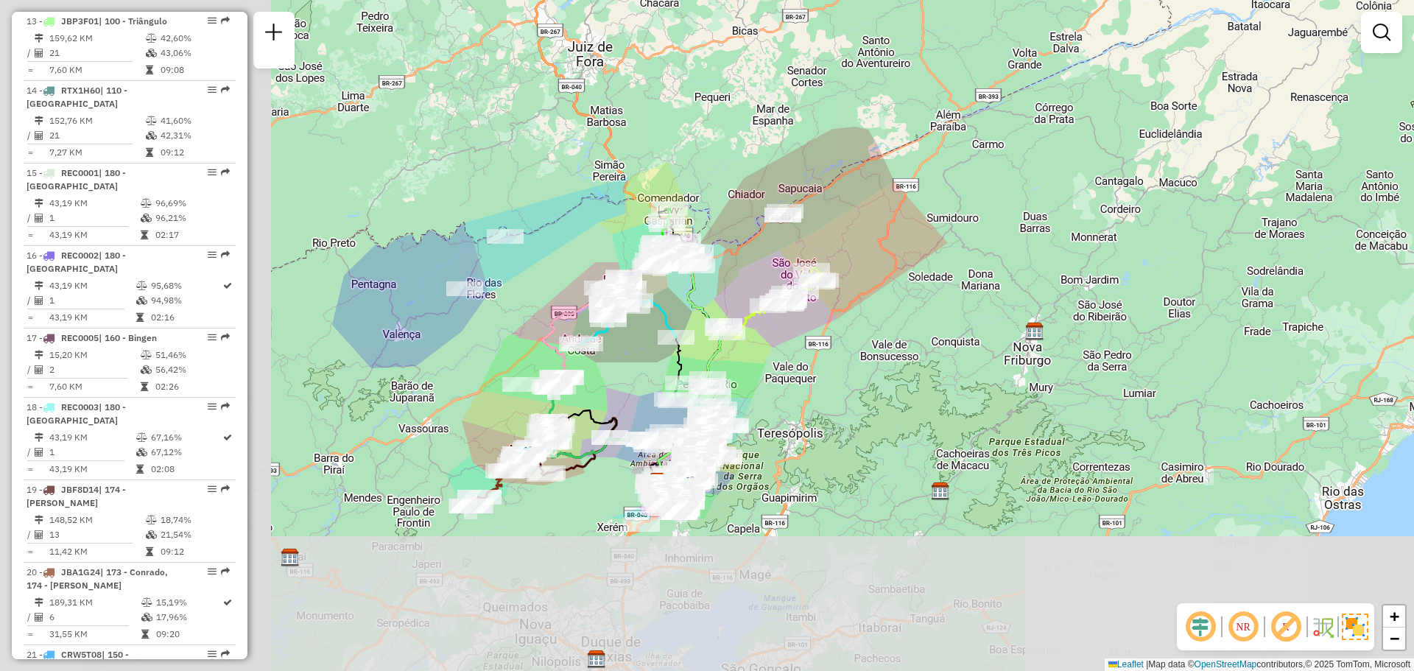
drag, startPoint x: 622, startPoint y: 440, endPoint x: 989, endPoint y: 204, distance: 435.9
click at [989, 204] on div "Janela de atendimento Grade de atendimento Capacidade Transportadoras Veículos …" at bounding box center [707, 335] width 1414 height 671
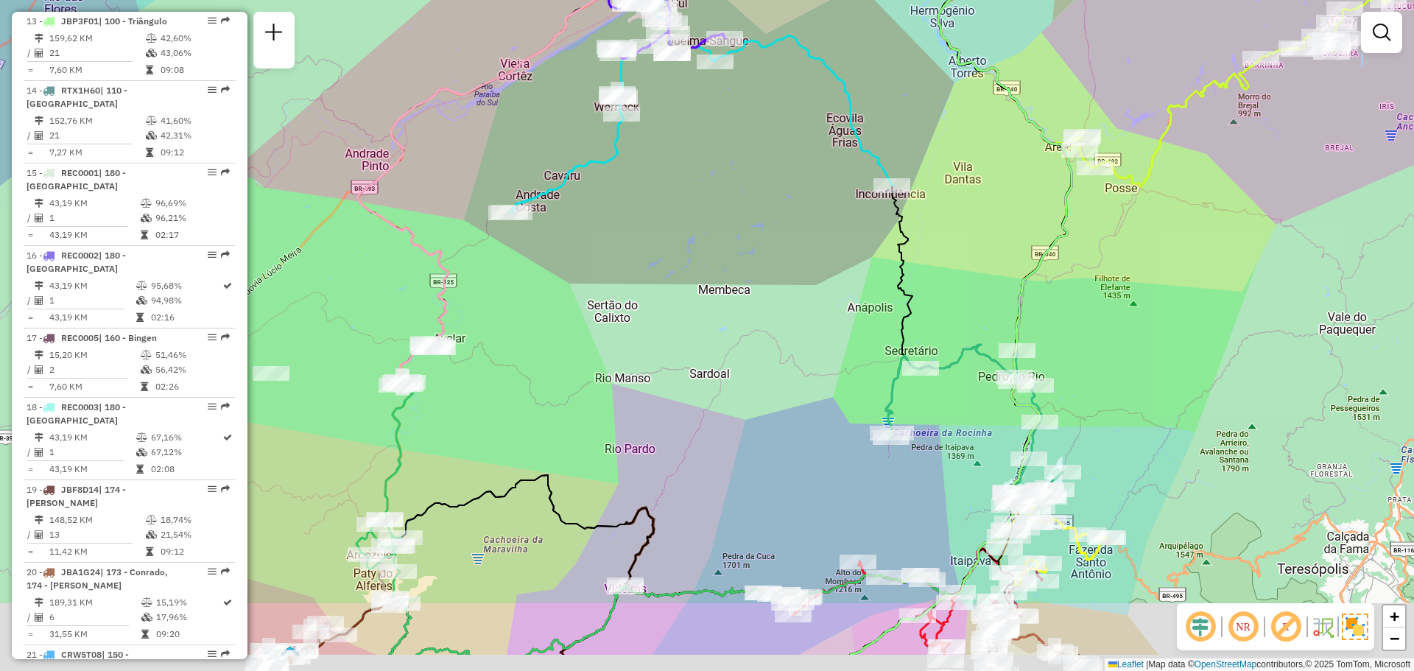
drag, startPoint x: 708, startPoint y: 439, endPoint x: 707, endPoint y: 255, distance: 184.1
click at [704, 235] on div "Janela de atendimento Grade de atendimento Capacidade Transportadoras Veículos …" at bounding box center [707, 335] width 1414 height 671
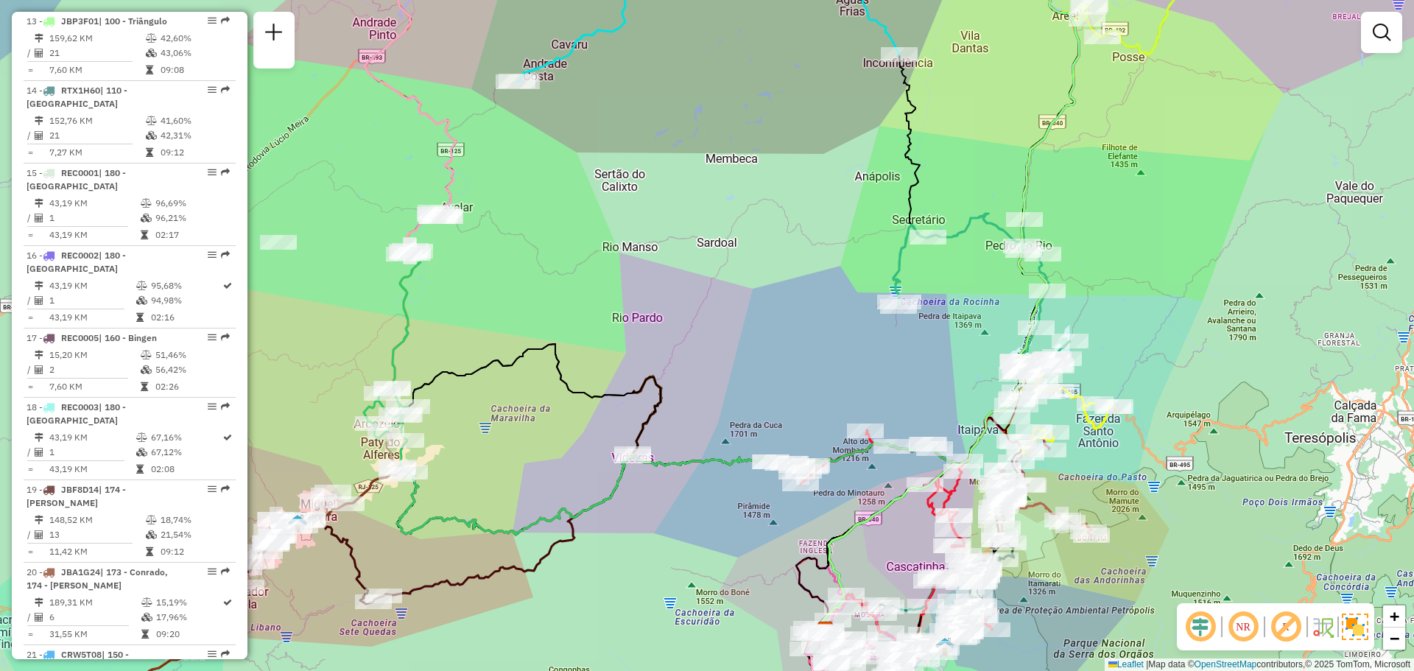
drag, startPoint x: 713, startPoint y: 367, endPoint x: 691, endPoint y: 238, distance: 130.7
click at [691, 242] on div "Janela de atendimento Grade de atendimento Capacidade Transportadoras Veículos …" at bounding box center [707, 335] width 1414 height 671
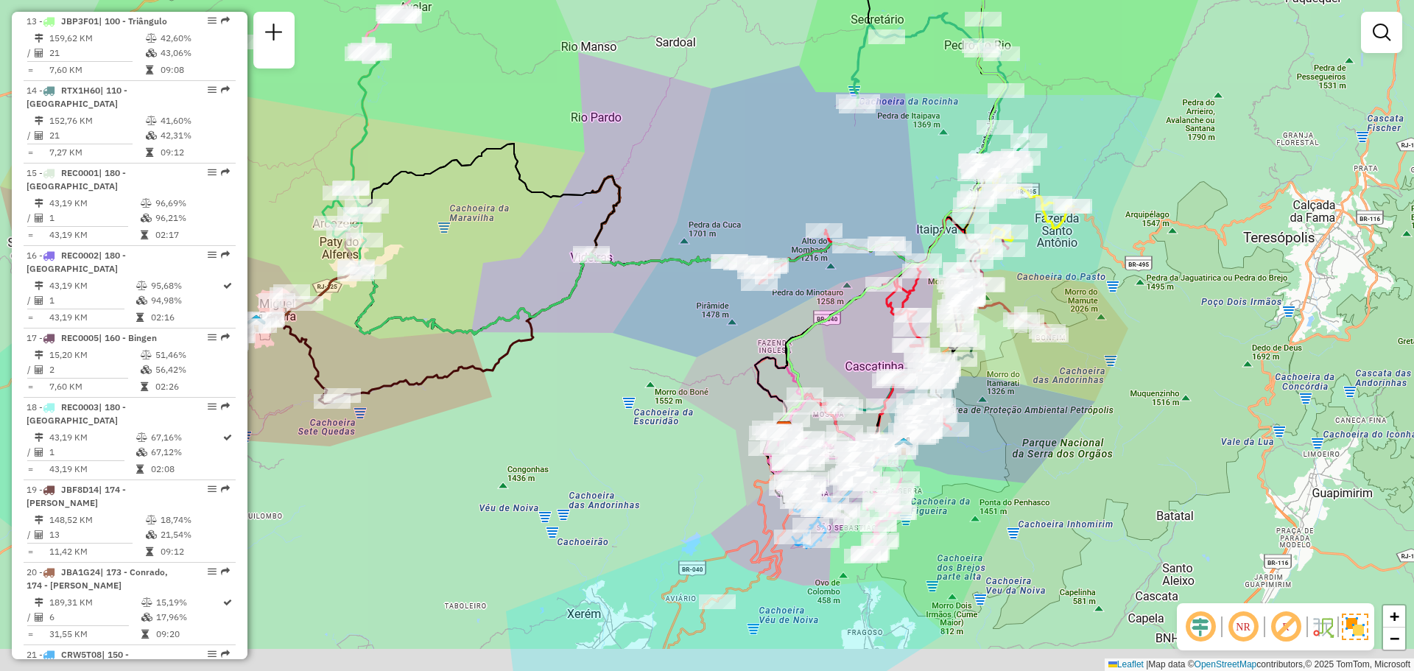
drag, startPoint x: 1027, startPoint y: 460, endPoint x: 935, endPoint y: 264, distance: 216.4
click at [940, 265] on div "Janela de atendimento Grade de atendimento Capacidade Transportadoras Veículos …" at bounding box center [707, 335] width 1414 height 671
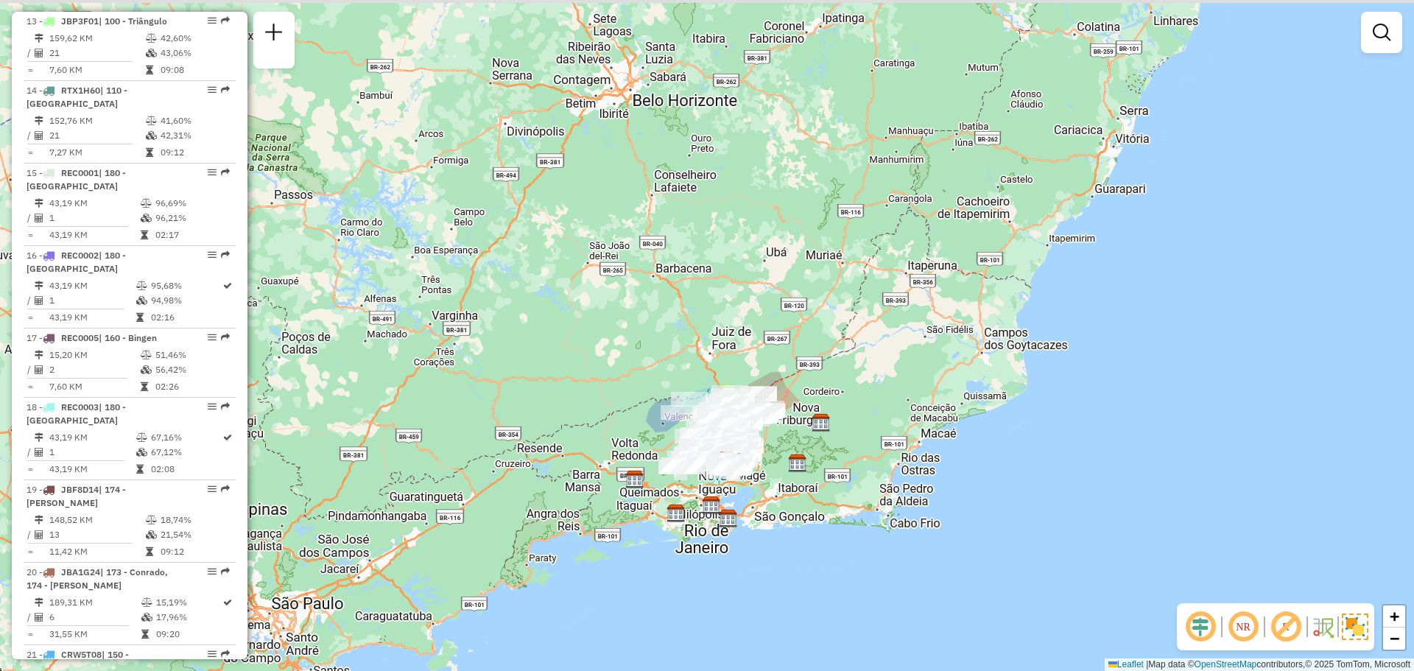
drag, startPoint x: 902, startPoint y: 274, endPoint x: 788, endPoint y: 430, distance: 193.4
click at [795, 467] on div "Janela de atendimento Grade de atendimento Capacidade Transportadoras Veículos …" at bounding box center [707, 335] width 1414 height 671
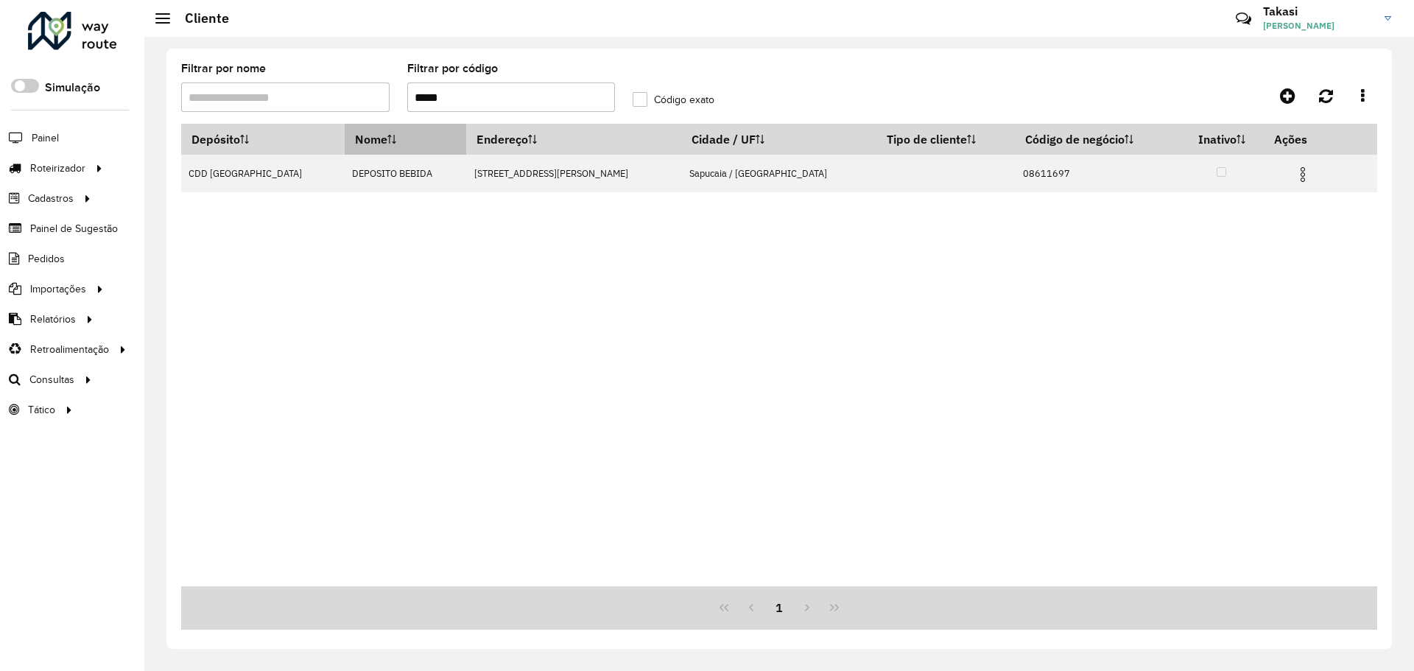
click at [341, 129] on hb-list-container "Filtrar por nome Filtrar por código ***** Código exato Depósito Nome Endereço C…" at bounding box center [779, 346] width 1196 height 566
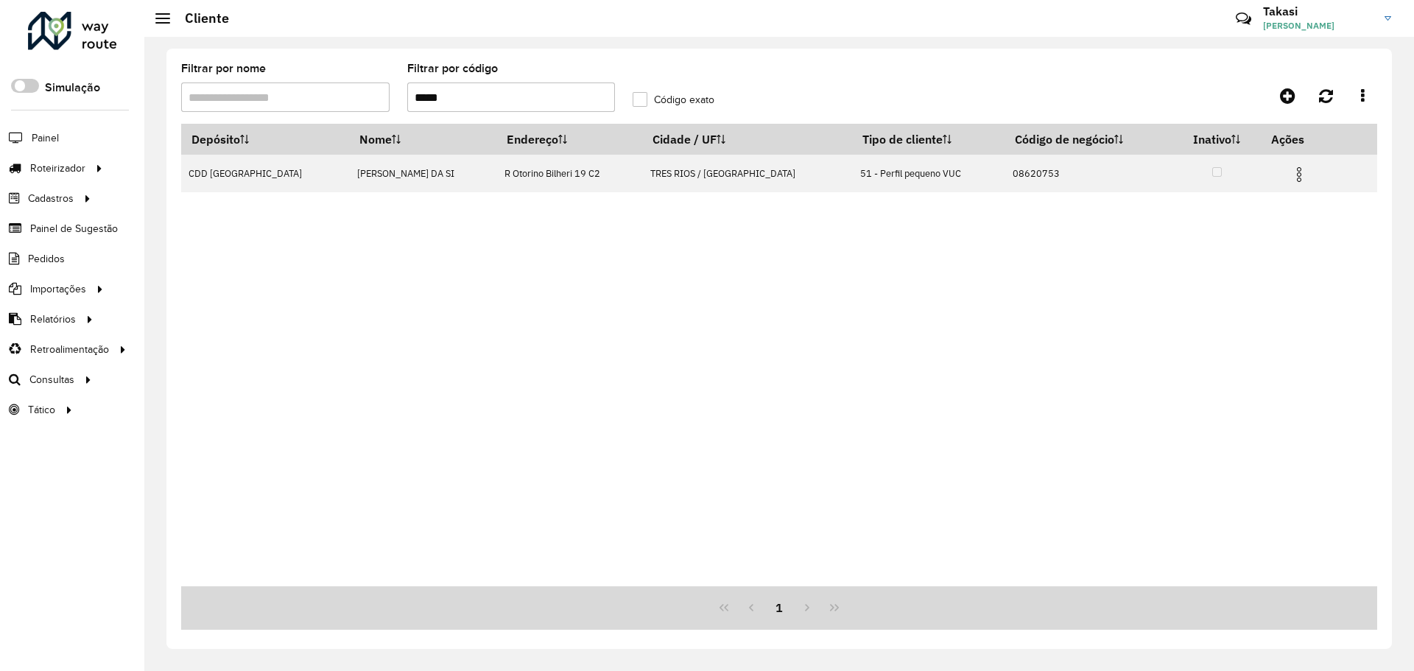
type input "*****"
